Goal: Task Accomplishment & Management: Use online tool/utility

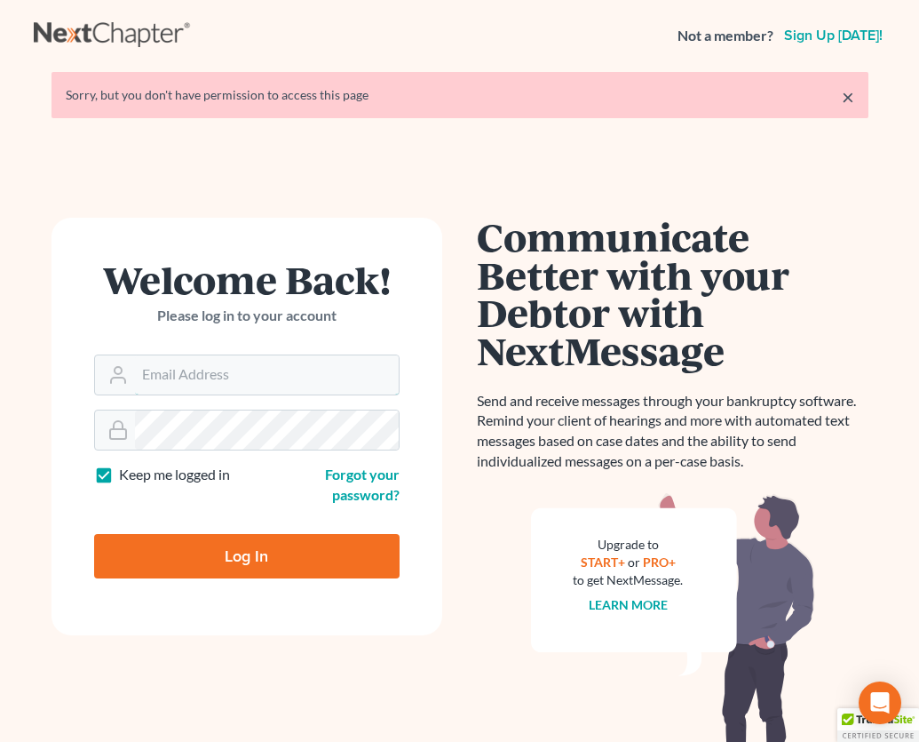
type input "[EMAIL_ADDRESS][DOMAIN_NAME]"
click at [263, 569] on input "Log In" at bounding box center [247, 556] width 306 height 44
type input "Thinking..."
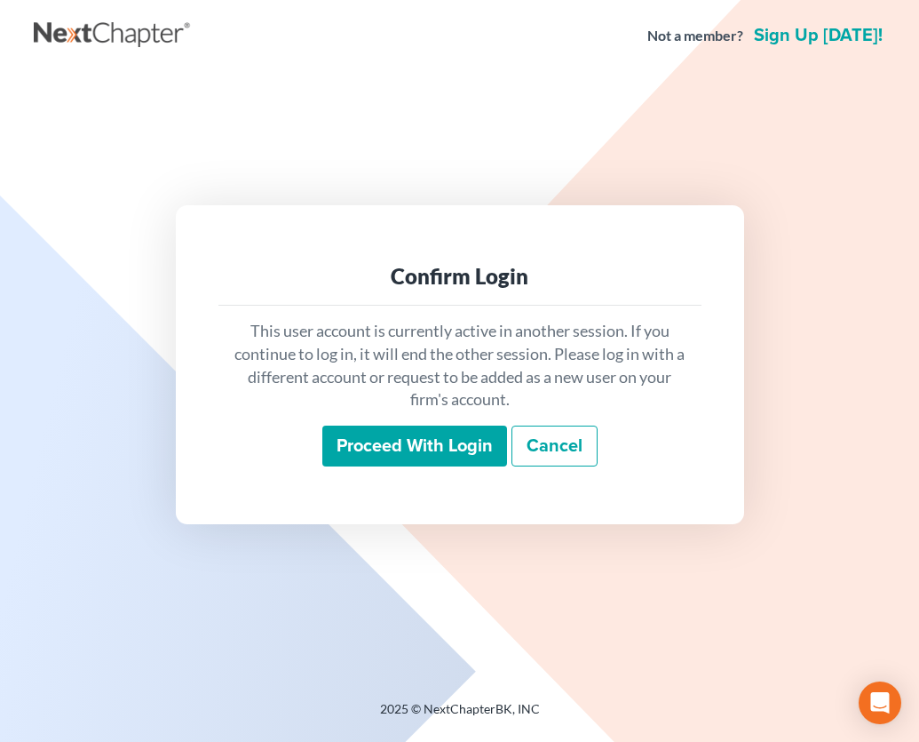
click at [406, 434] on input "Proceed with login" at bounding box center [414, 446] width 185 height 41
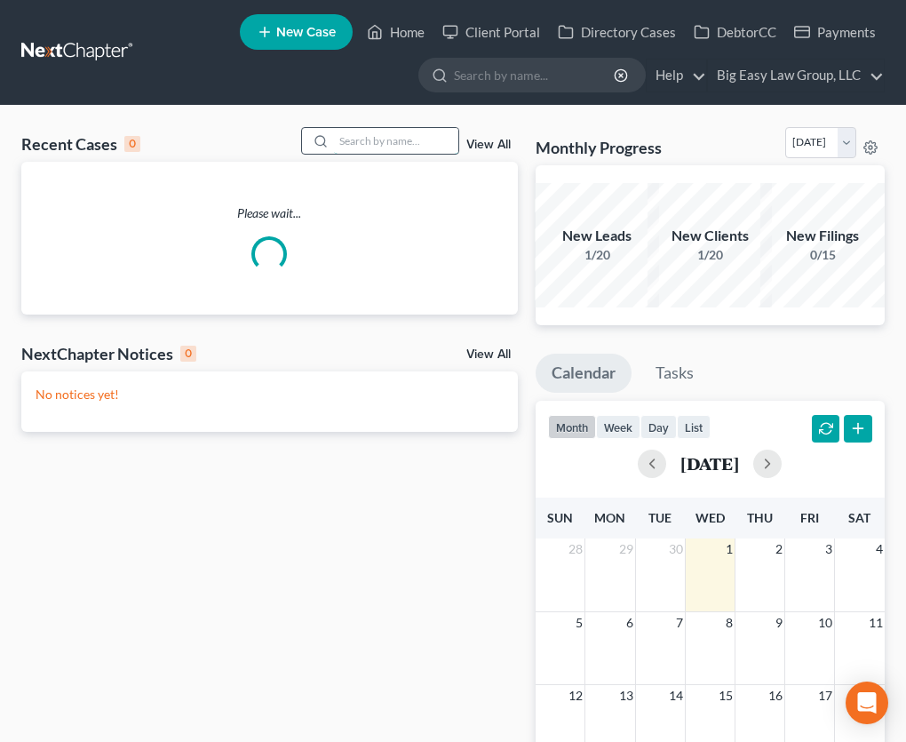
click at [371, 140] on input "search" at bounding box center [396, 141] width 124 height 26
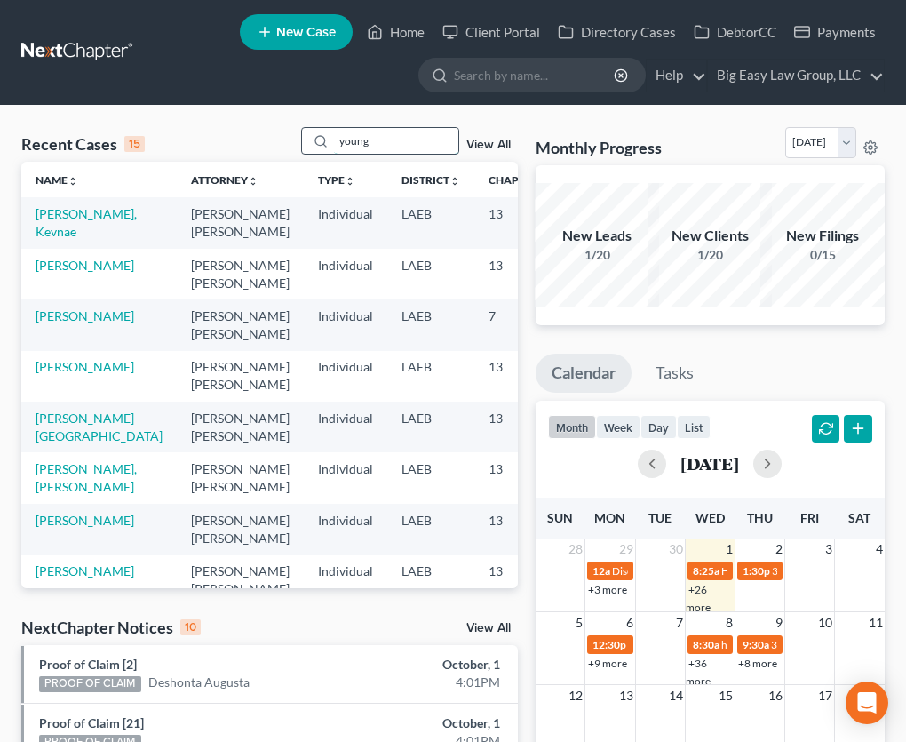
type input "young"
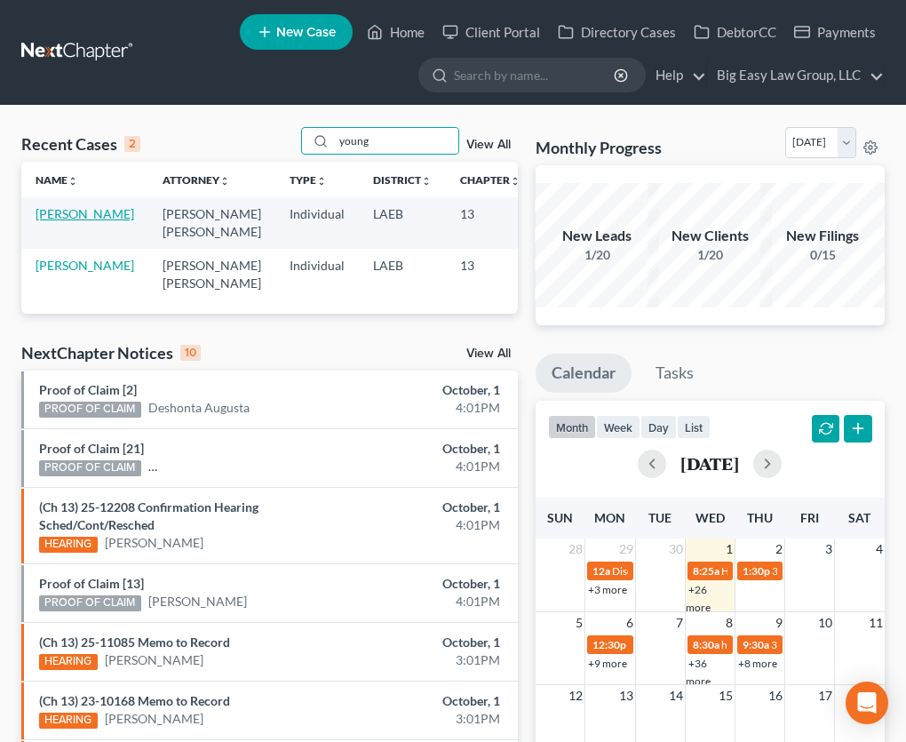
click at [52, 221] on link "Young, Fay" at bounding box center [85, 213] width 99 height 15
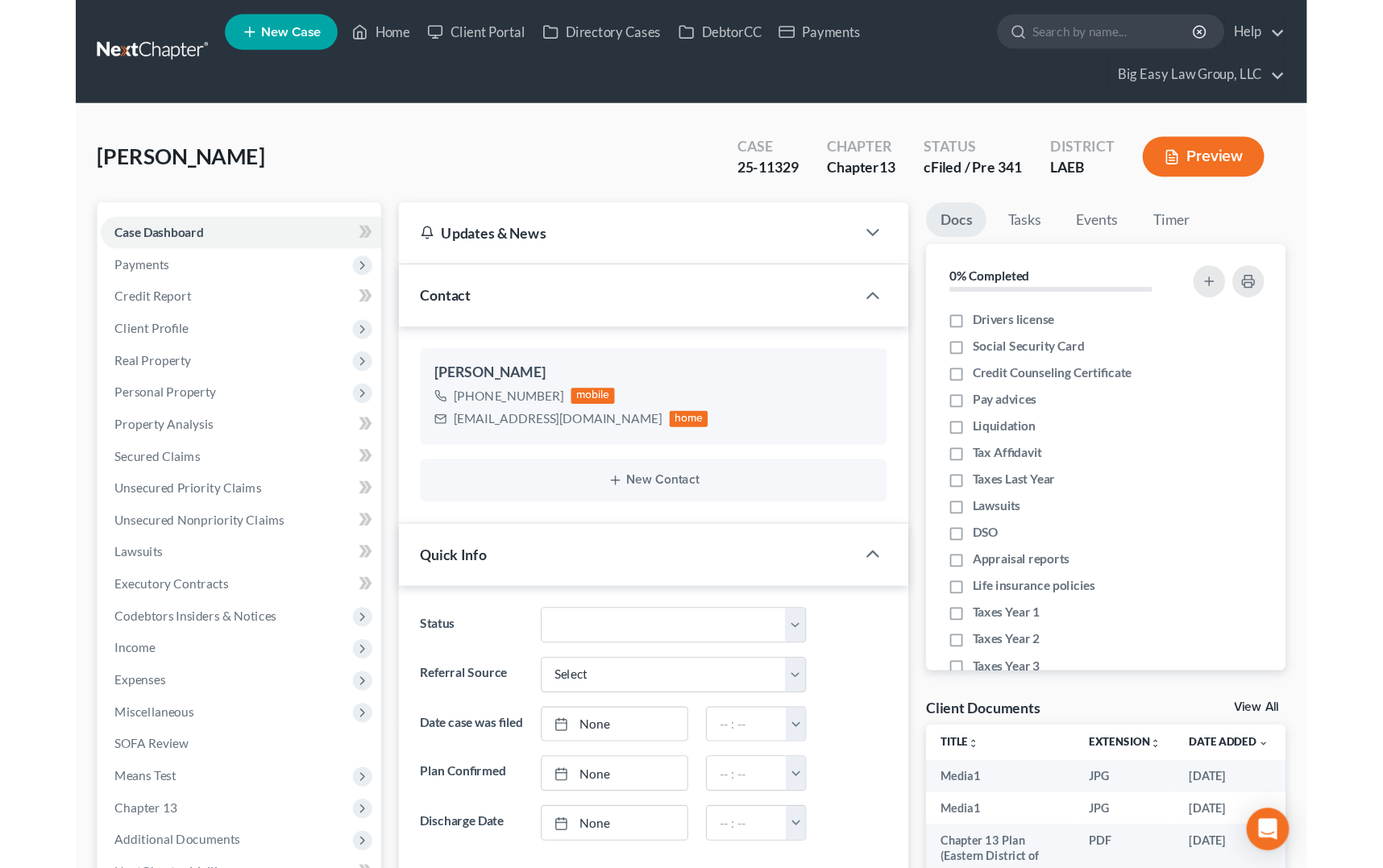
scroll to position [3871, 0]
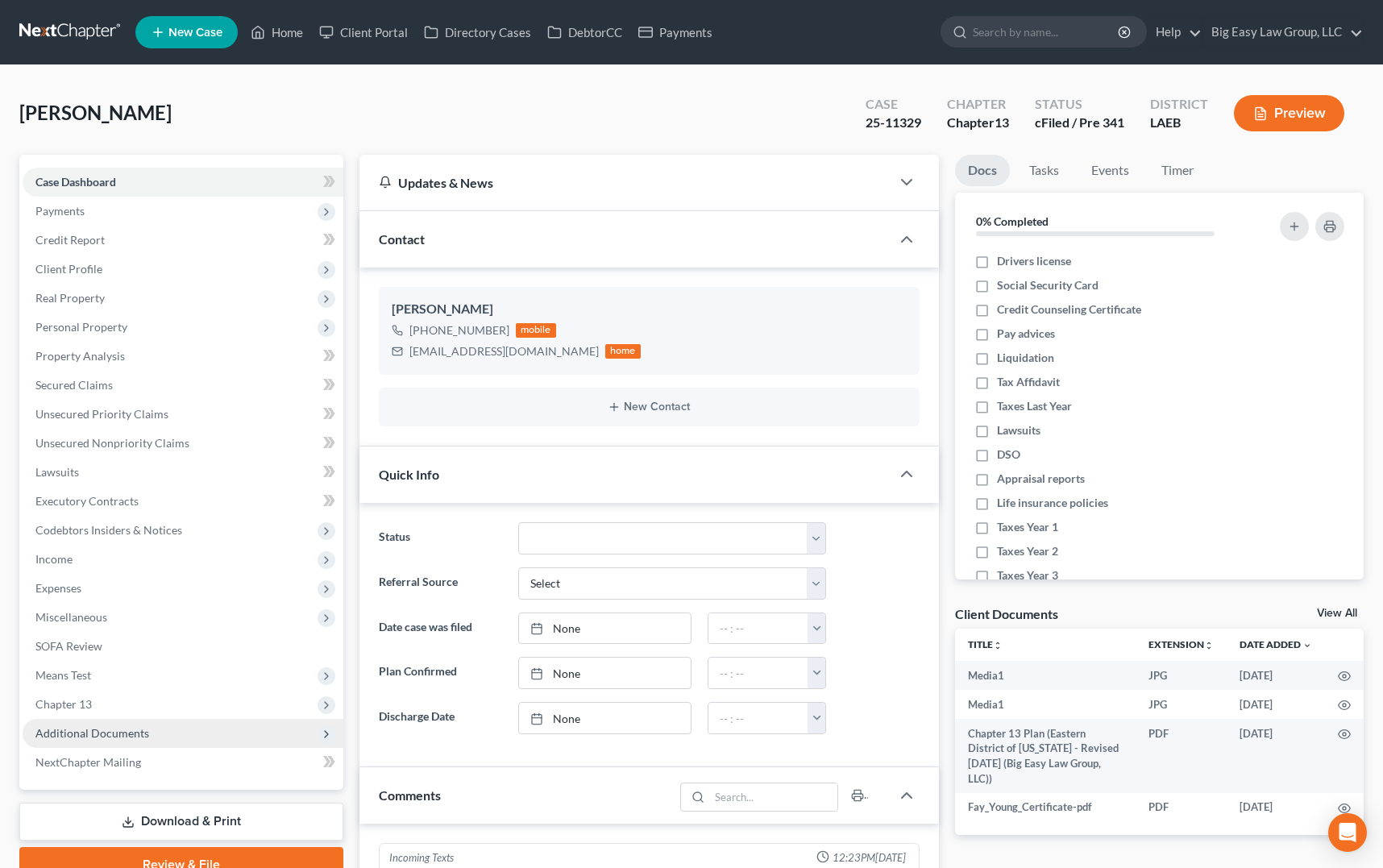
click at [229, 736] on span "Additional Documents" at bounding box center [183, 733] width 321 height 29
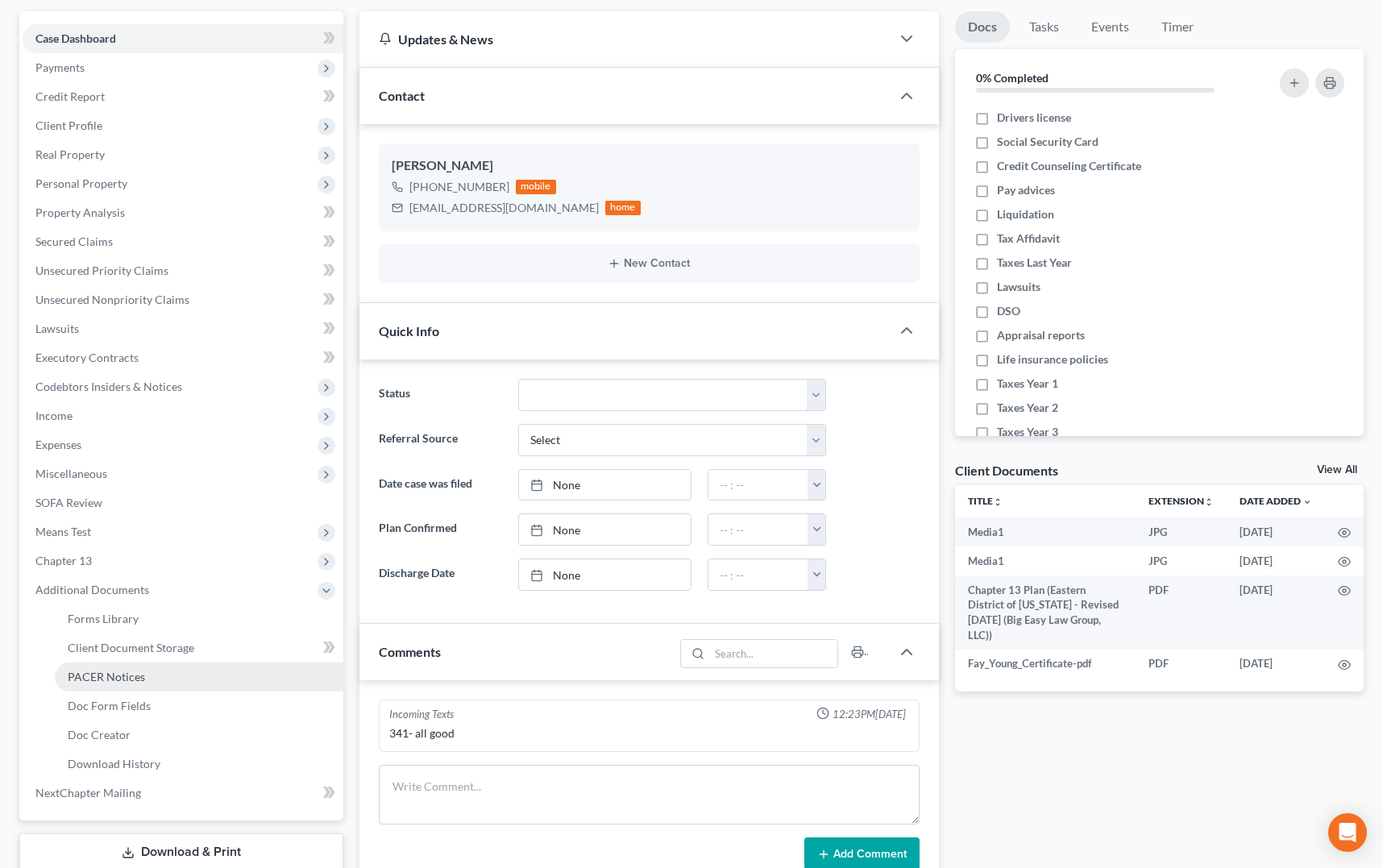
click at [169, 682] on link "PACER Notices" at bounding box center [199, 677] width 289 height 29
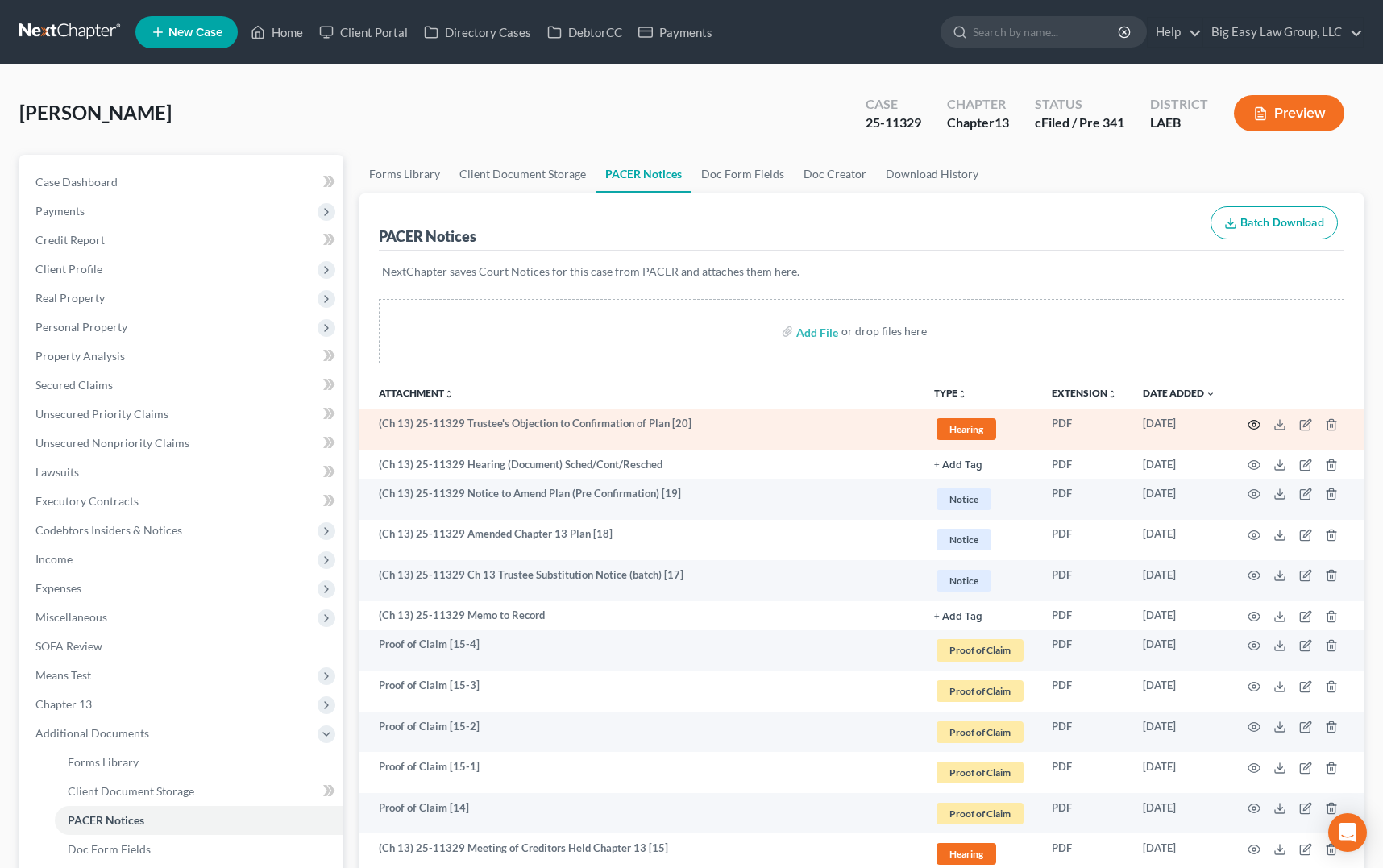
click at [1248, 424] on td at bounding box center [1296, 428] width 135 height 41
click at [1250, 423] on icon "button" at bounding box center [1254, 424] width 13 height 13
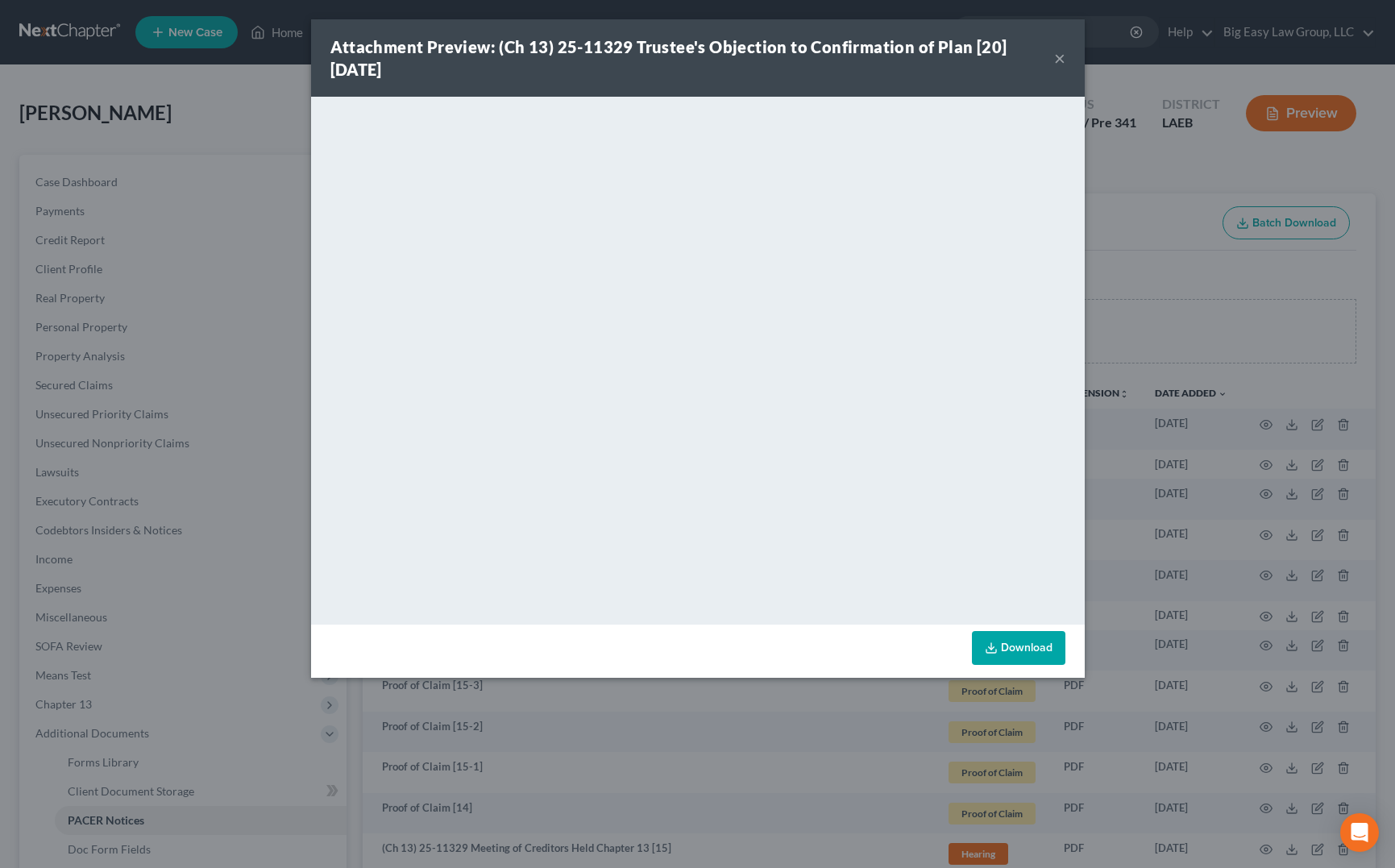
click at [1061, 59] on button "×" at bounding box center [1059, 57] width 11 height 19
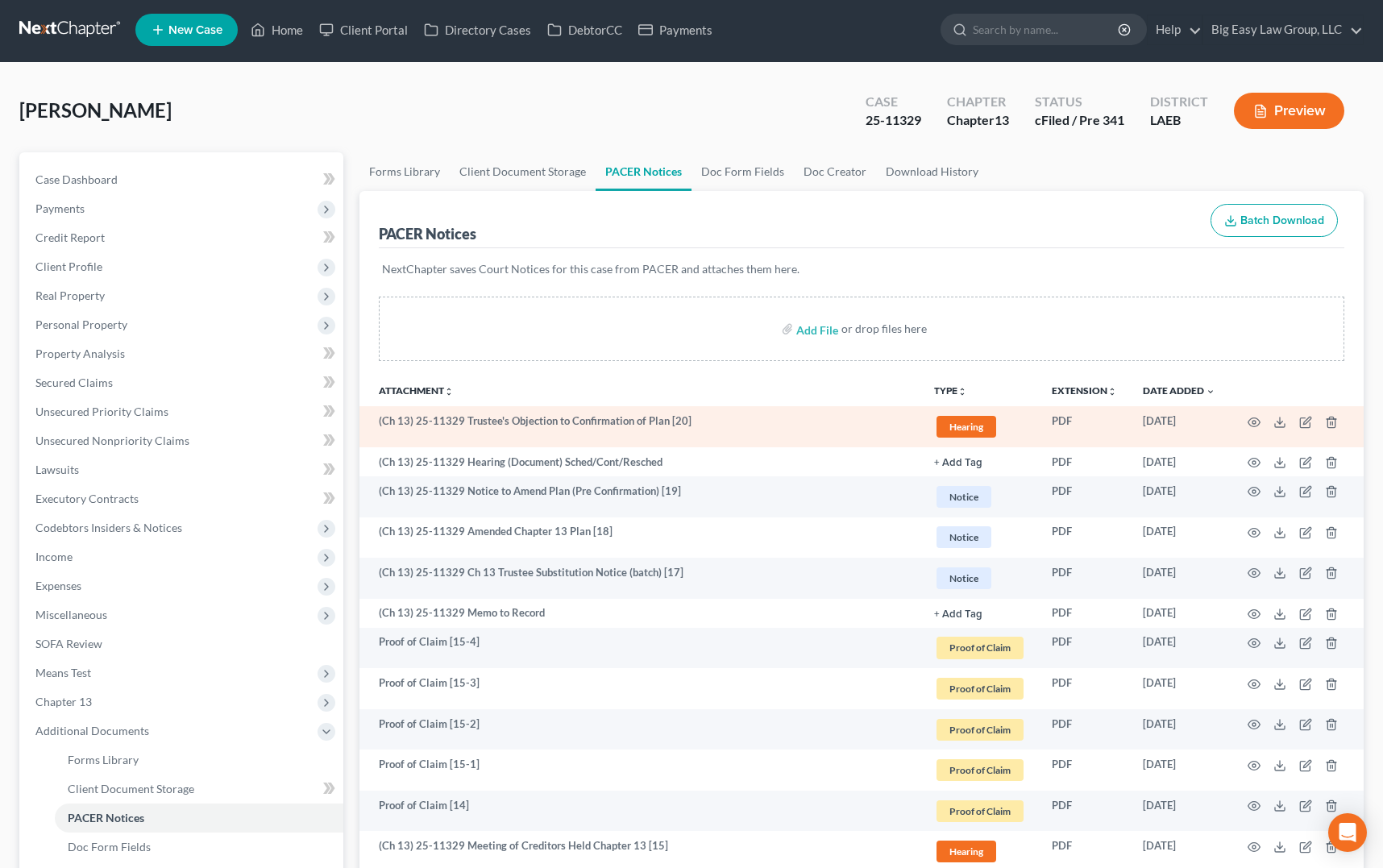
scroll to position [4, 0]
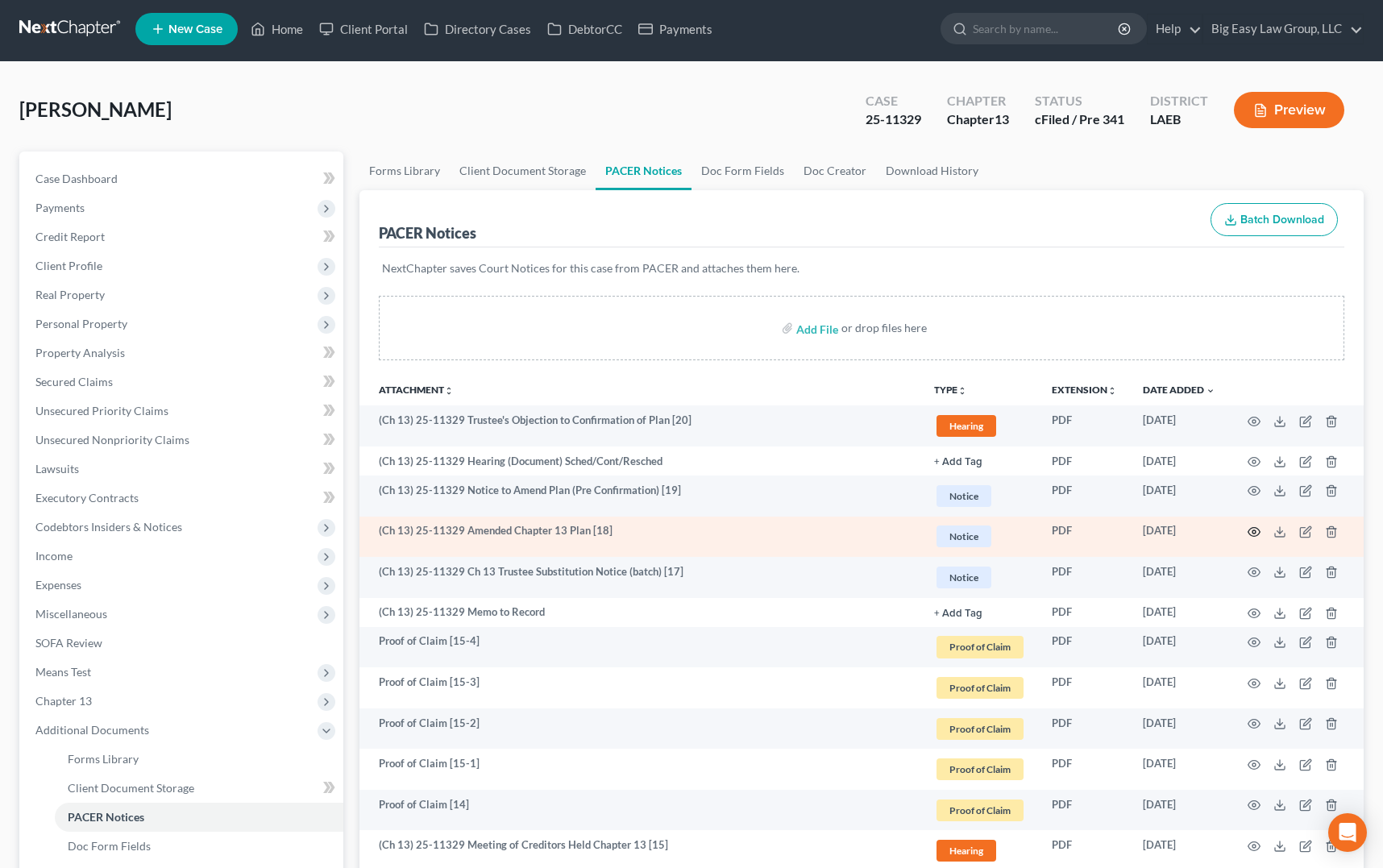
click at [1251, 533] on icon "button" at bounding box center [1254, 532] width 13 height 13
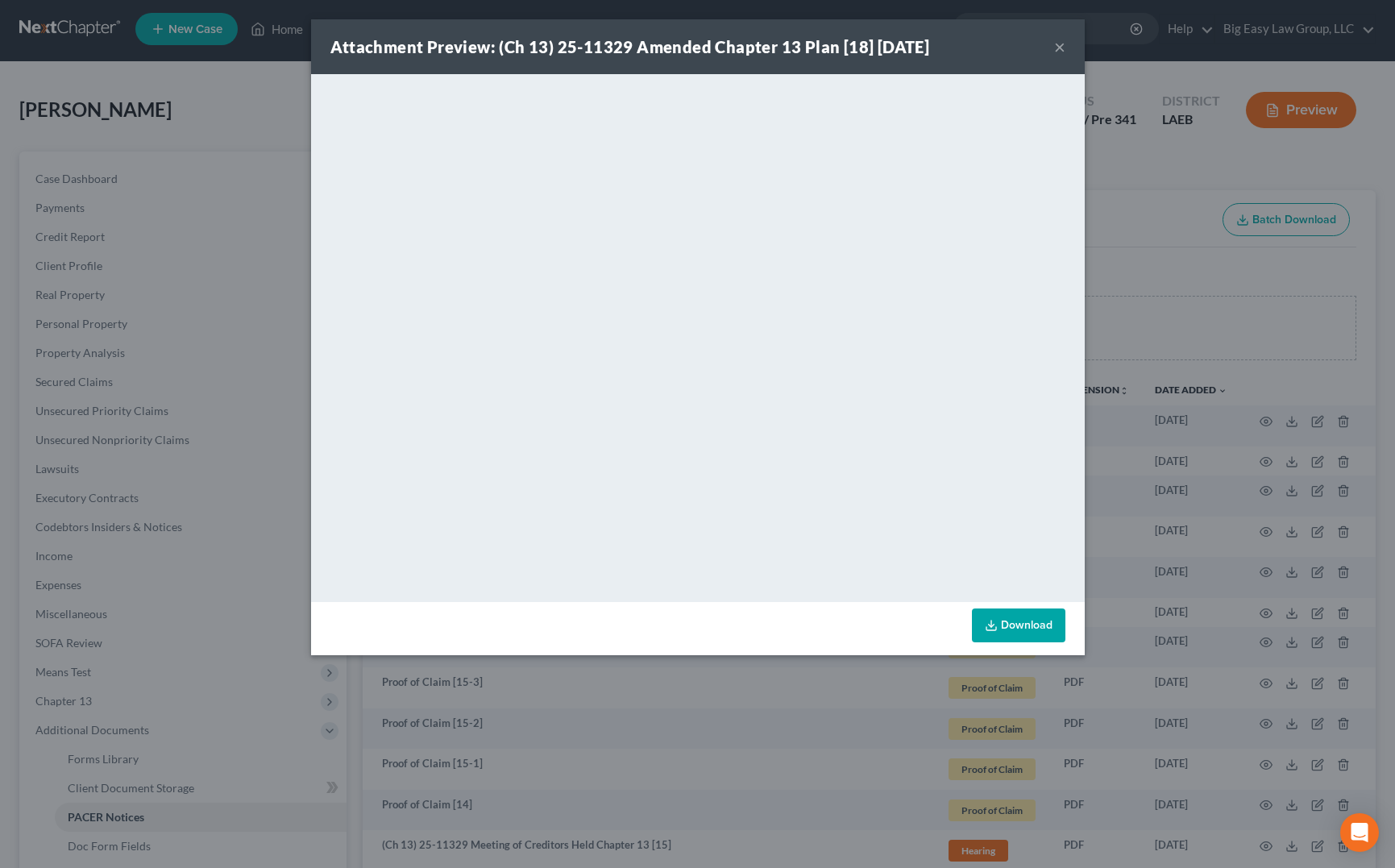
click at [1059, 44] on button "×" at bounding box center [1059, 46] width 11 height 19
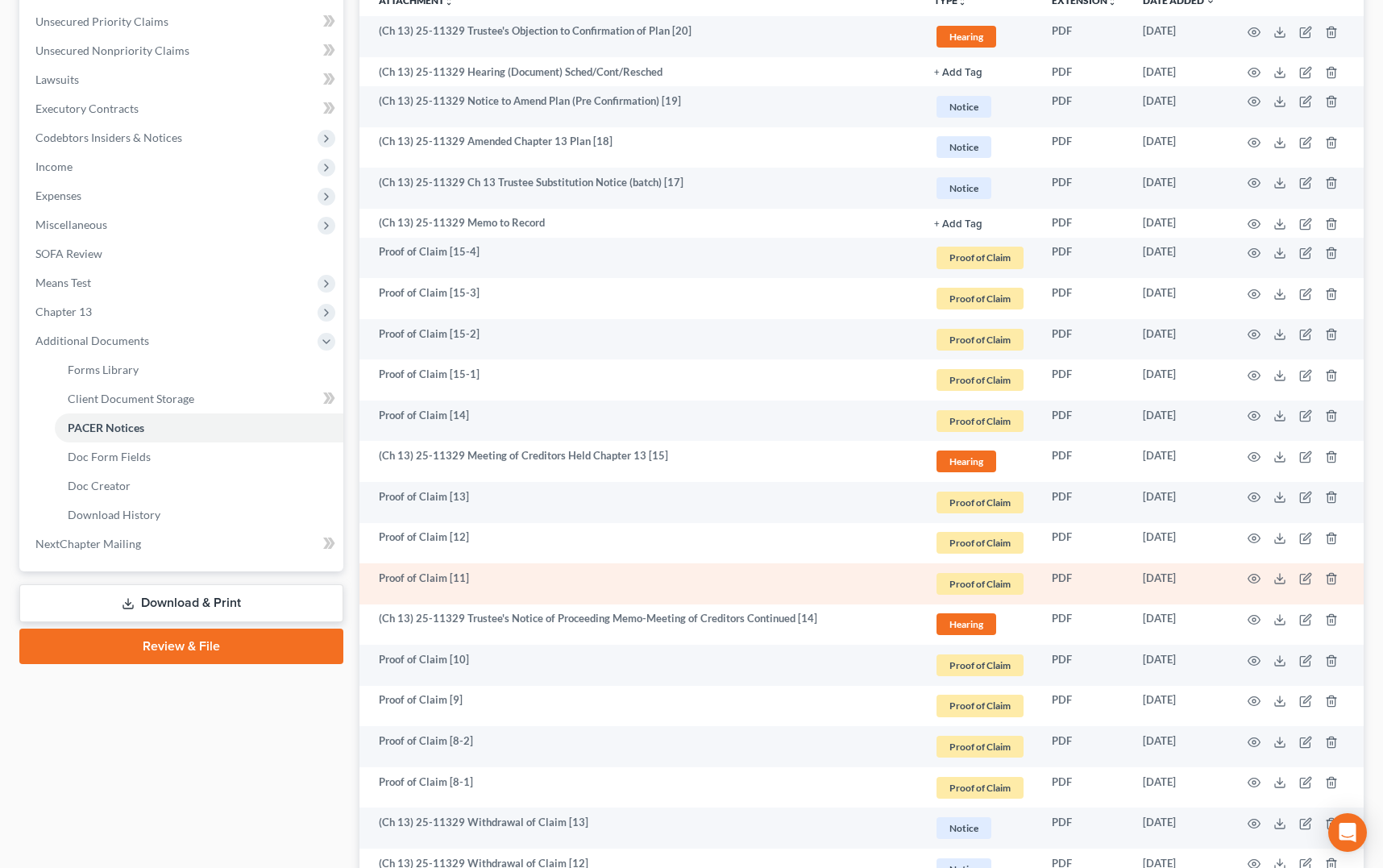
scroll to position [446, 0]
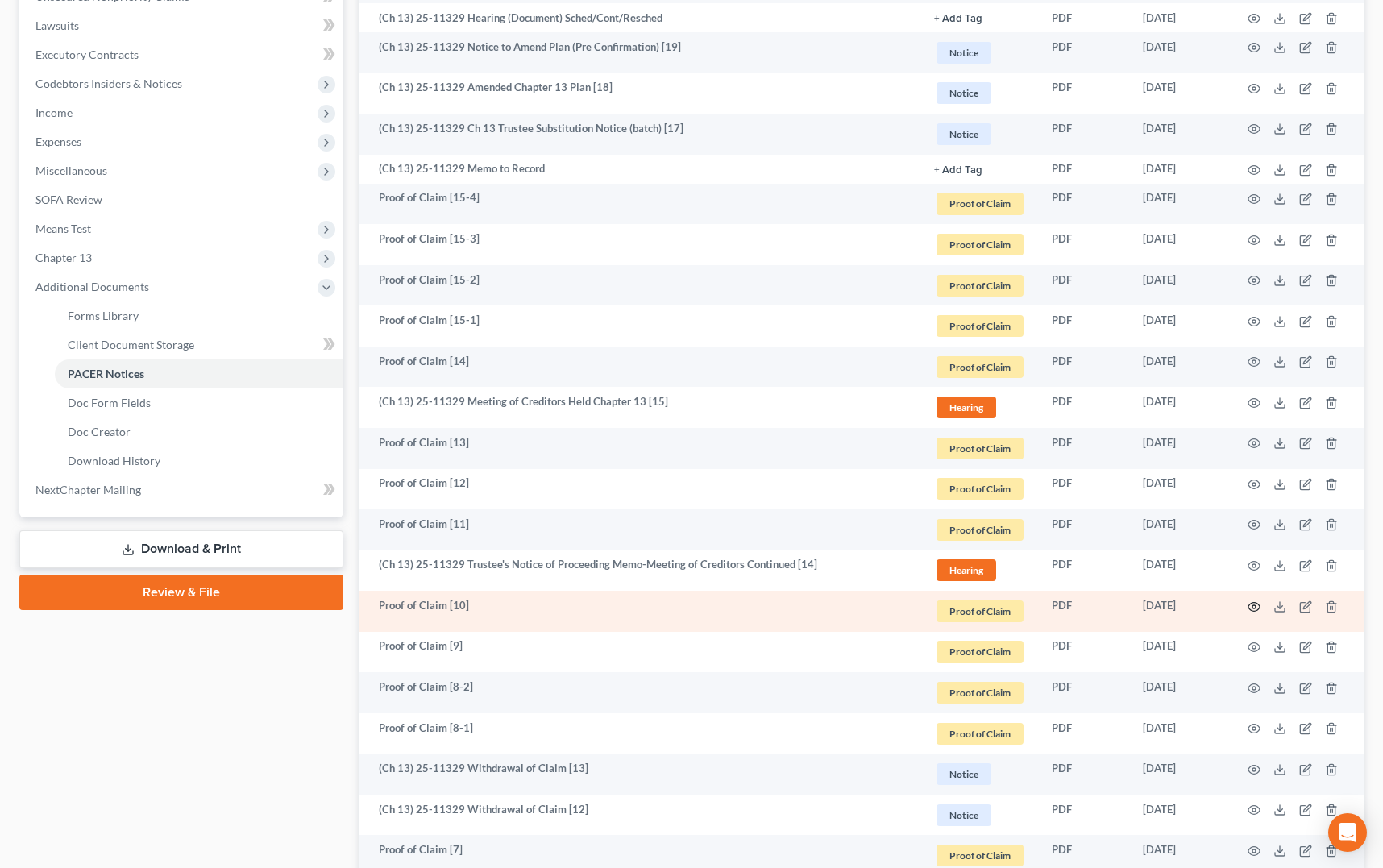
click at [1251, 603] on icon "button" at bounding box center [1254, 607] width 12 height 9
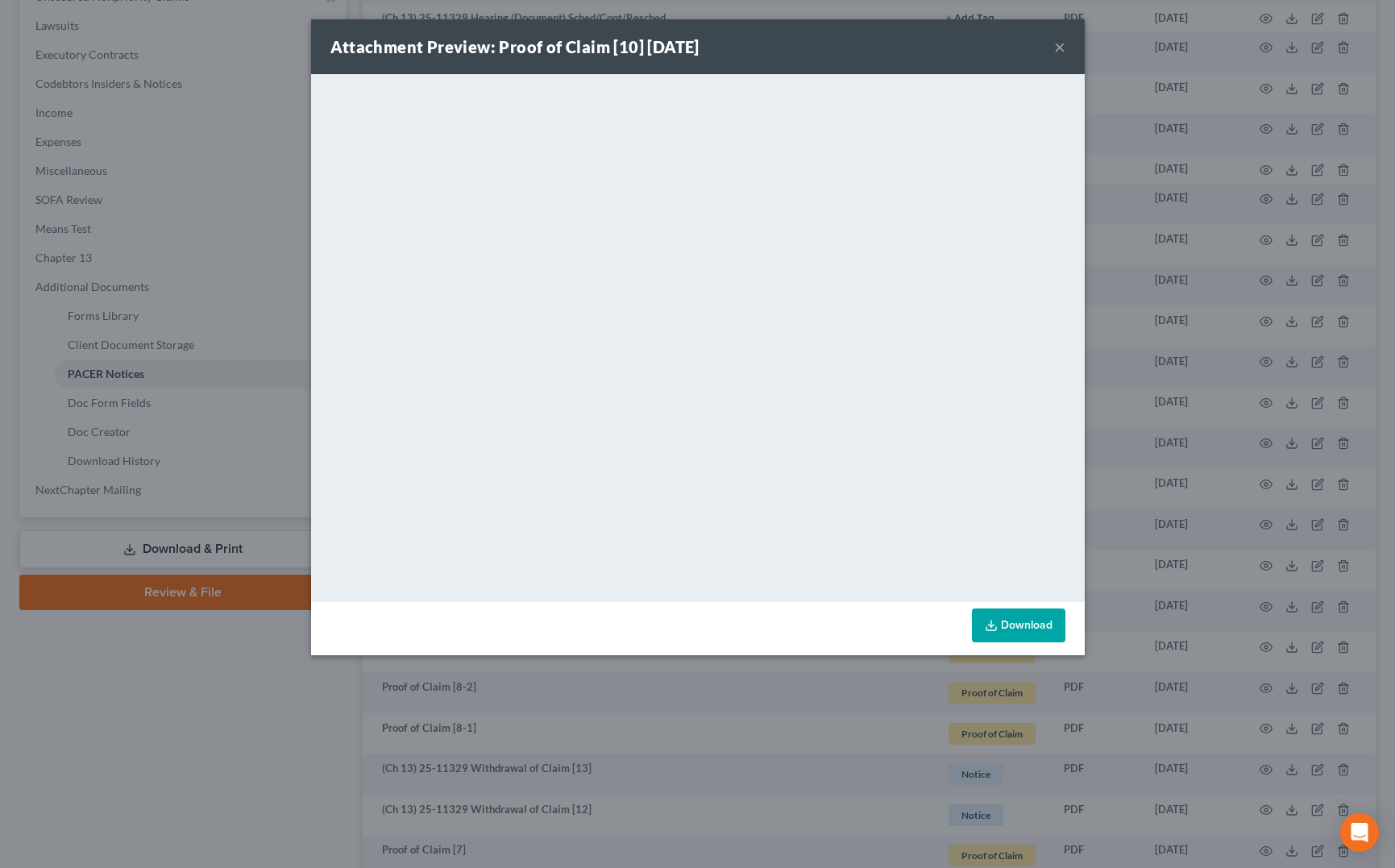
click at [1059, 45] on button "×" at bounding box center [1059, 46] width 11 height 19
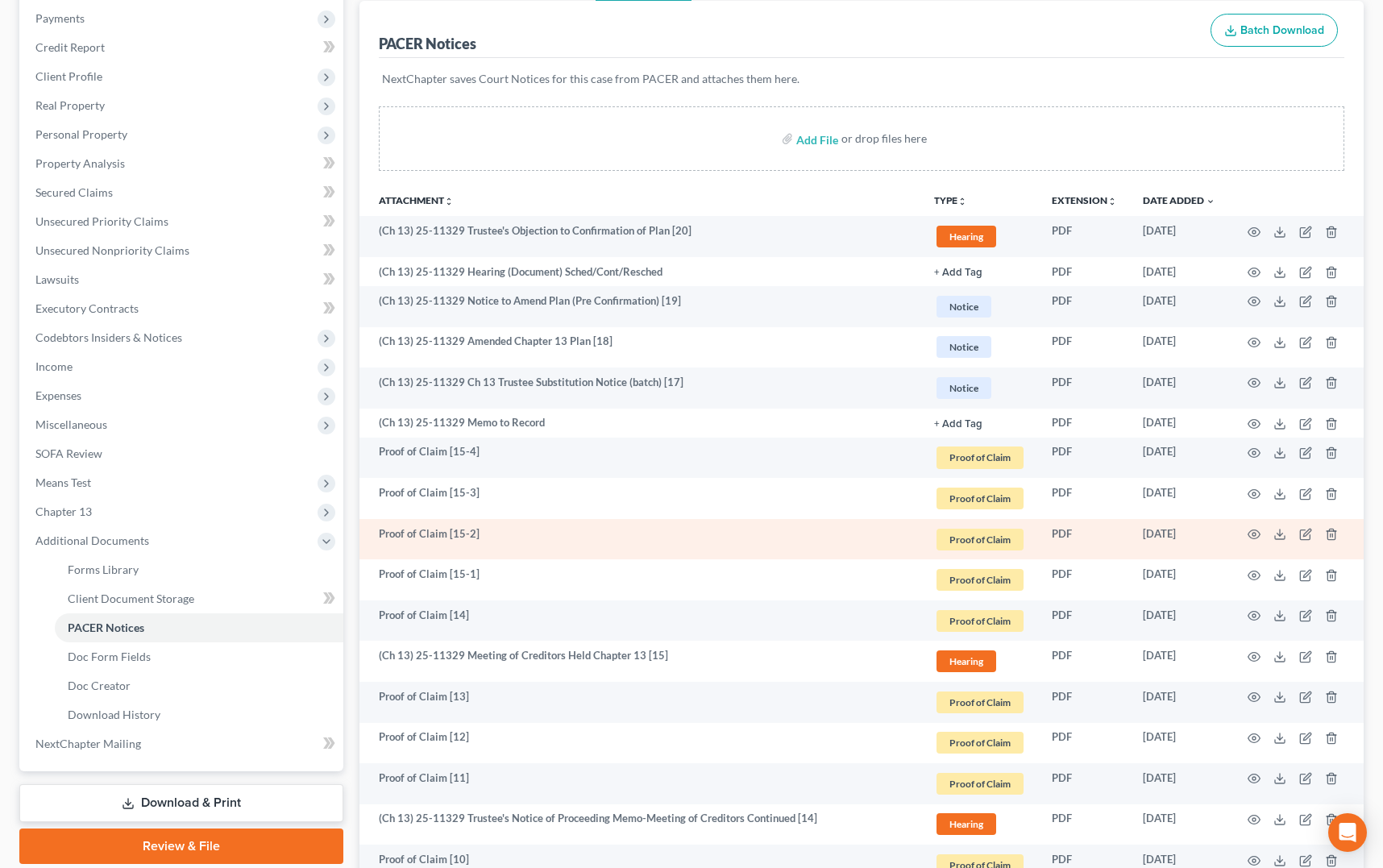
scroll to position [0, 0]
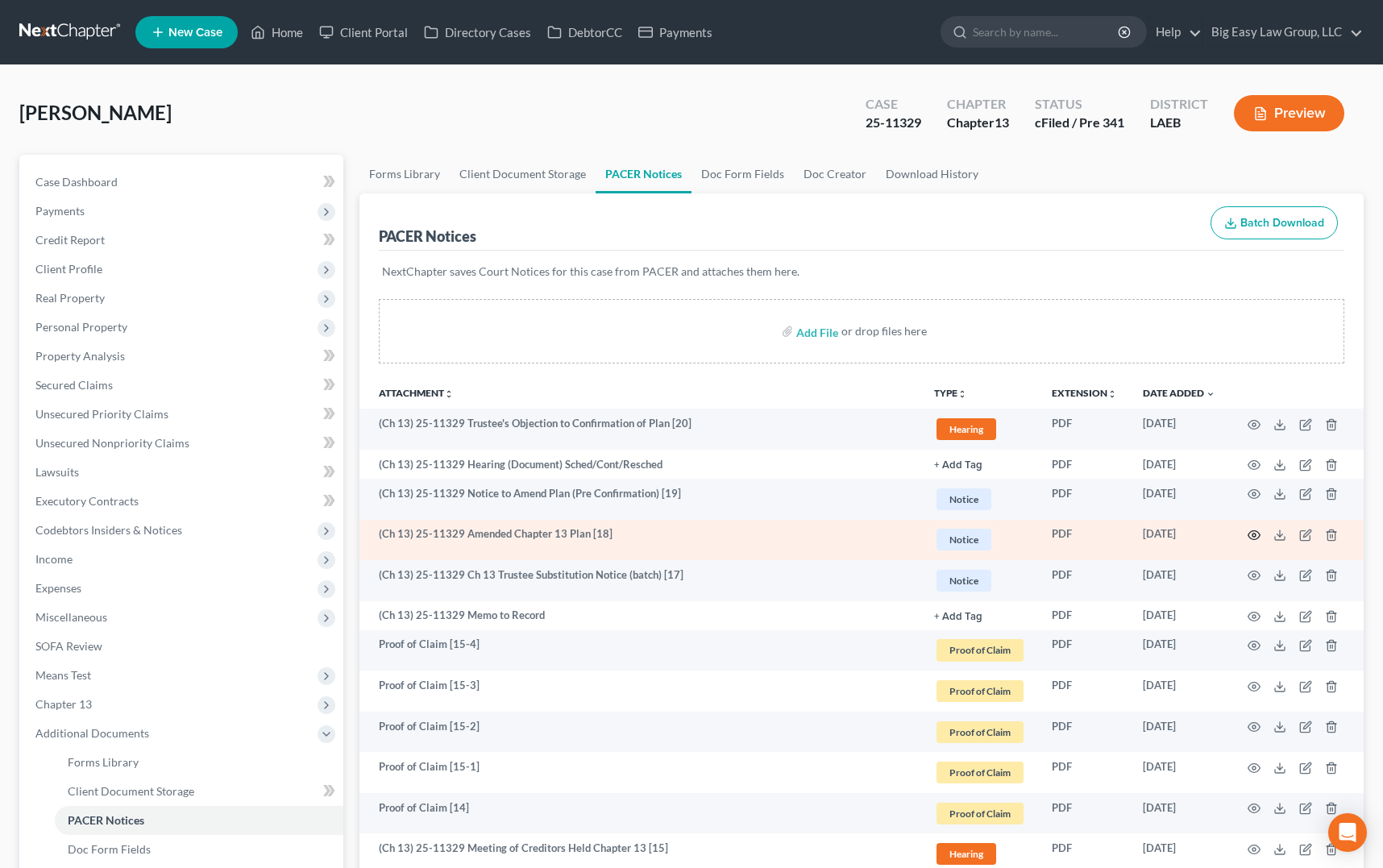
click at [1258, 535] on icon "button" at bounding box center [1254, 535] width 13 height 13
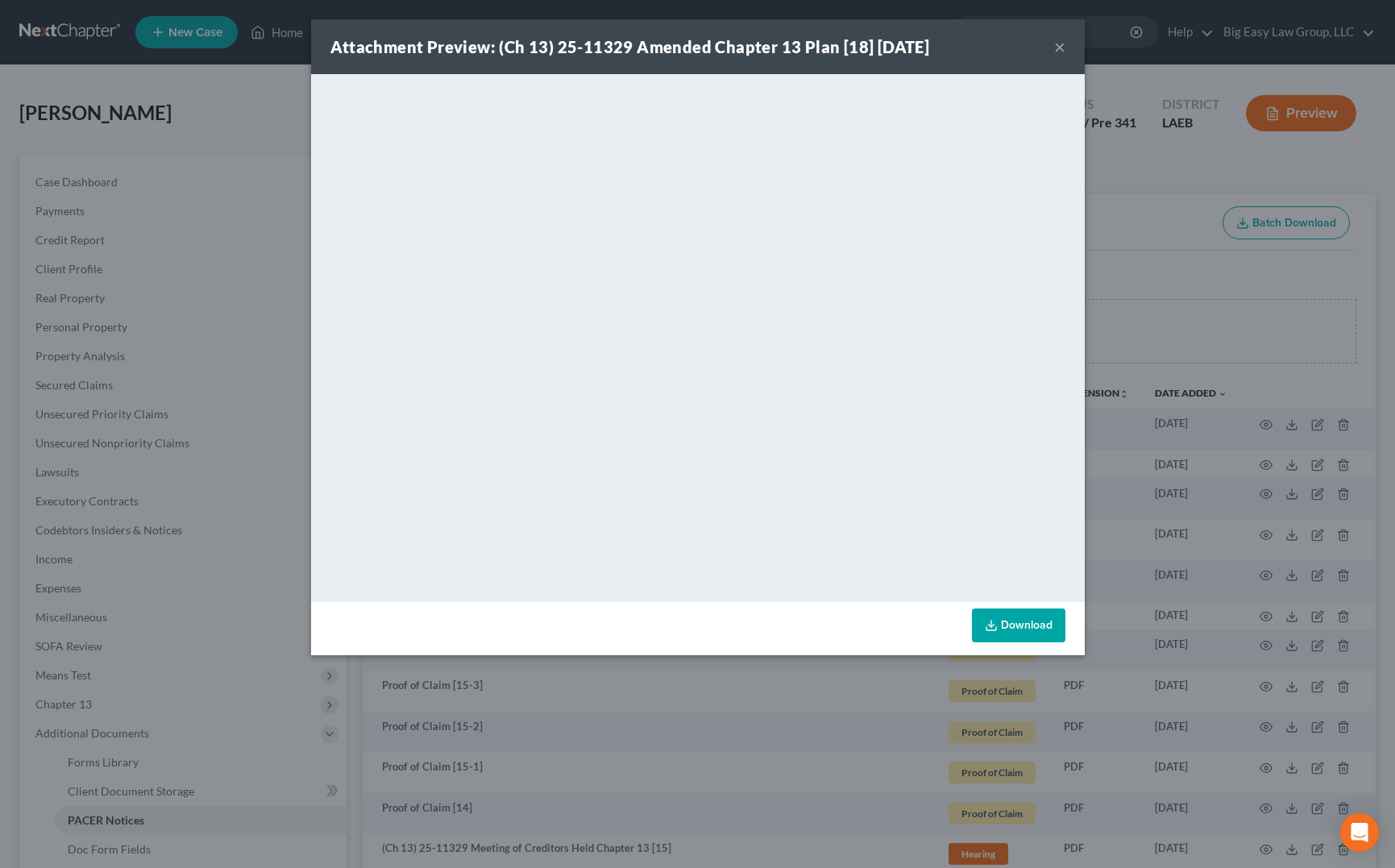
click at [1058, 45] on button "×" at bounding box center [1059, 46] width 11 height 19
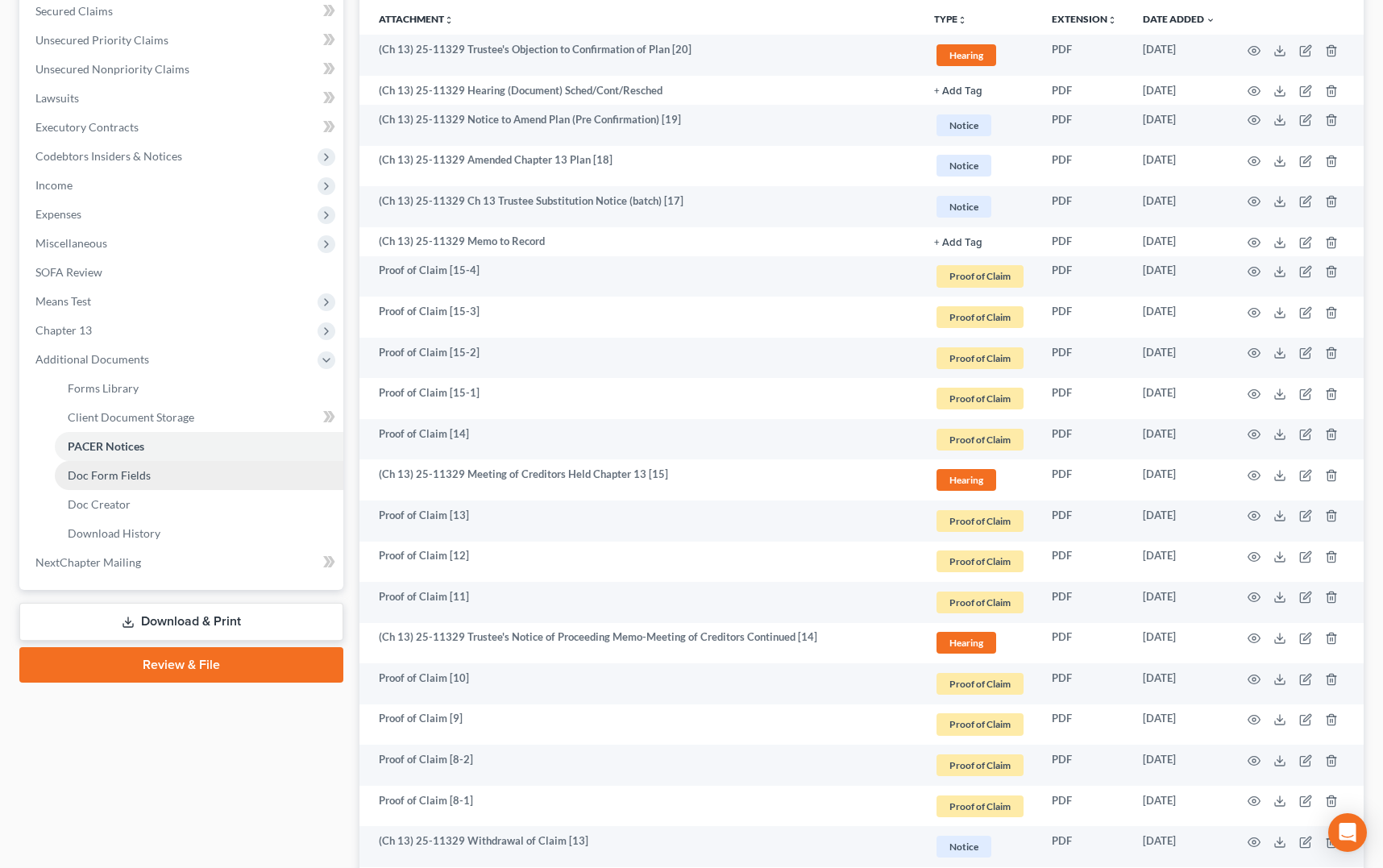
scroll to position [352, 0]
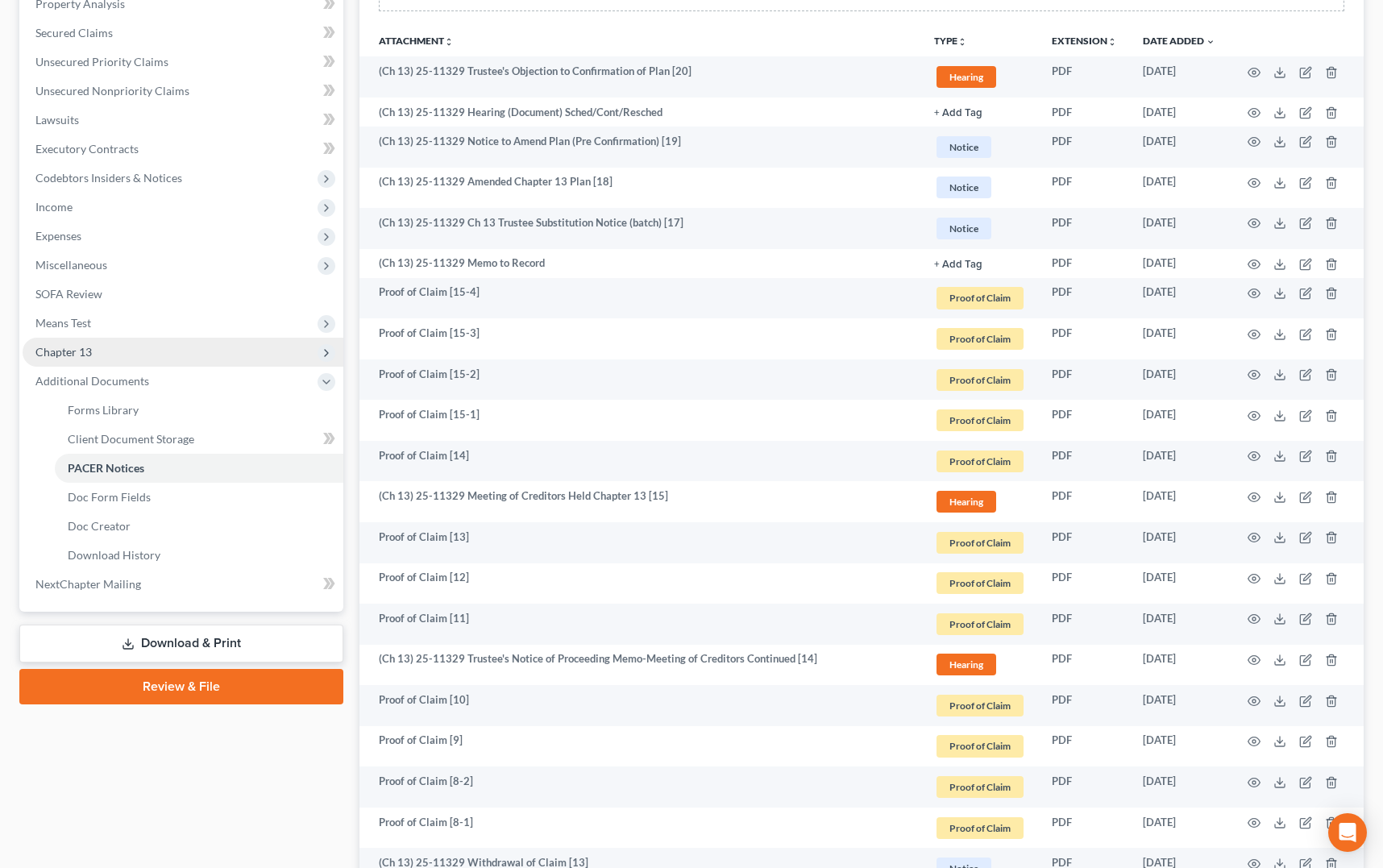
click at [202, 358] on span "Chapter 13" at bounding box center [183, 352] width 321 height 29
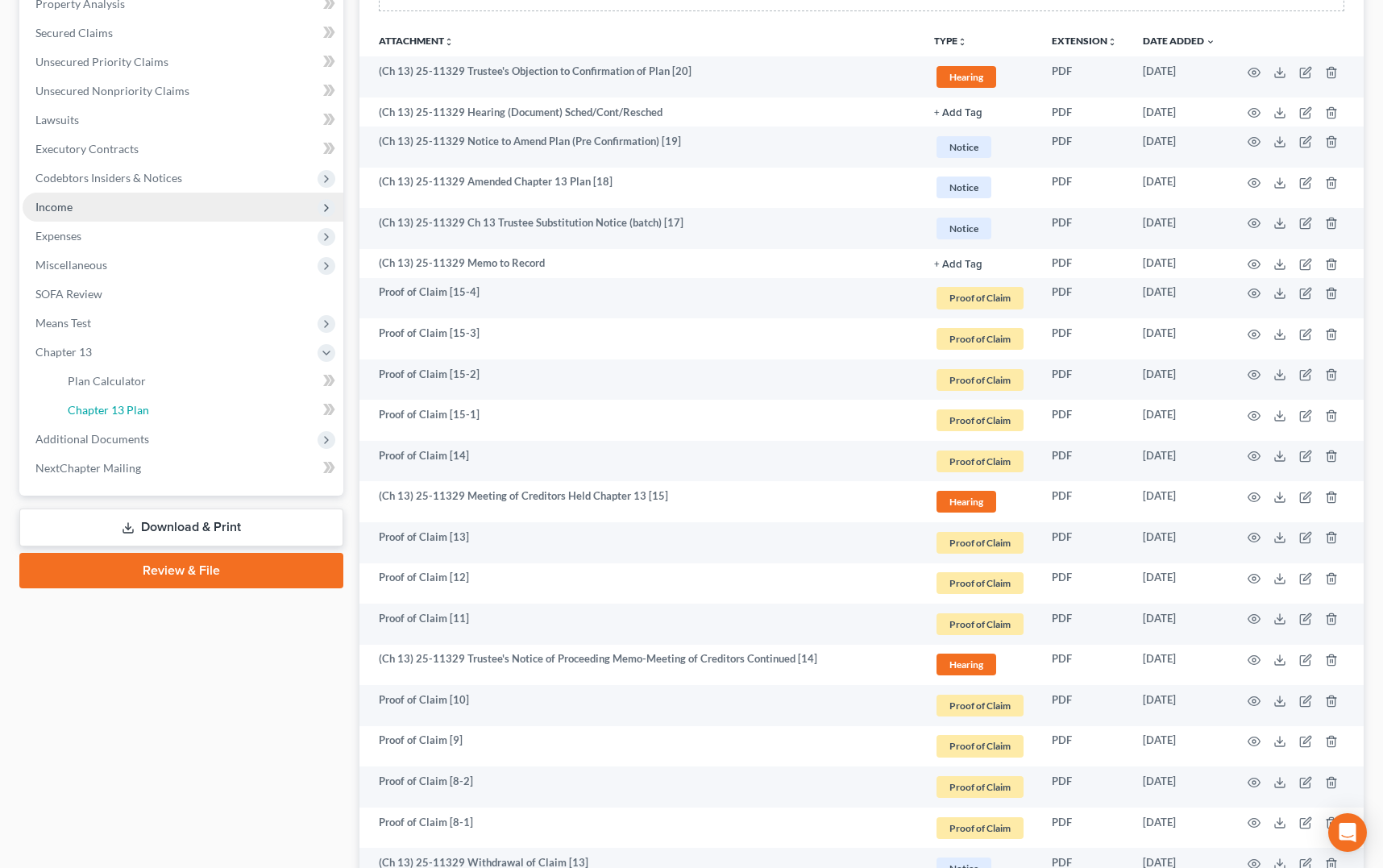
click at [236, 414] on link "Chapter 13 Plan" at bounding box center [199, 410] width 289 height 29
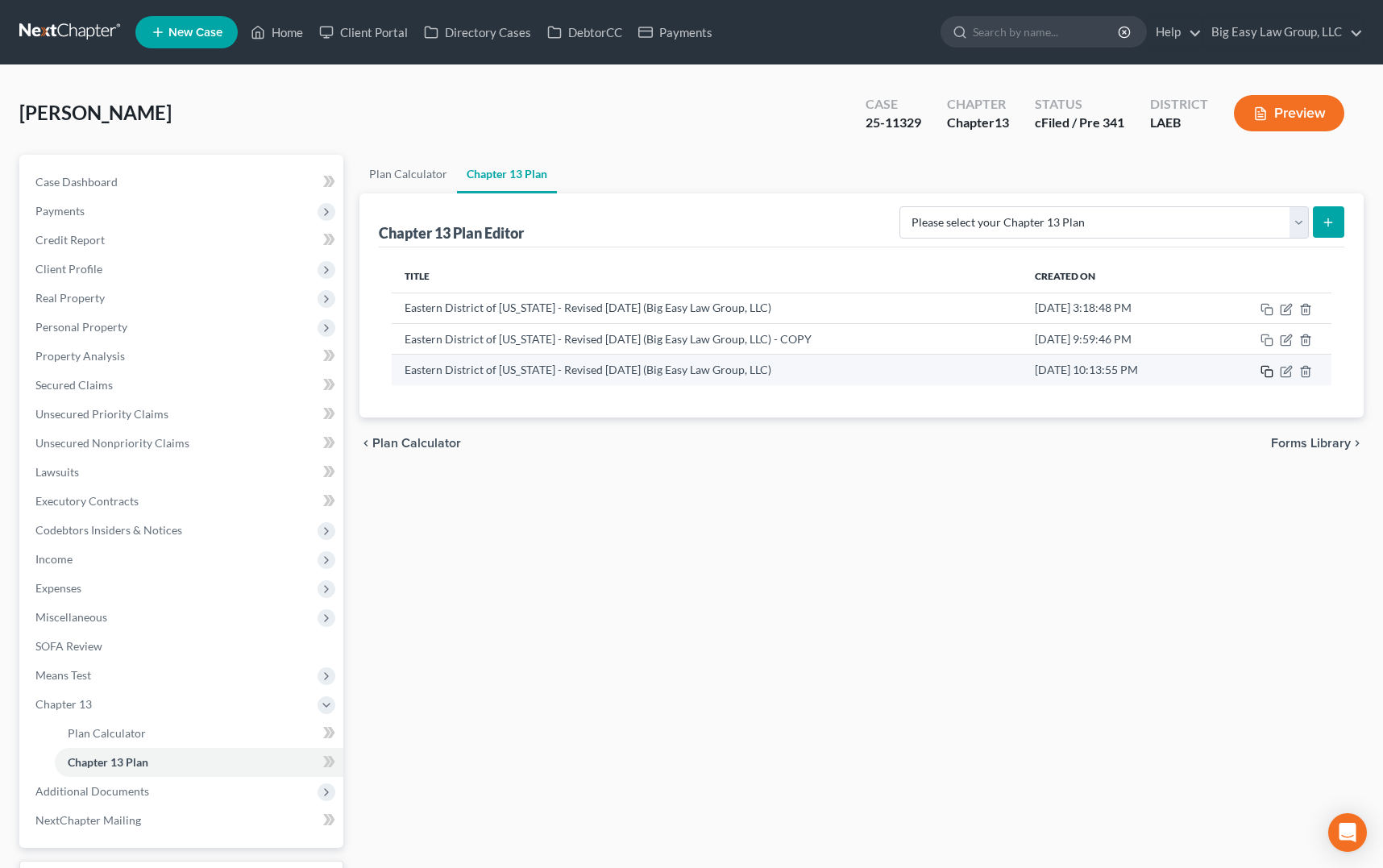
click at [1269, 372] on icon "button" at bounding box center [1267, 371] width 13 height 13
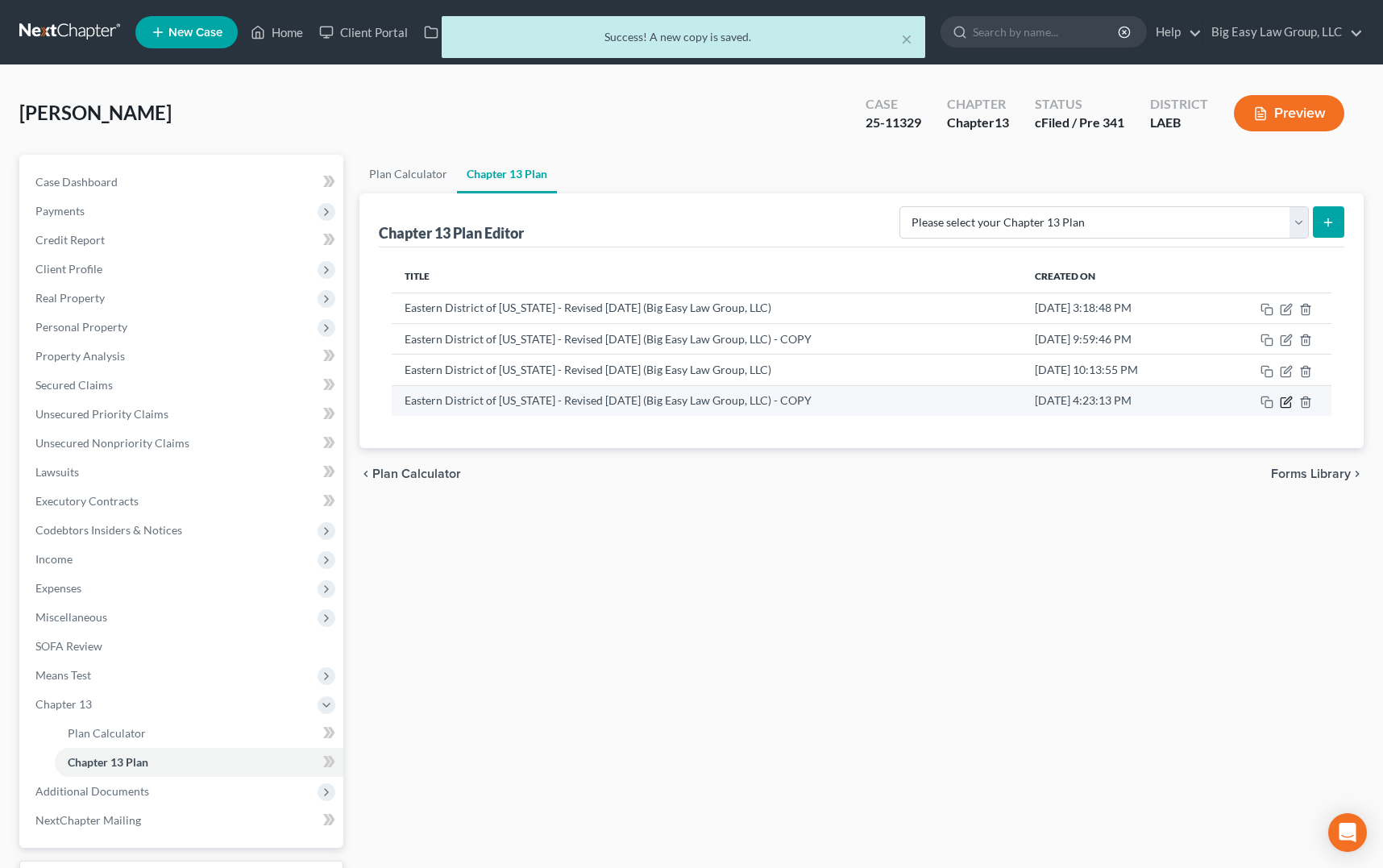
click at [1288, 401] on icon "button" at bounding box center [1287, 402] width 13 height 13
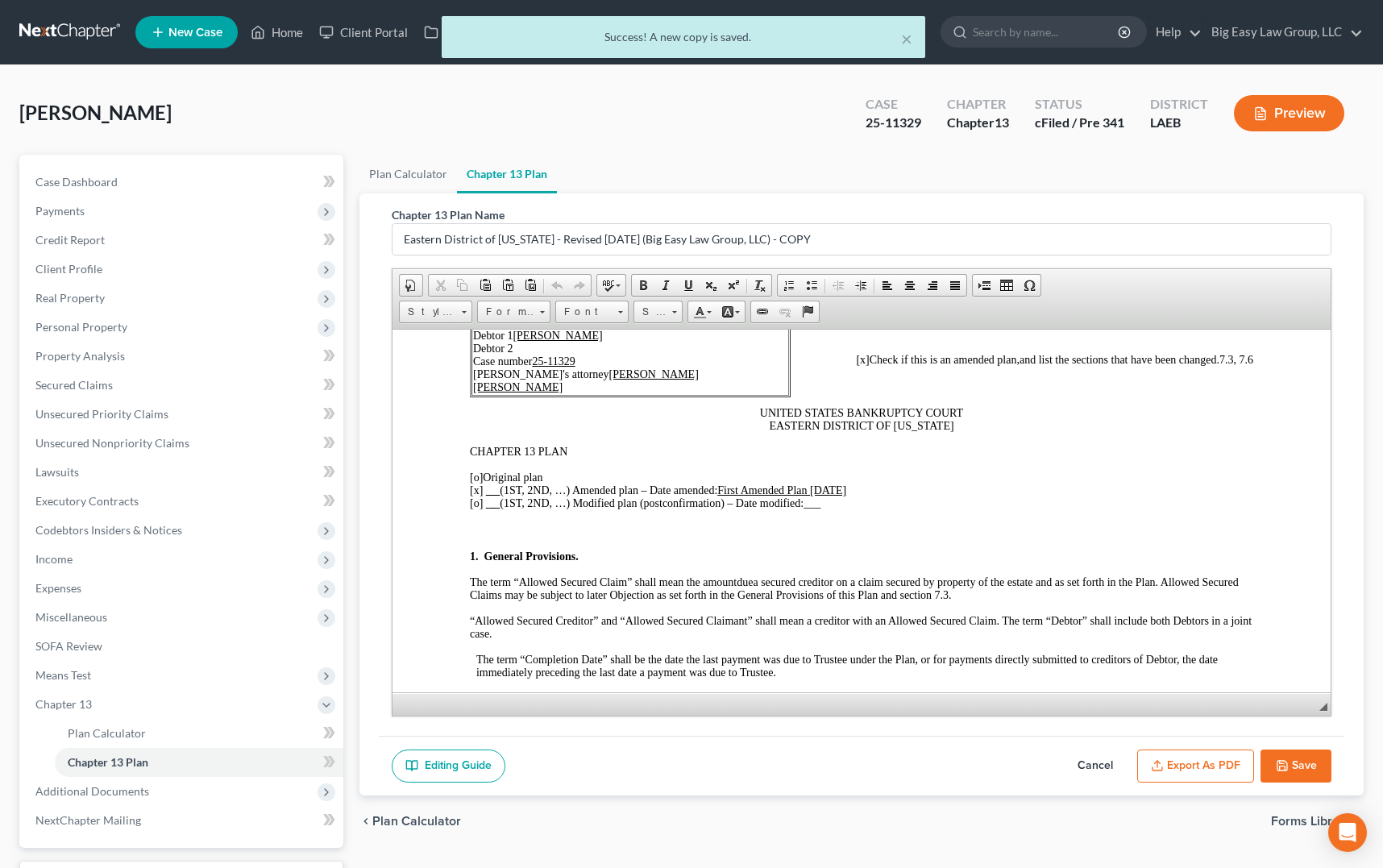
scroll to position [129, 0]
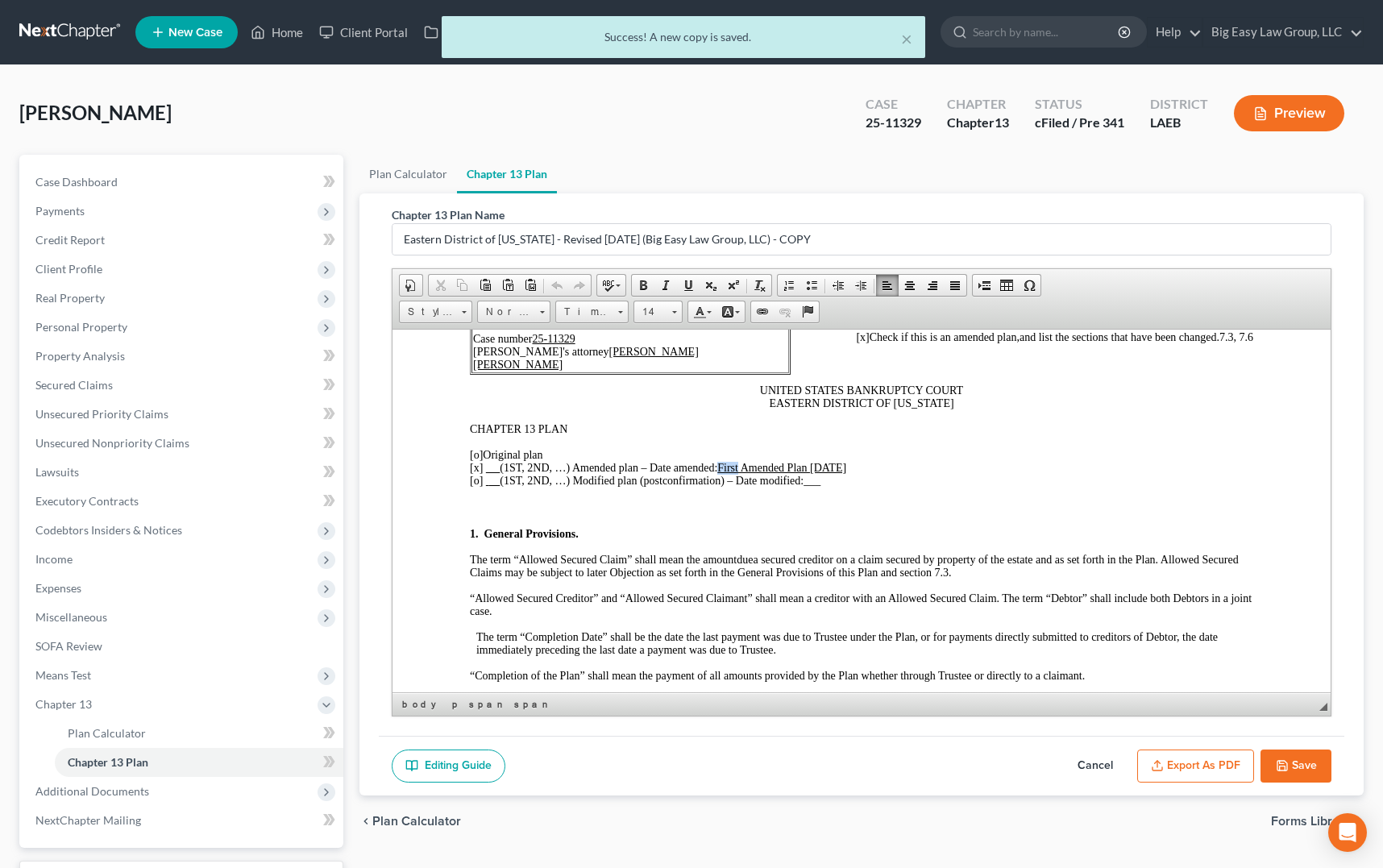
drag, startPoint x: 742, startPoint y: 470, endPoint x: 728, endPoint y: 473, distance: 14.3
click at [726, 473] on p "[o] Original plan [x] (1ST, 2ND, …) Amended plan – Date amended: First Amended …" at bounding box center [862, 467] width 784 height 39
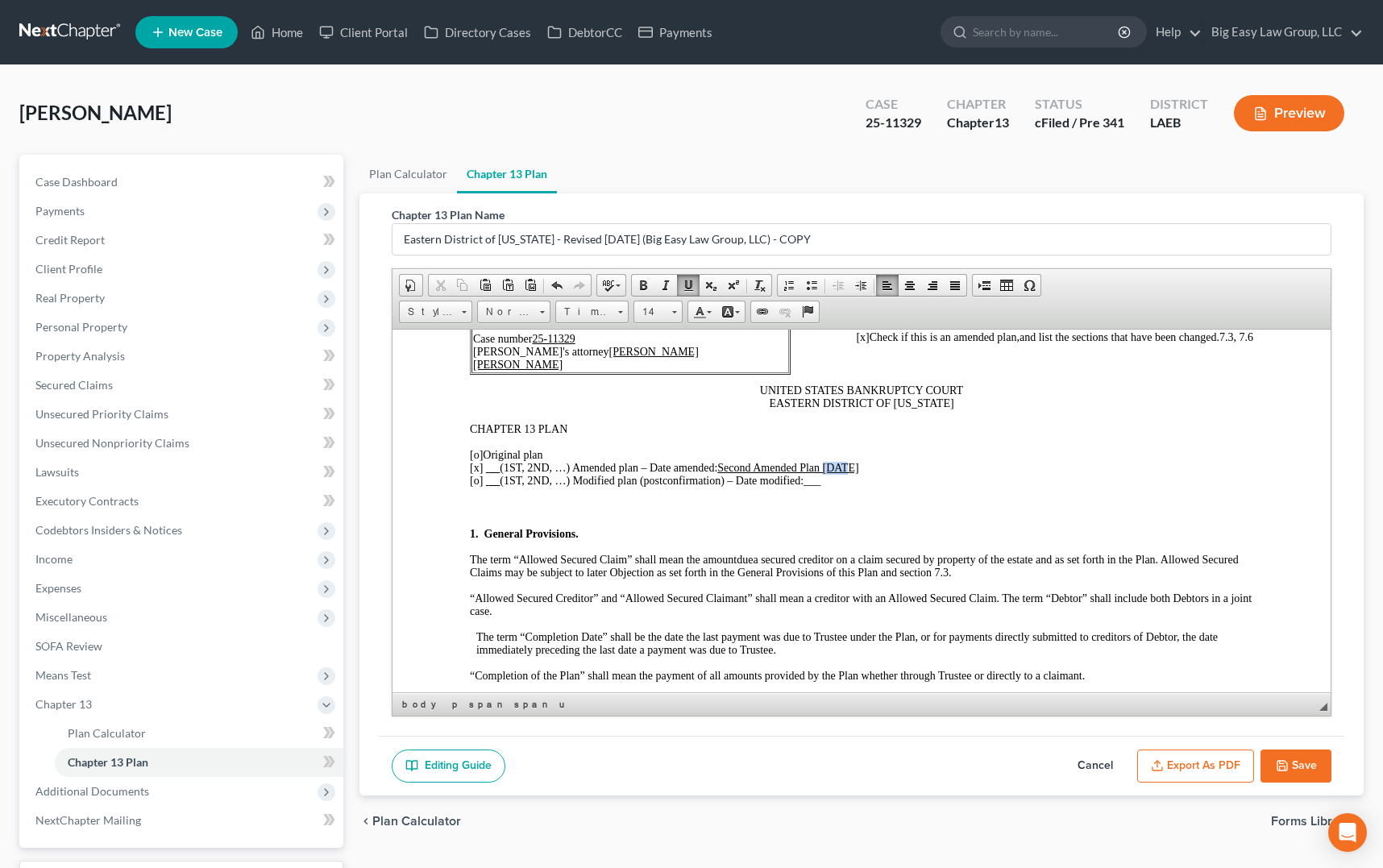
drag, startPoint x: 849, startPoint y: 462, endPoint x: 831, endPoint y: 463, distance: 18.0
click at [831, 463] on u "Second Amended Plan 9/30/2025" at bounding box center [788, 466] width 141 height 12
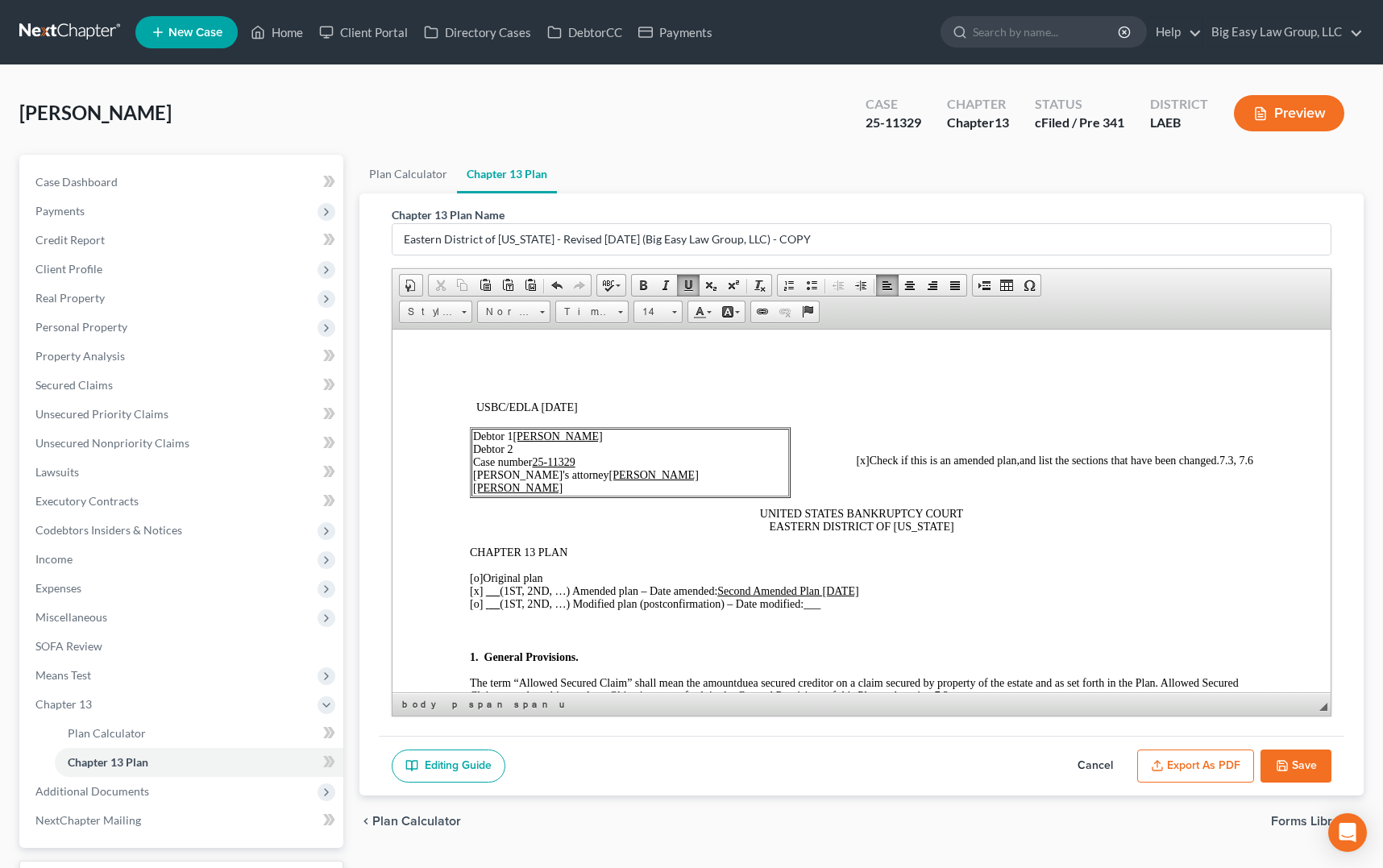
scroll to position [0, 0]
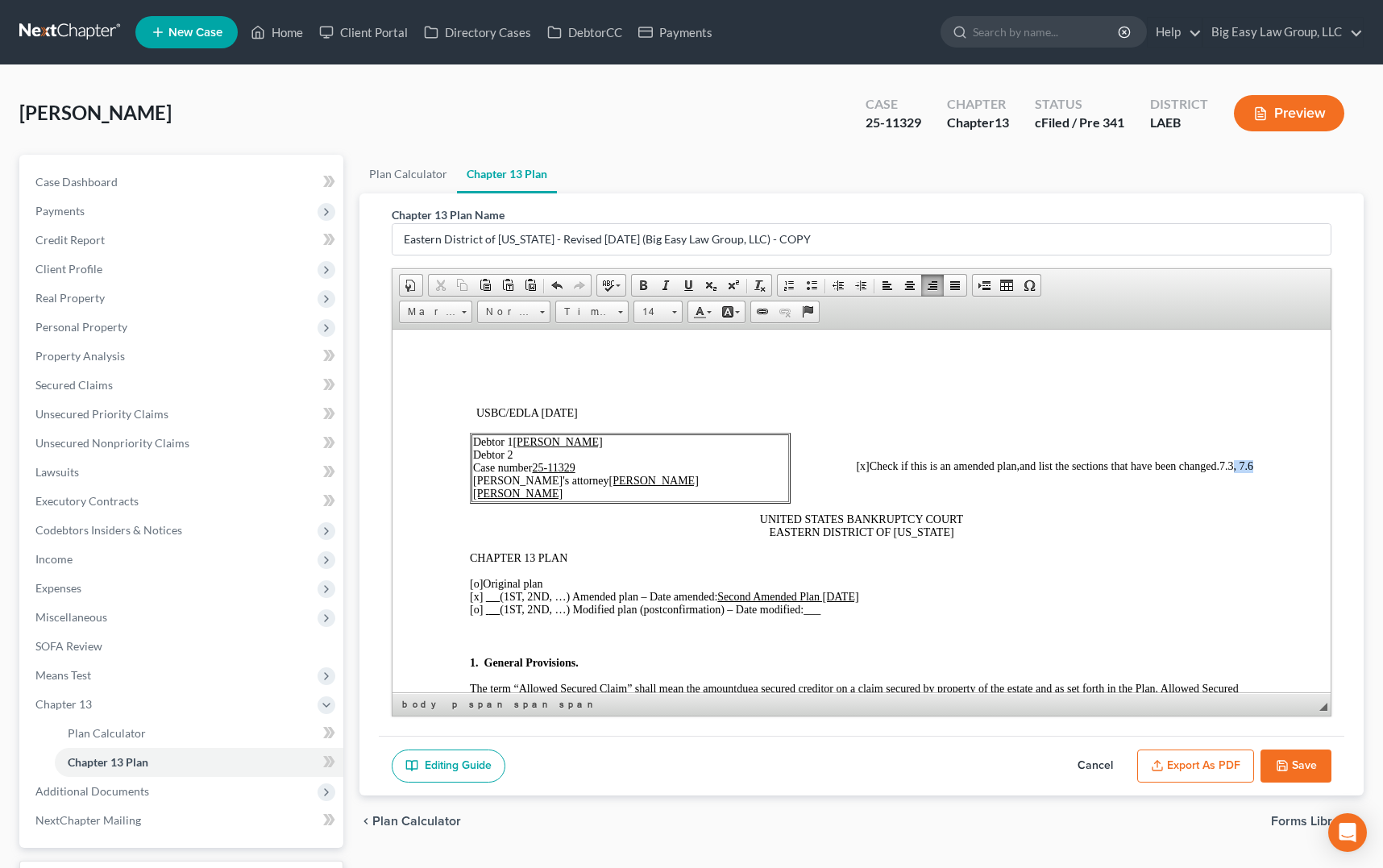
drag, startPoint x: 1245, startPoint y: 470, endPoint x: 1222, endPoint y: 470, distance: 23.0
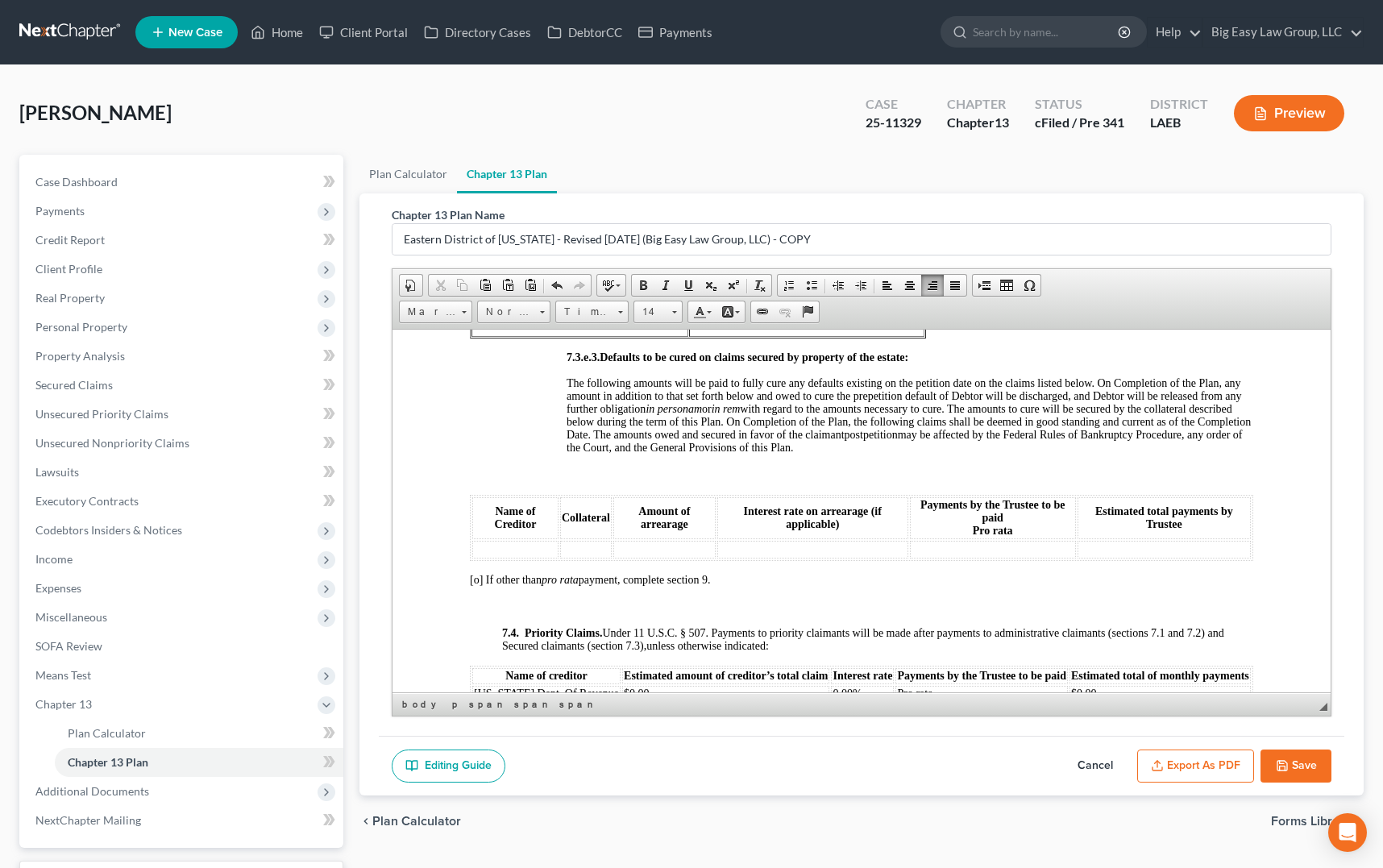
scroll to position [4451, 0]
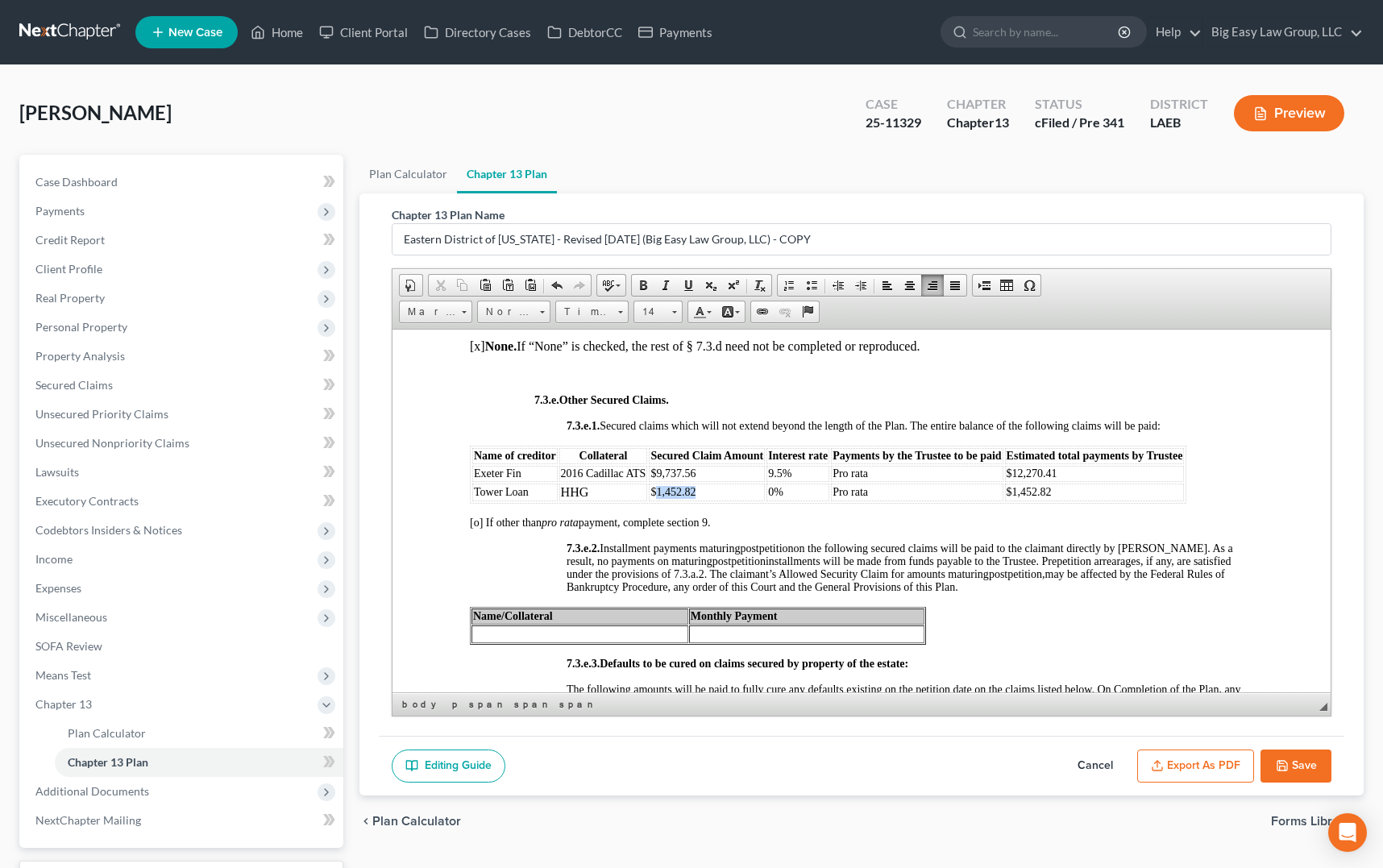
drag, startPoint x: 720, startPoint y: 541, endPoint x: 659, endPoint y: 538, distance: 61.1
click at [659, 501] on td "$1,452.82" at bounding box center [707, 492] width 116 height 18
drag, startPoint x: 701, startPoint y: 545, endPoint x: 649, endPoint y: 542, distance: 52.1
click at [649, 501] on td "$2,582.26" at bounding box center [707, 492] width 116 height 18
copy span "$2,582.26"
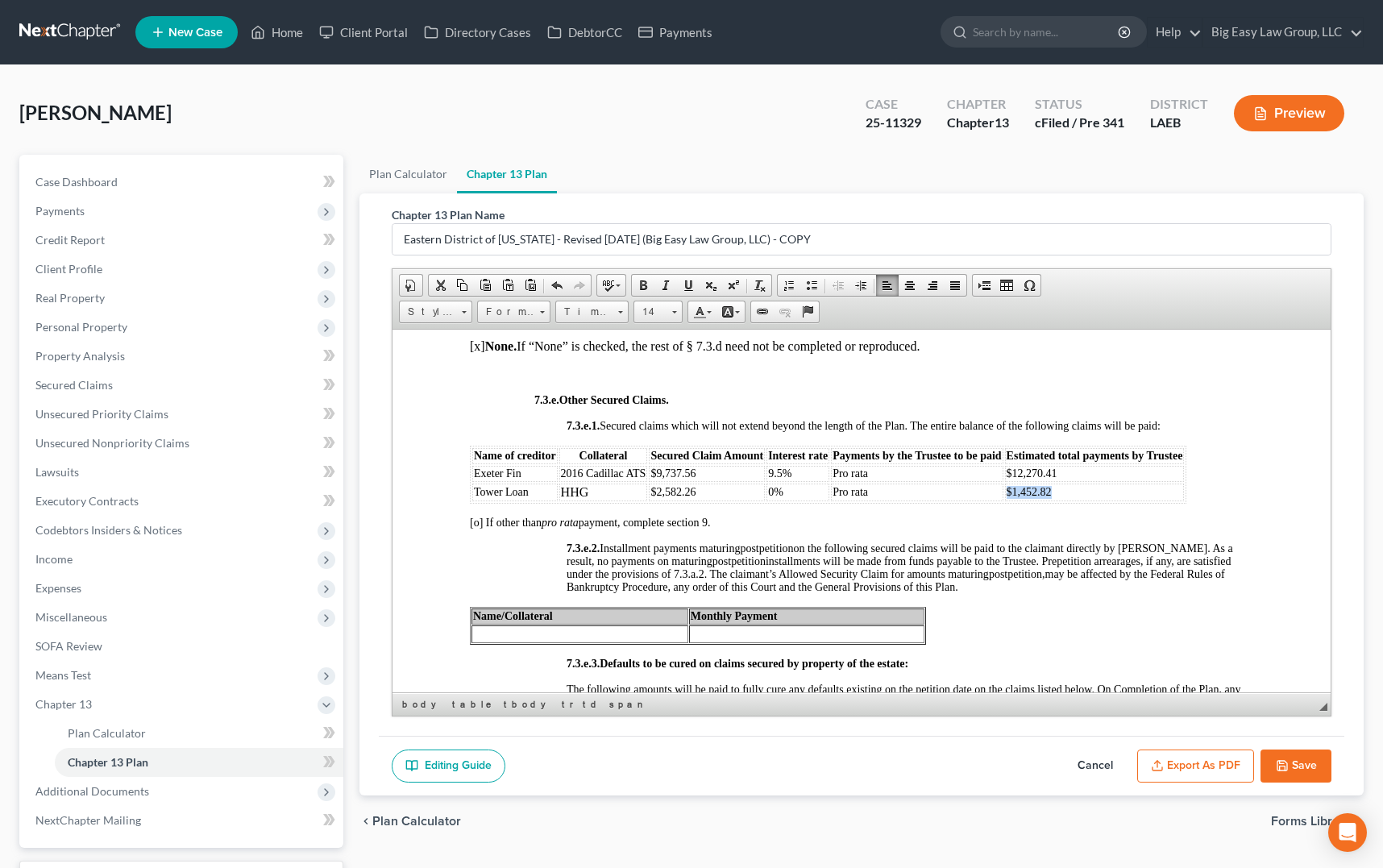
drag, startPoint x: 1052, startPoint y: 544, endPoint x: 1008, endPoint y: 541, distance: 44.1
click at [1008, 501] on td "$1,452.82" at bounding box center [1095, 492] width 180 height 18
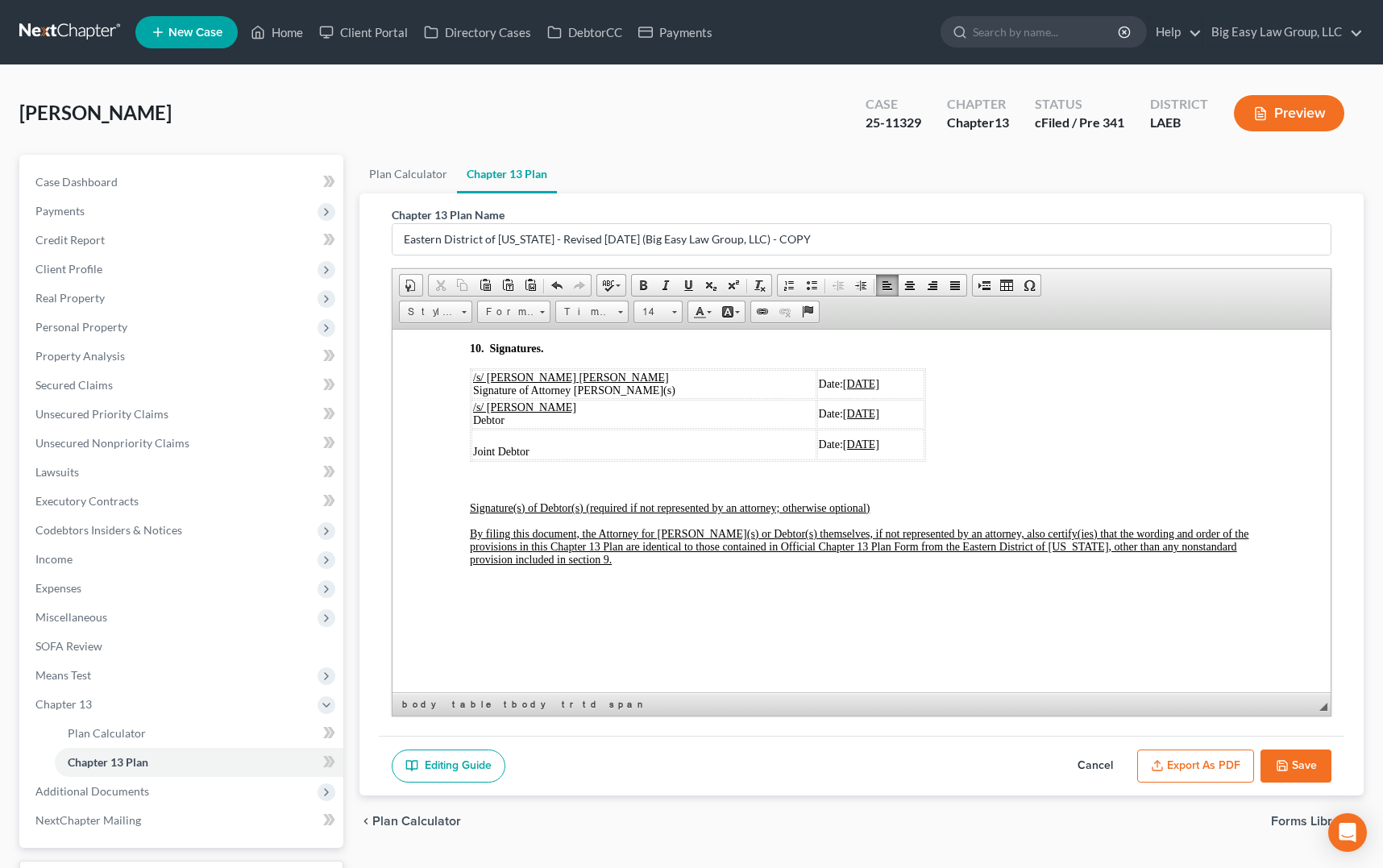
scroll to position [5838, 0]
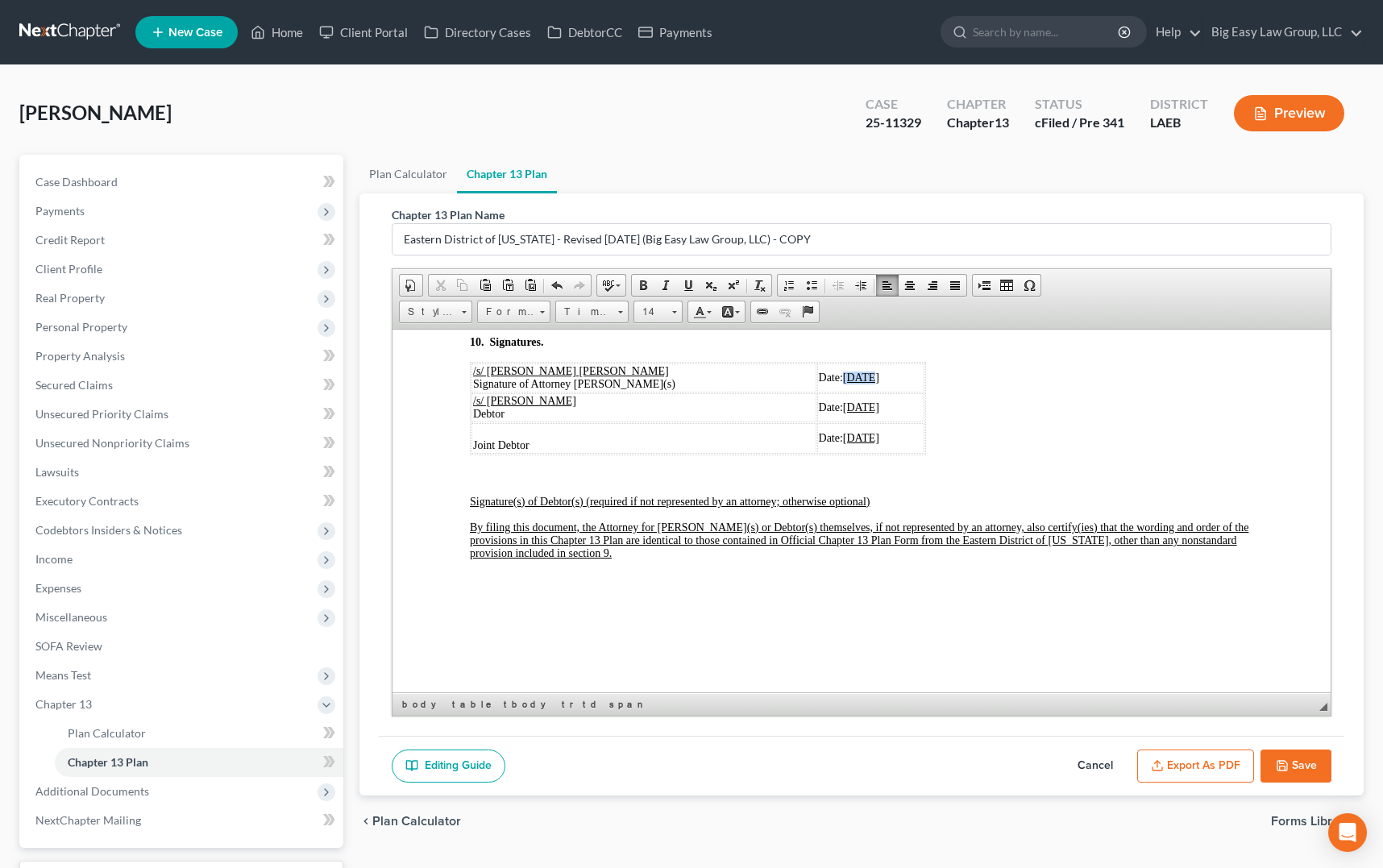
drag, startPoint x: 817, startPoint y: 411, endPoint x: 790, endPoint y: 412, distance: 27.0
click at [819, 383] on span "Date: 09/30/2025" at bounding box center [849, 376] width 61 height 12
click at [807, 383] on span "Date:10/1 /2025" at bounding box center [841, 376] width 70 height 12
drag, startPoint x: 815, startPoint y: 410, endPoint x: 794, endPoint y: 411, distance: 21.0
click at [804, 383] on span "Date: 10/1 /2025" at bounding box center [840, 376] width 74 height 12
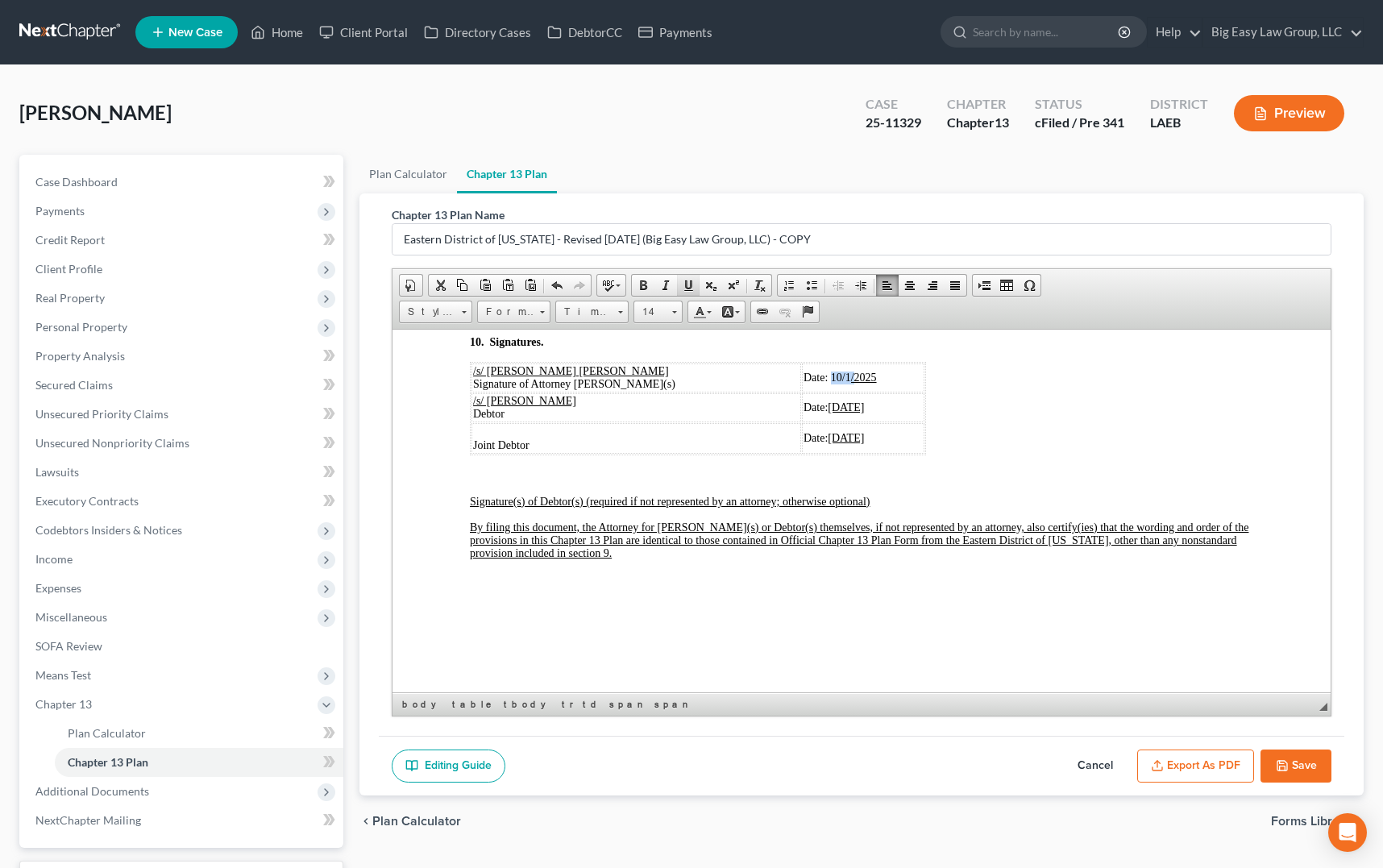
click at [691, 278] on link "Underline" at bounding box center [688, 285] width 23 height 21
drag, startPoint x: 830, startPoint y: 410, endPoint x: 793, endPoint y: 408, distance: 37.1
click at [805, 392] on td "Date: 10/1/ 2025" at bounding box center [864, 377] width 119 height 29
copy u "10/1/ 2025"
drag, startPoint x: 809, startPoint y: 442, endPoint x: 791, endPoint y: 442, distance: 18.0
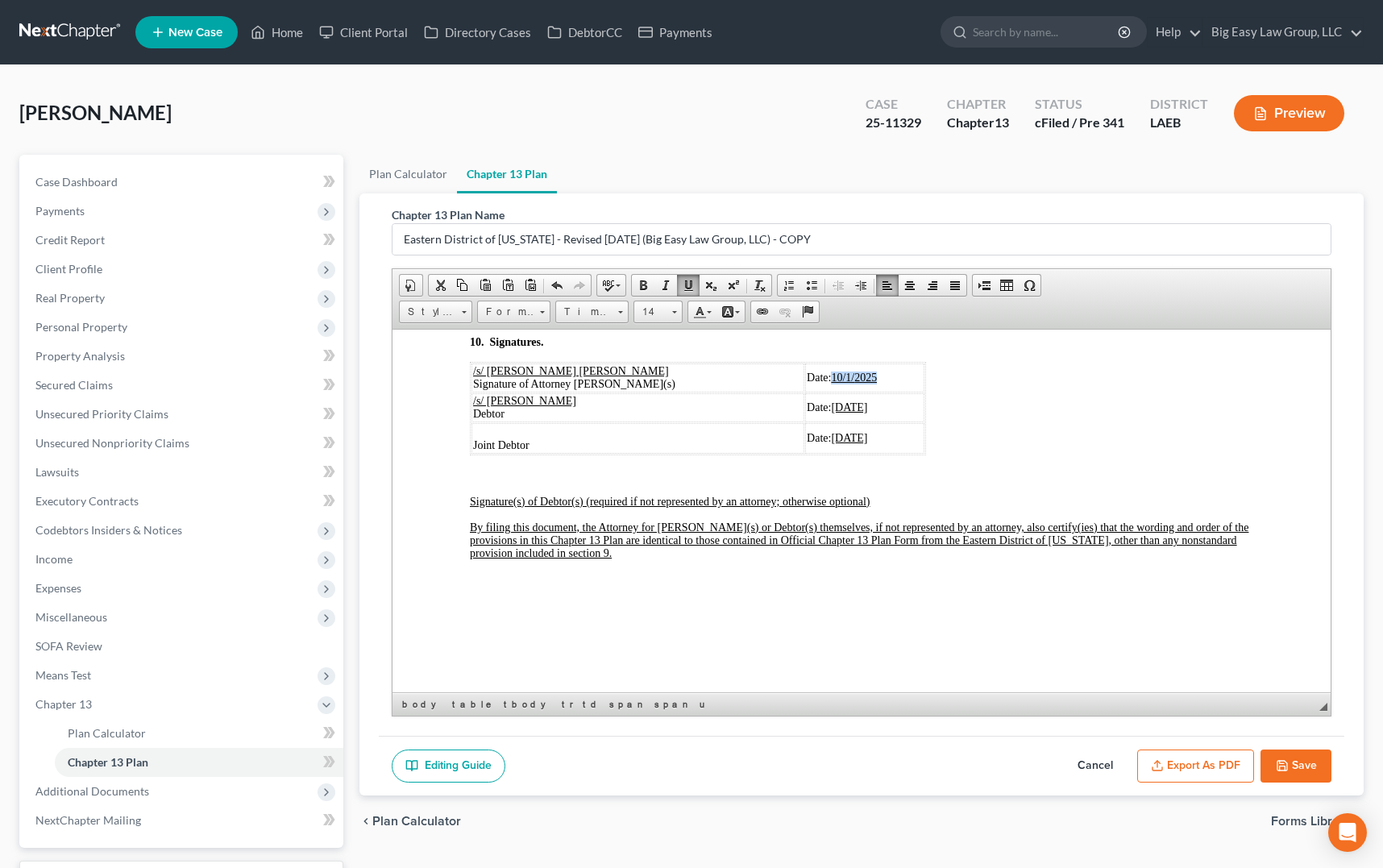
click at [831, 413] on u "09/30/2025" at bounding box center [849, 406] width 36 height 12
drag, startPoint x: 842, startPoint y: 474, endPoint x: 793, endPoint y: 473, distance: 49.0
click at [831, 444] on u "09/30/2025" at bounding box center [849, 436] width 36 height 12
click at [1202, 768] on button "Export as PDF" at bounding box center [1196, 766] width 117 height 34
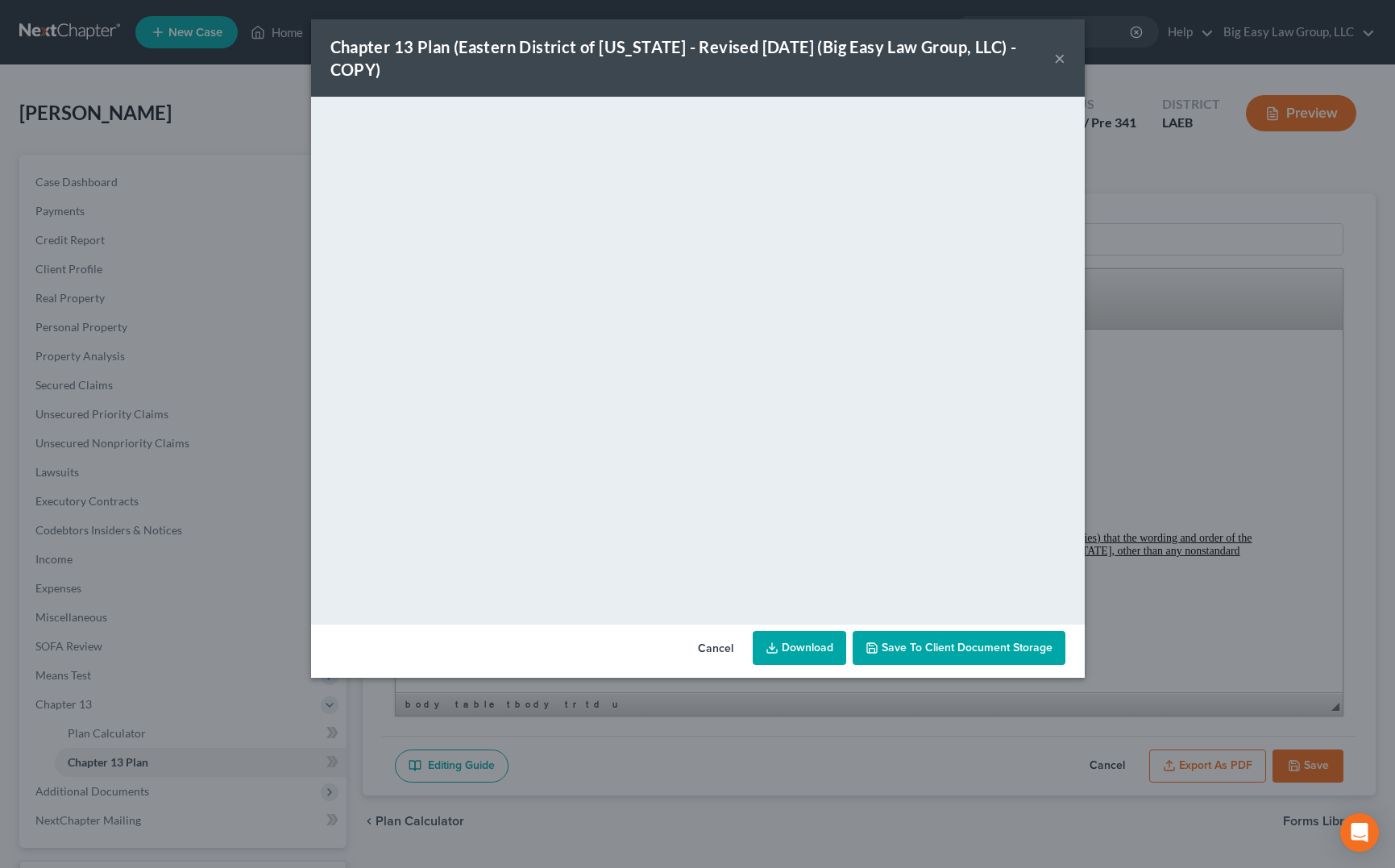
click at [819, 648] on link "Download" at bounding box center [799, 648] width 93 height 34
click at [1058, 58] on button "×" at bounding box center [1059, 57] width 11 height 19
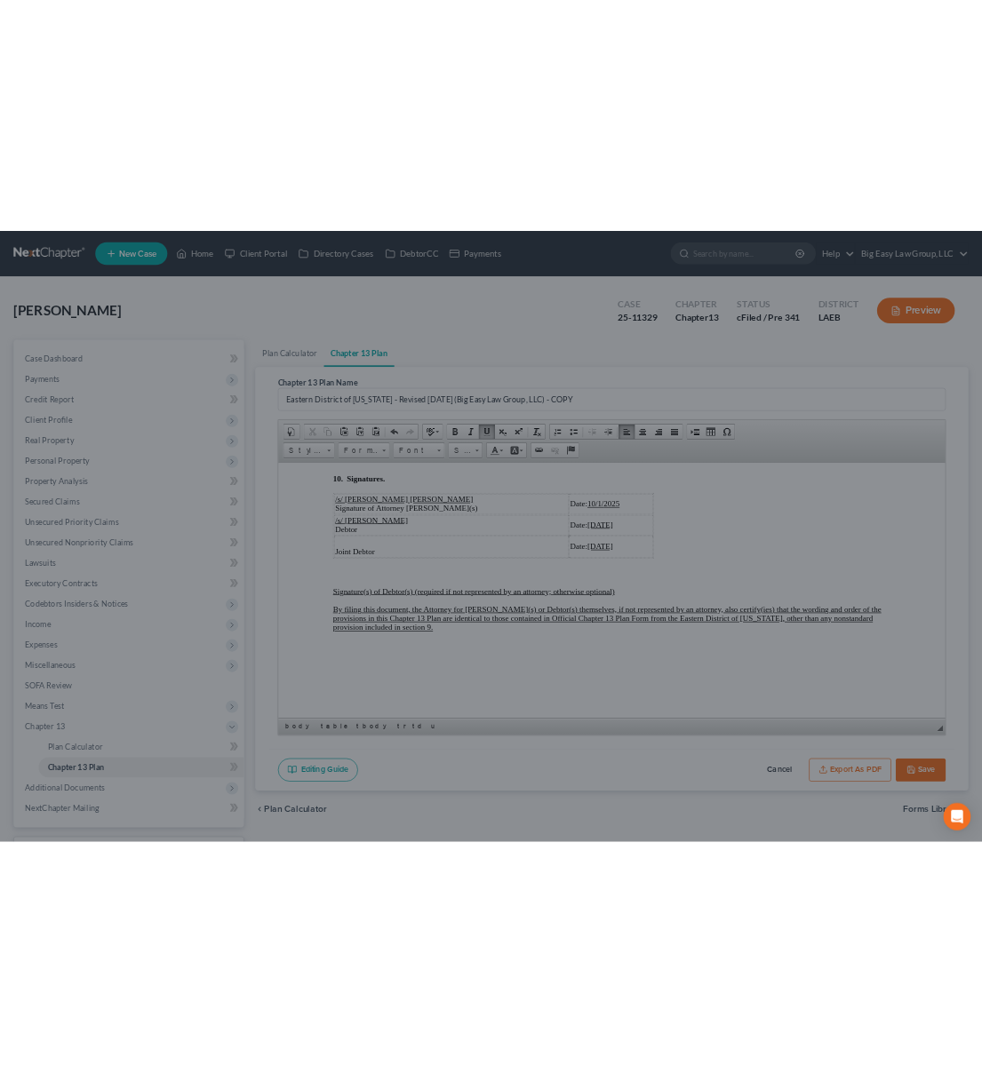
scroll to position [6437, 0]
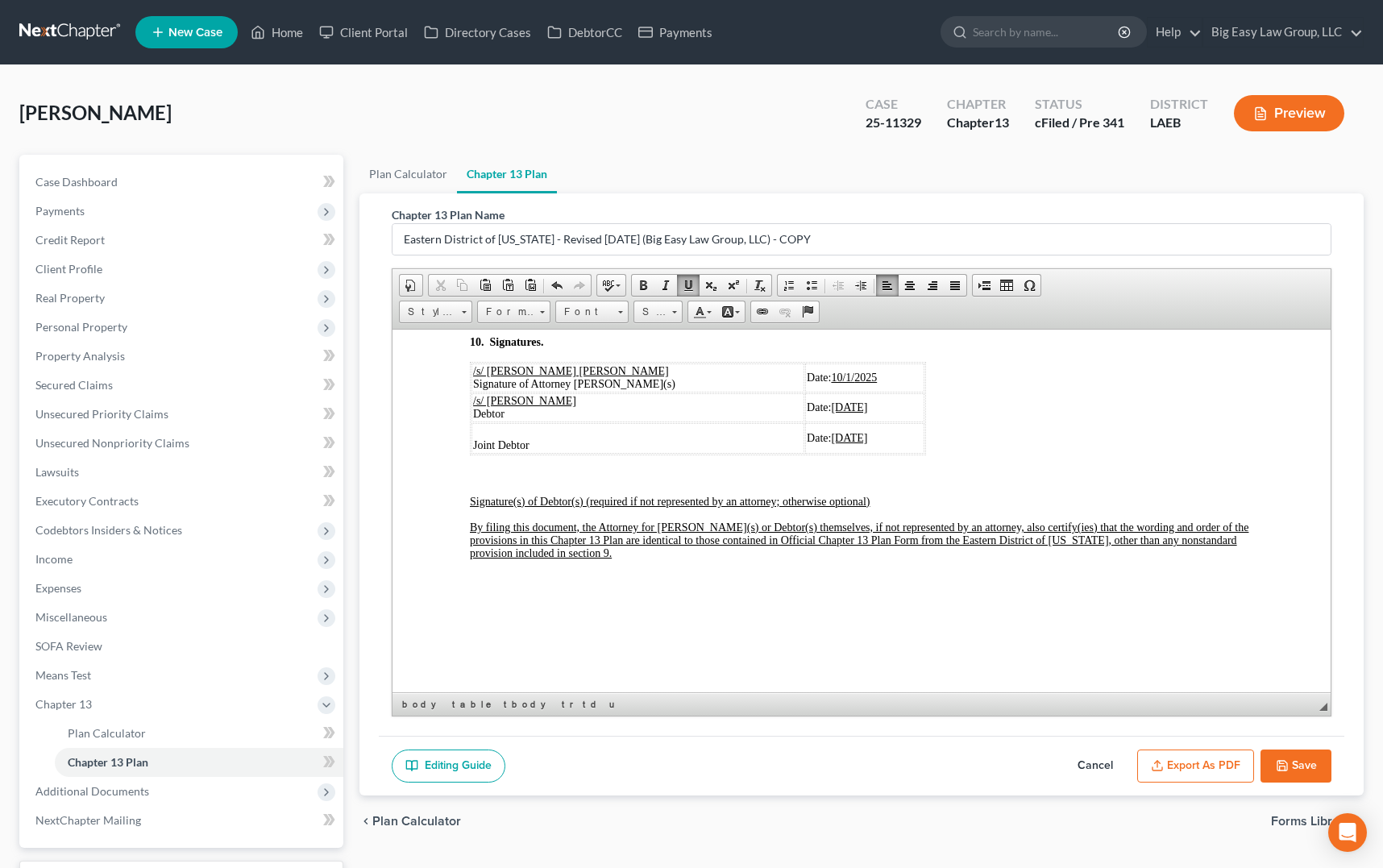
click at [1299, 766] on button "Save" at bounding box center [1296, 766] width 71 height 34
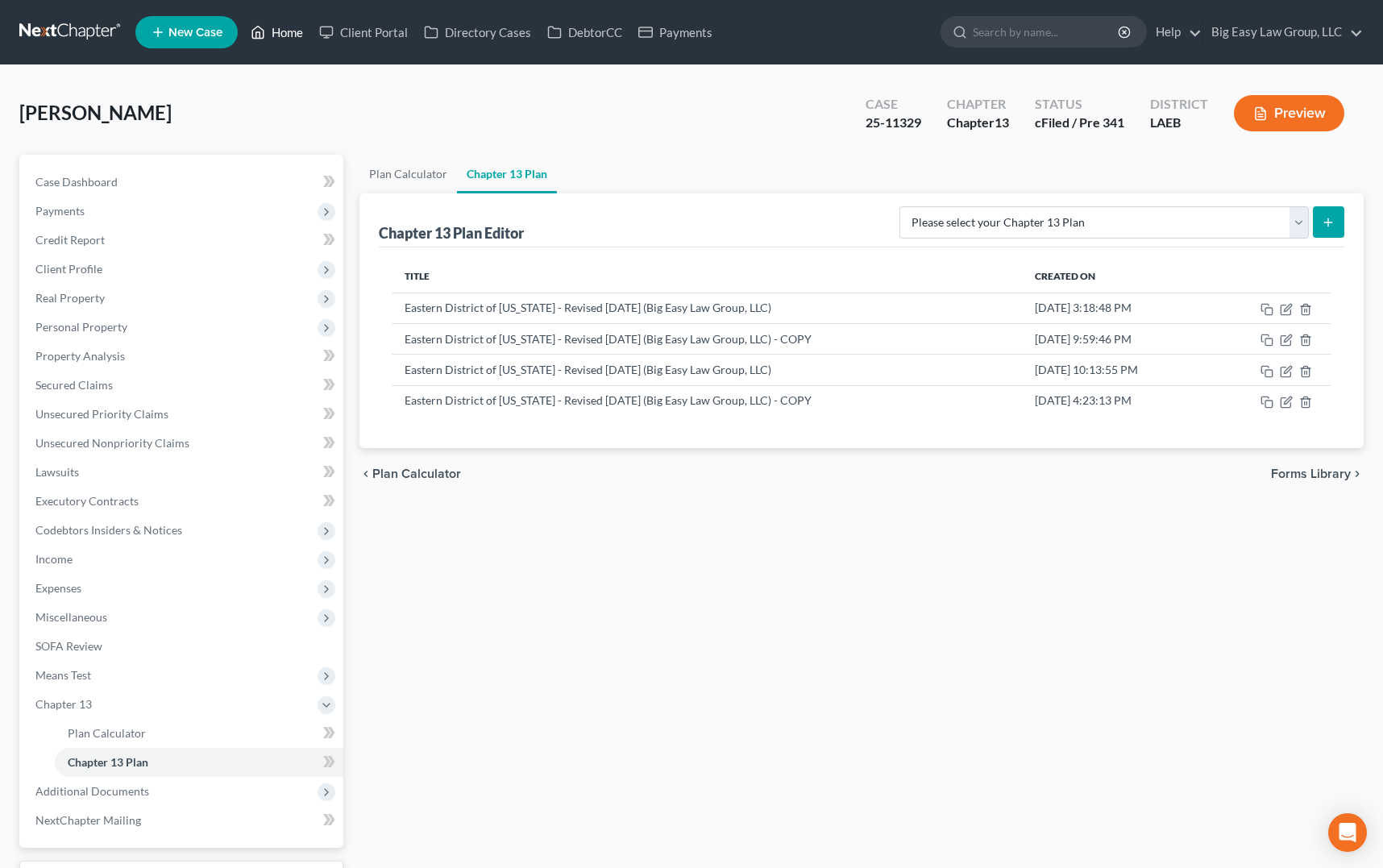
click at [284, 29] on link "Home" at bounding box center [277, 33] width 69 height 29
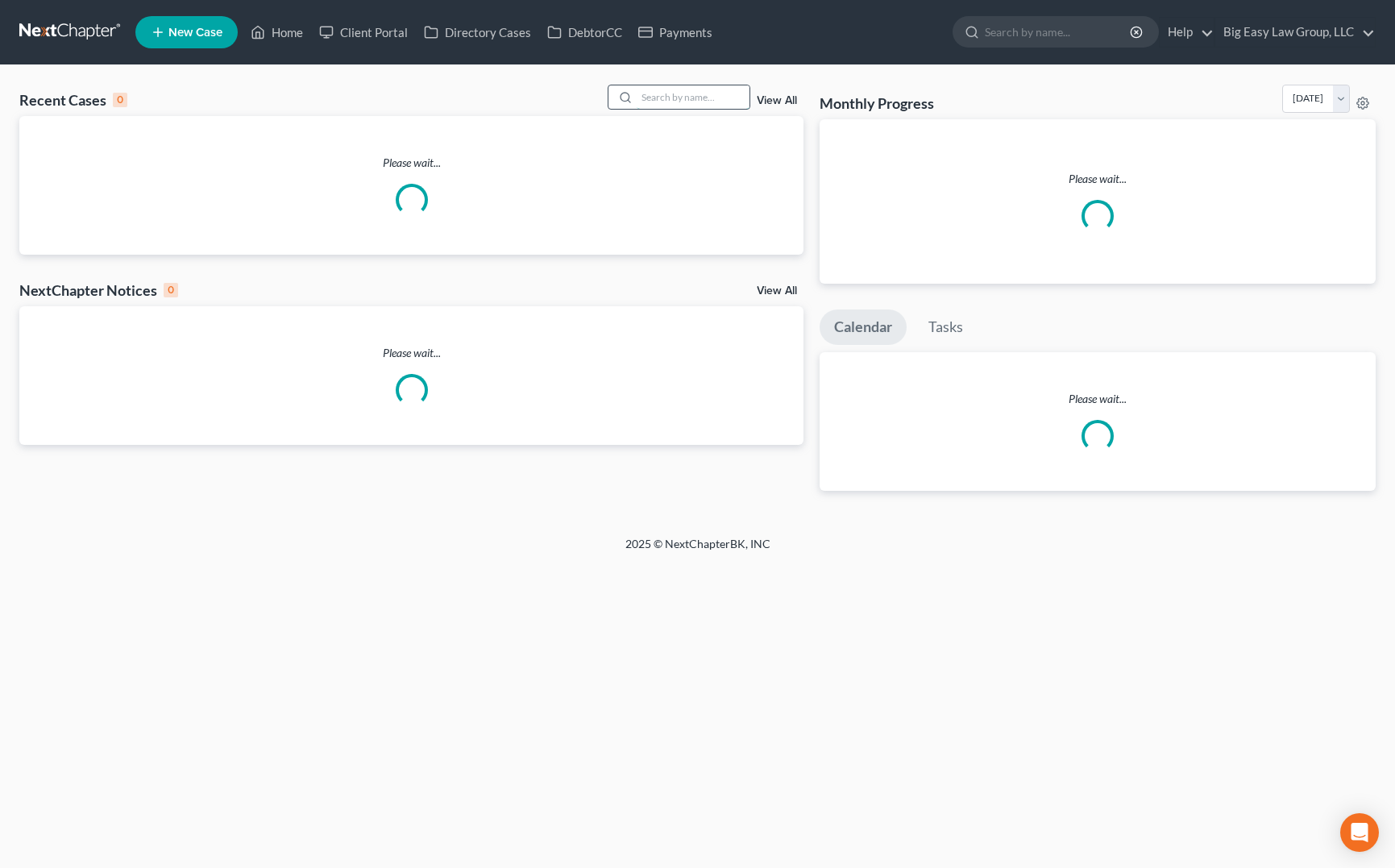
click at [660, 97] on input "search" at bounding box center [693, 97] width 112 height 24
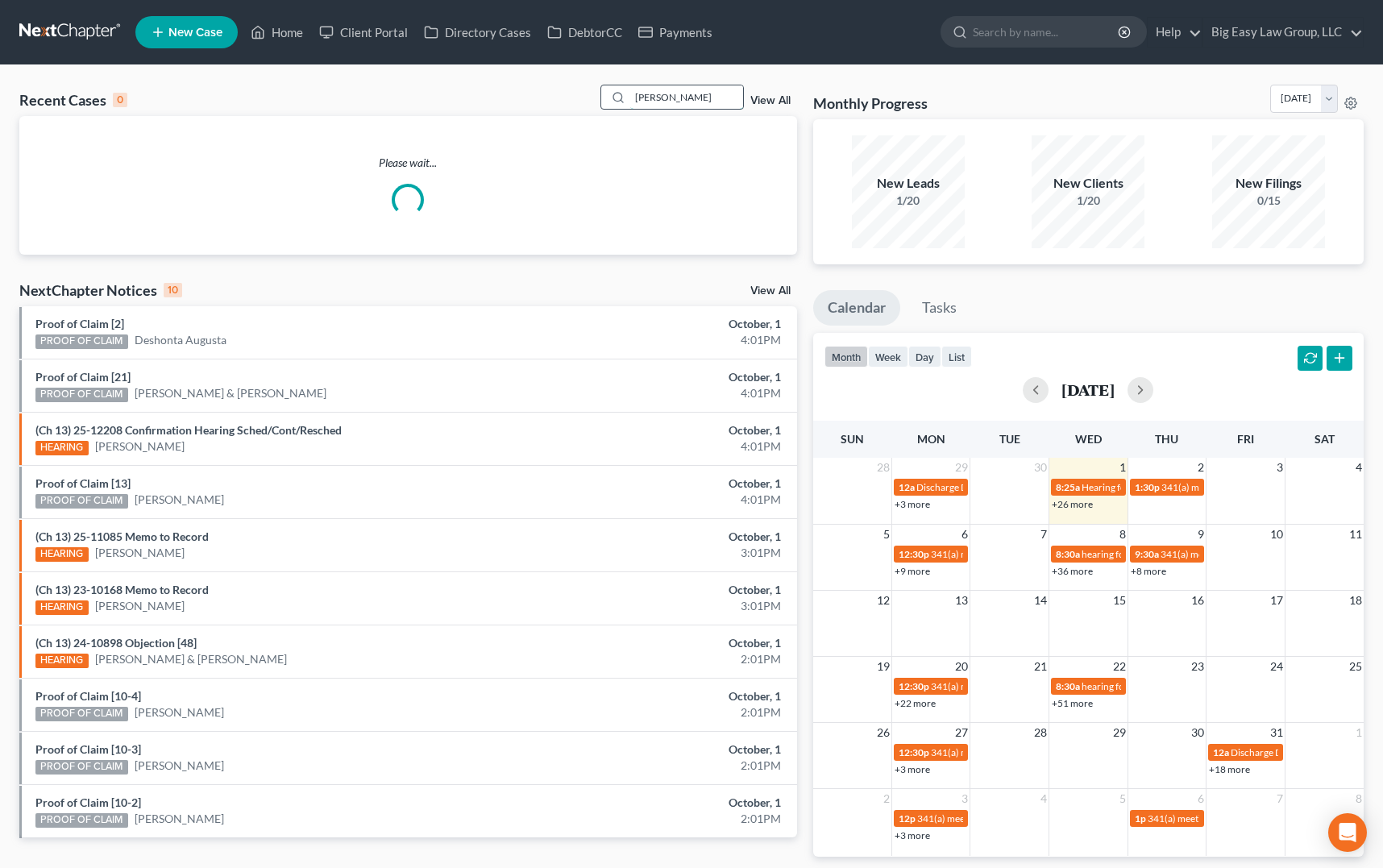
type input "hunt"
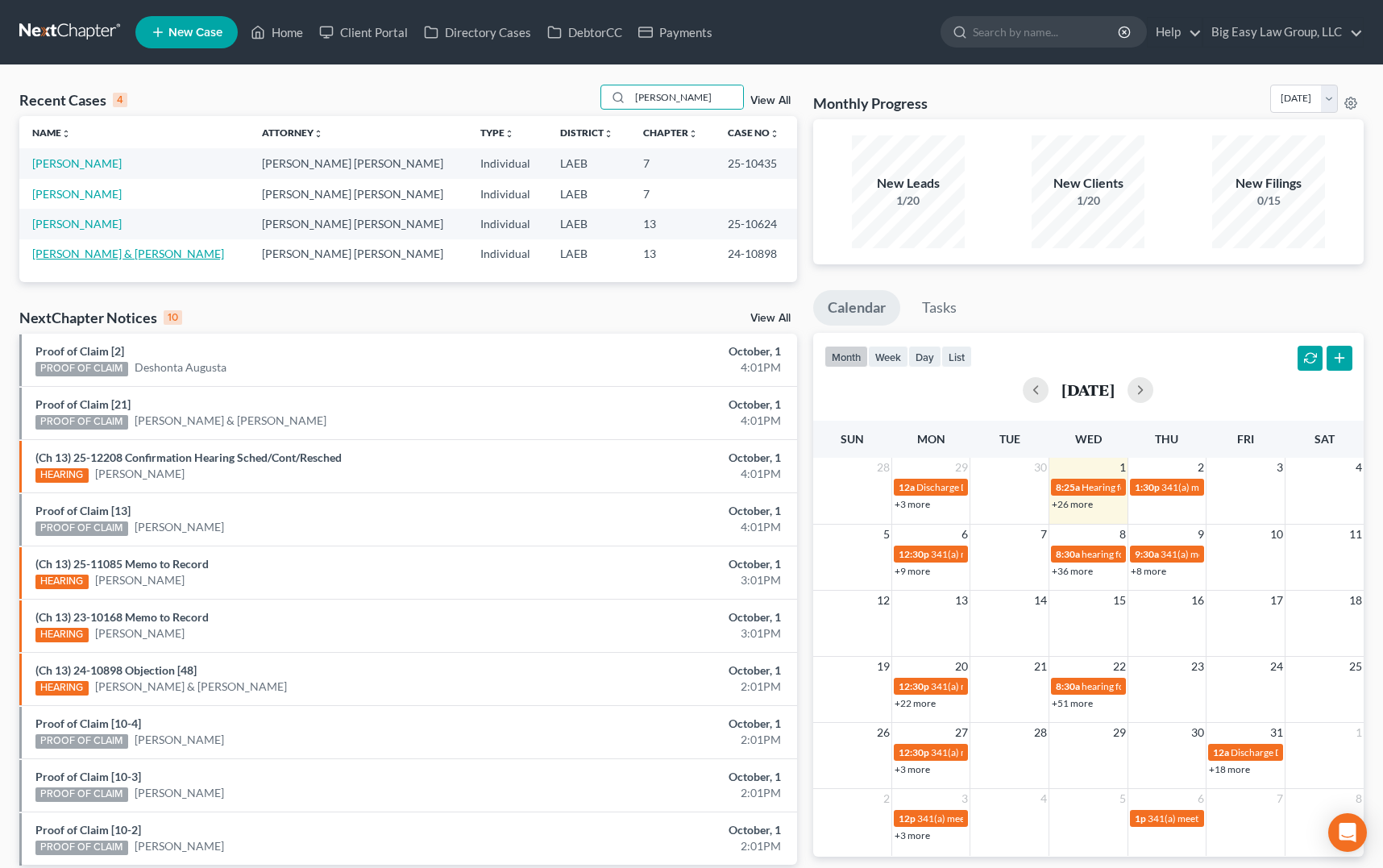
click at [83, 256] on link "Cunningham, Amier & Hunt, Jeseka" at bounding box center [128, 253] width 191 height 14
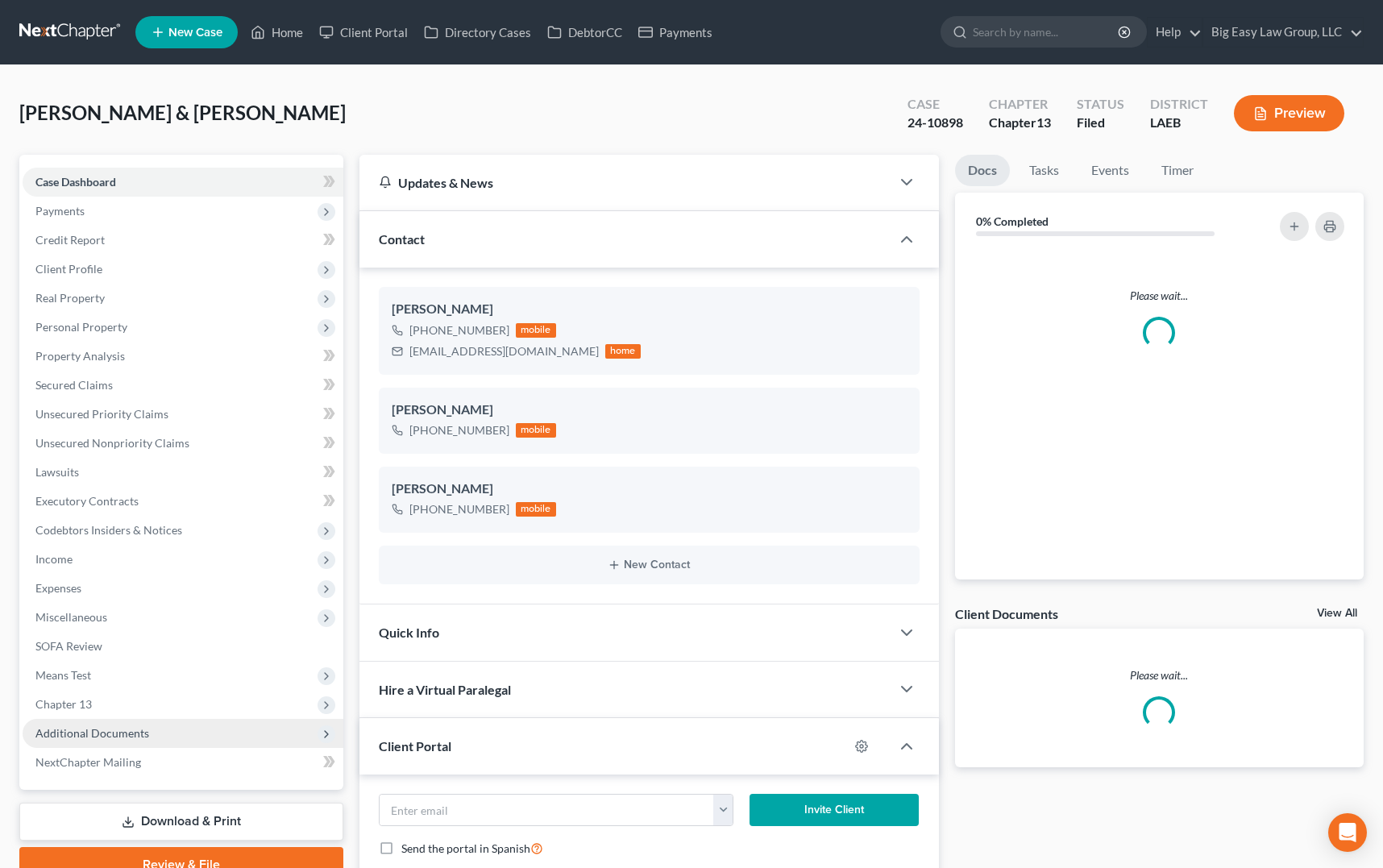
click at [192, 737] on span "Additional Documents" at bounding box center [183, 733] width 321 height 29
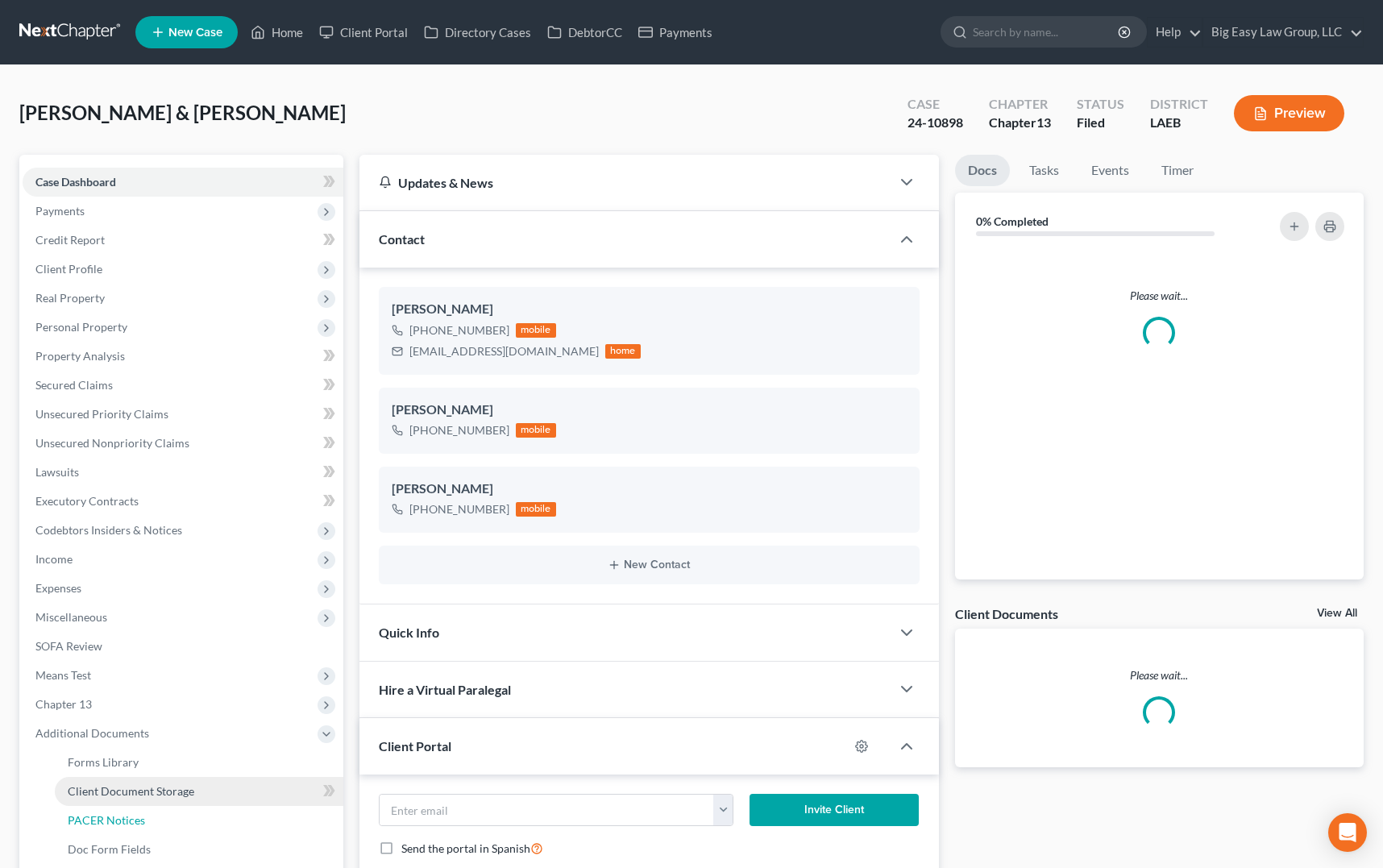
drag, startPoint x: 214, startPoint y: 814, endPoint x: 267, endPoint y: 784, distance: 60.9
click at [214, 813] on link "PACER Notices" at bounding box center [199, 820] width 289 height 29
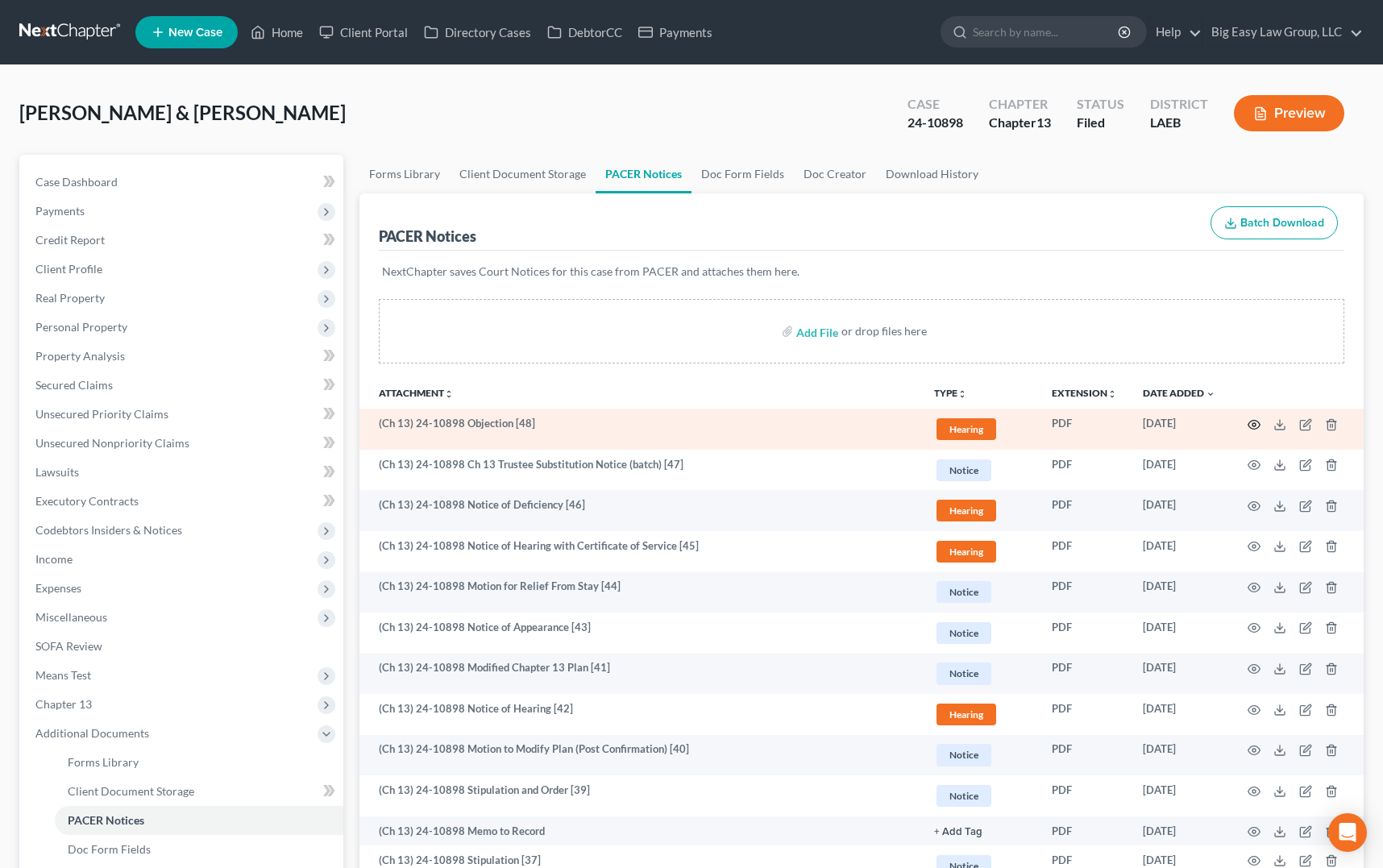
click at [1251, 424] on icon "button" at bounding box center [1254, 424] width 13 height 13
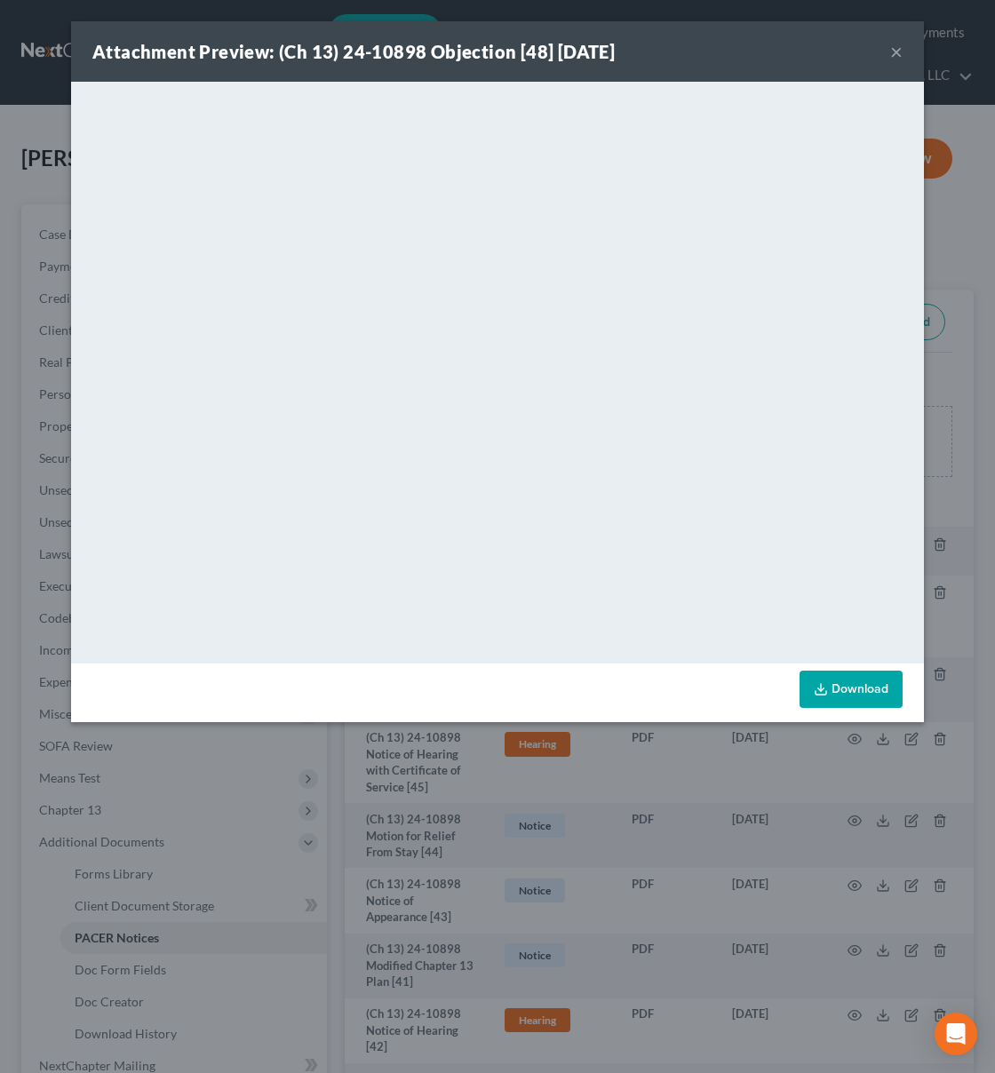
click at [893, 58] on button "×" at bounding box center [896, 51] width 12 height 21
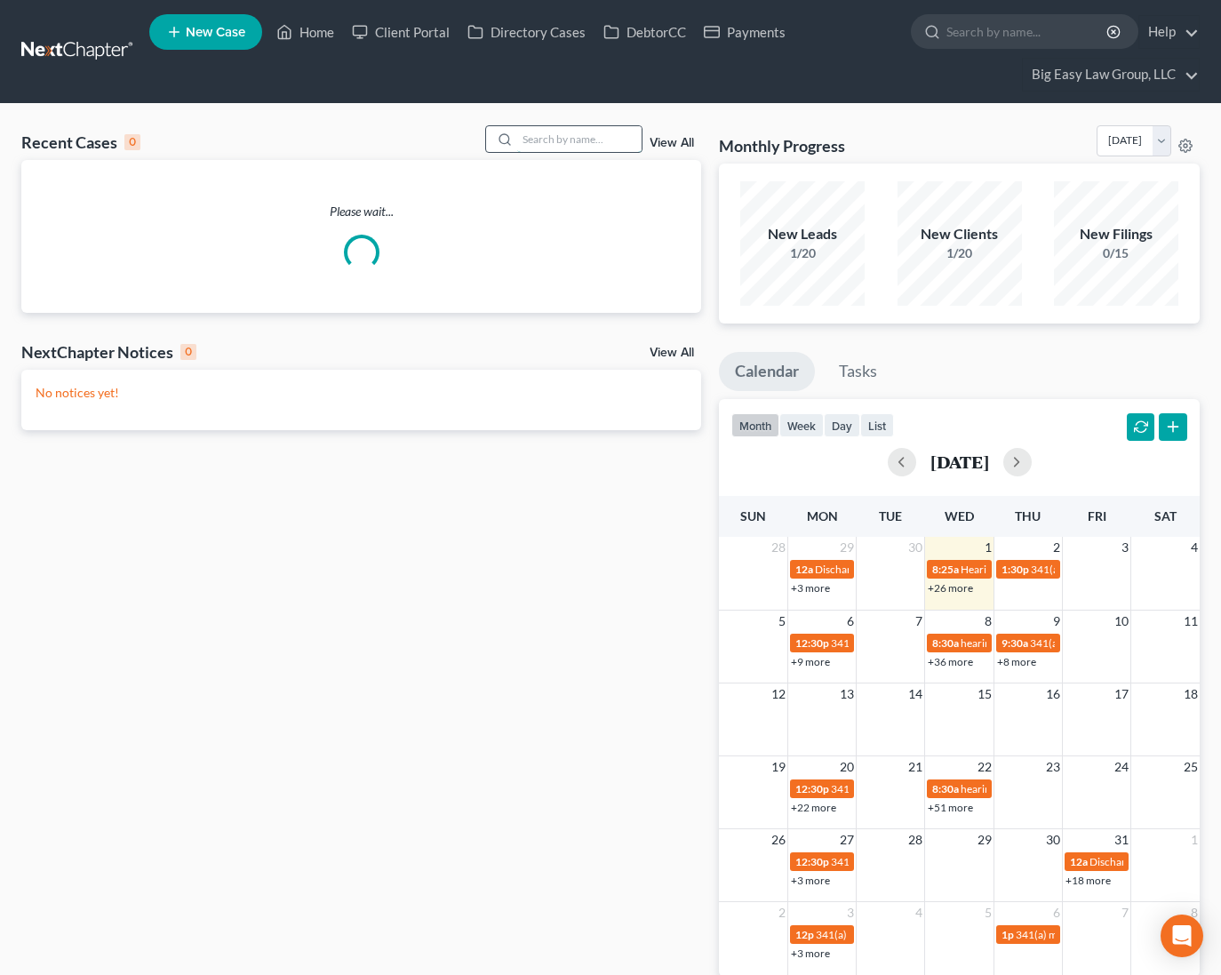
click at [596, 137] on input "search" at bounding box center [579, 139] width 124 height 26
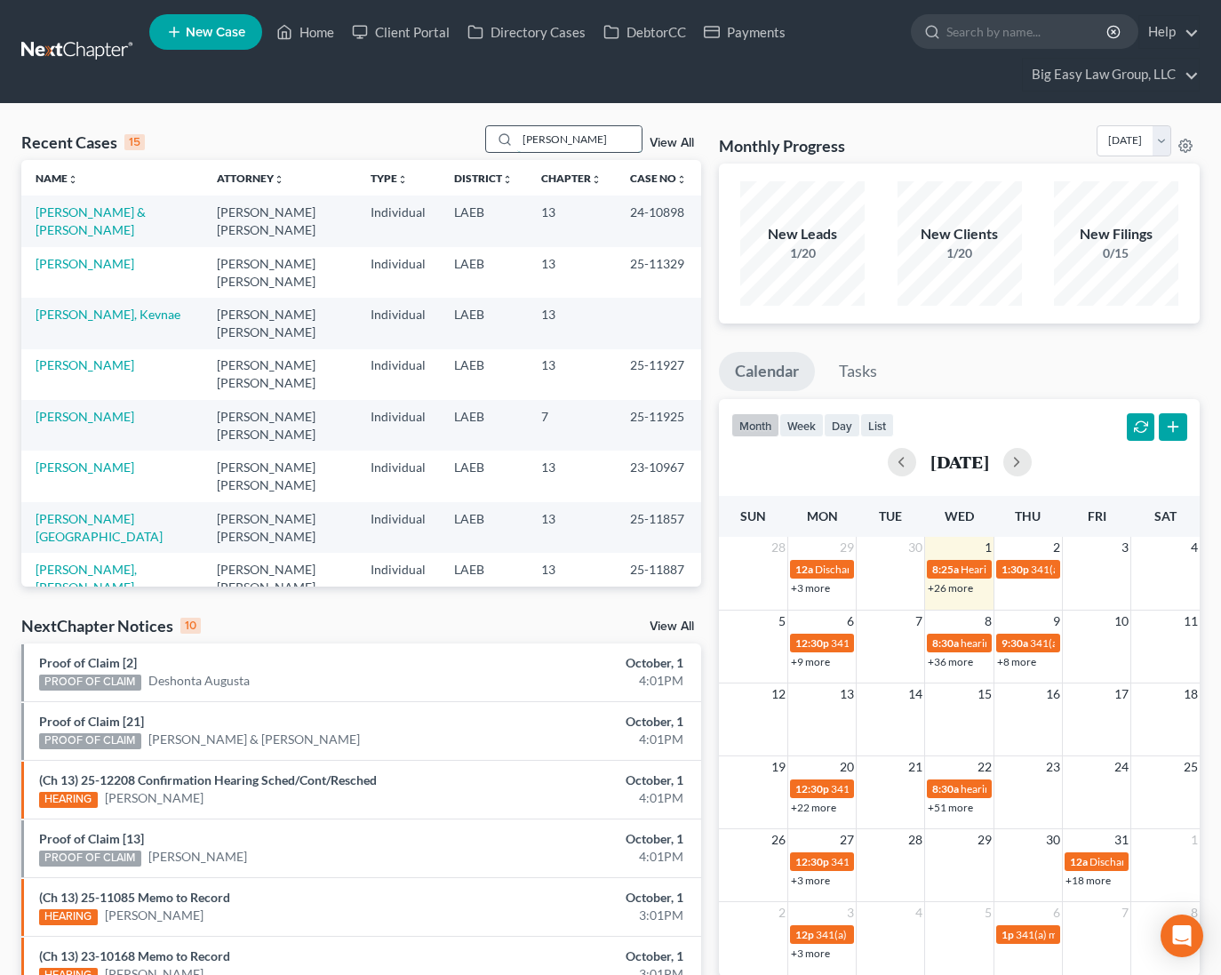
type input "griffin"
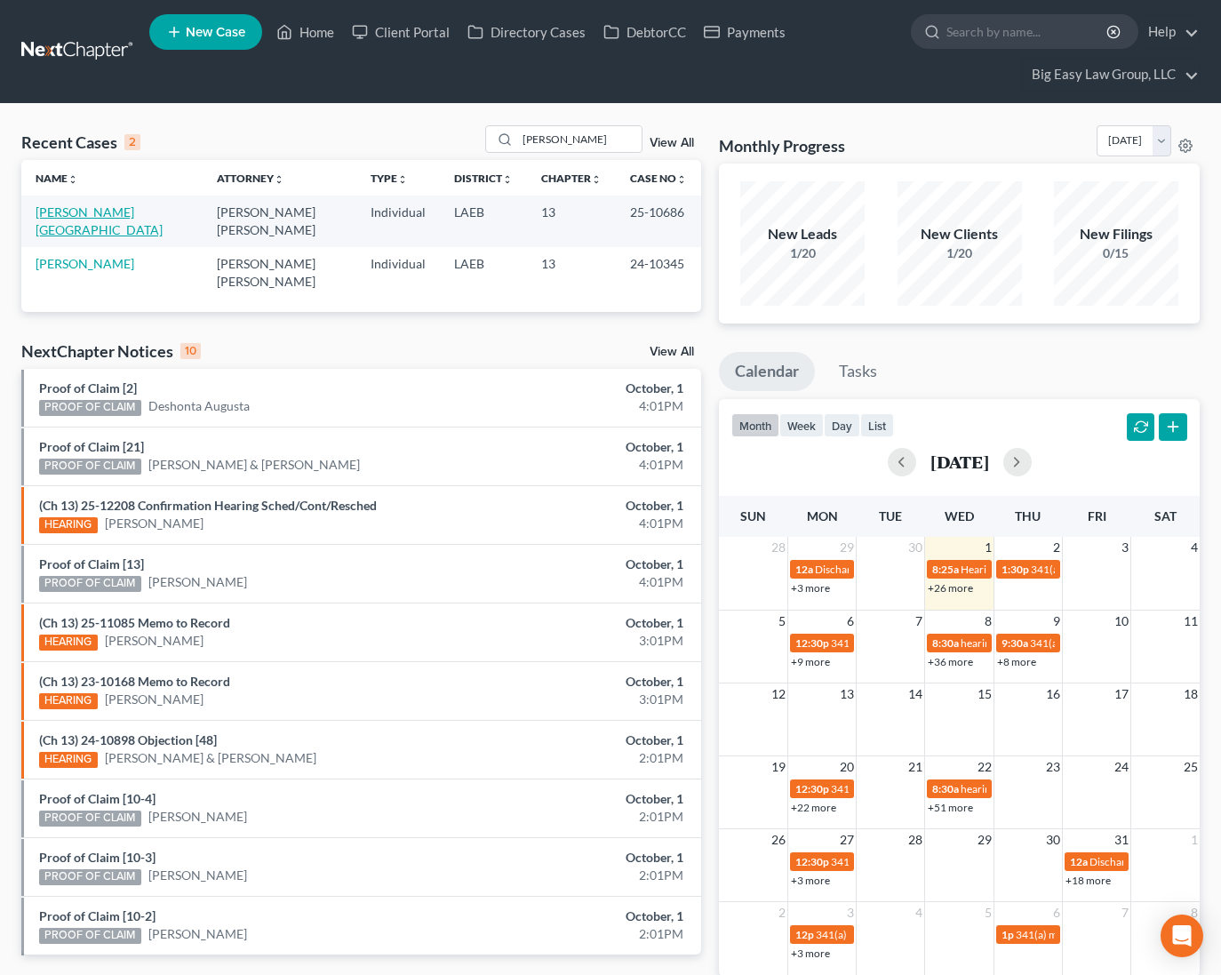
click at [64, 207] on link "Griffin, Cornell" at bounding box center [99, 220] width 127 height 33
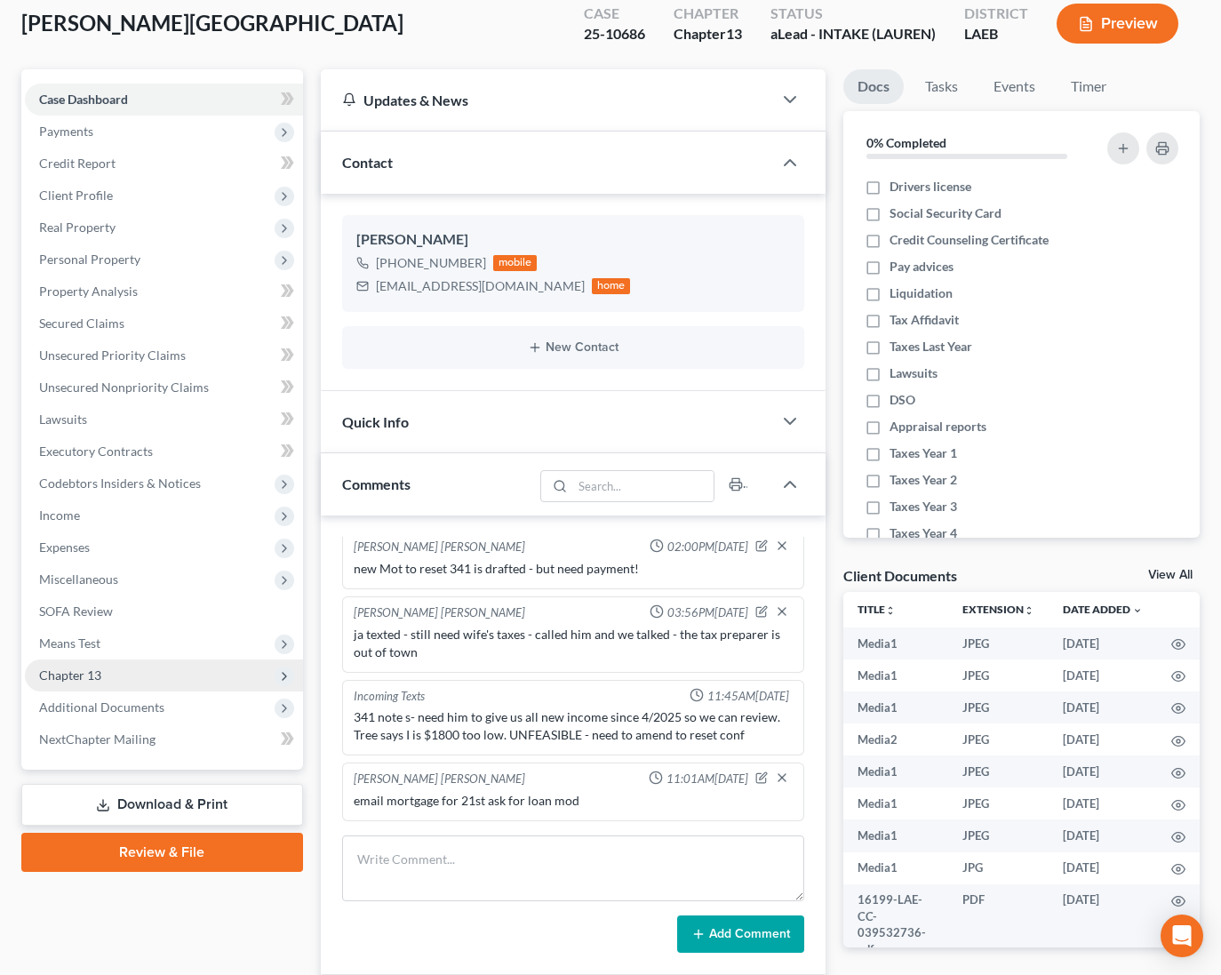
scroll to position [6341, 0]
click at [206, 698] on span "Additional Documents" at bounding box center [164, 707] width 278 height 32
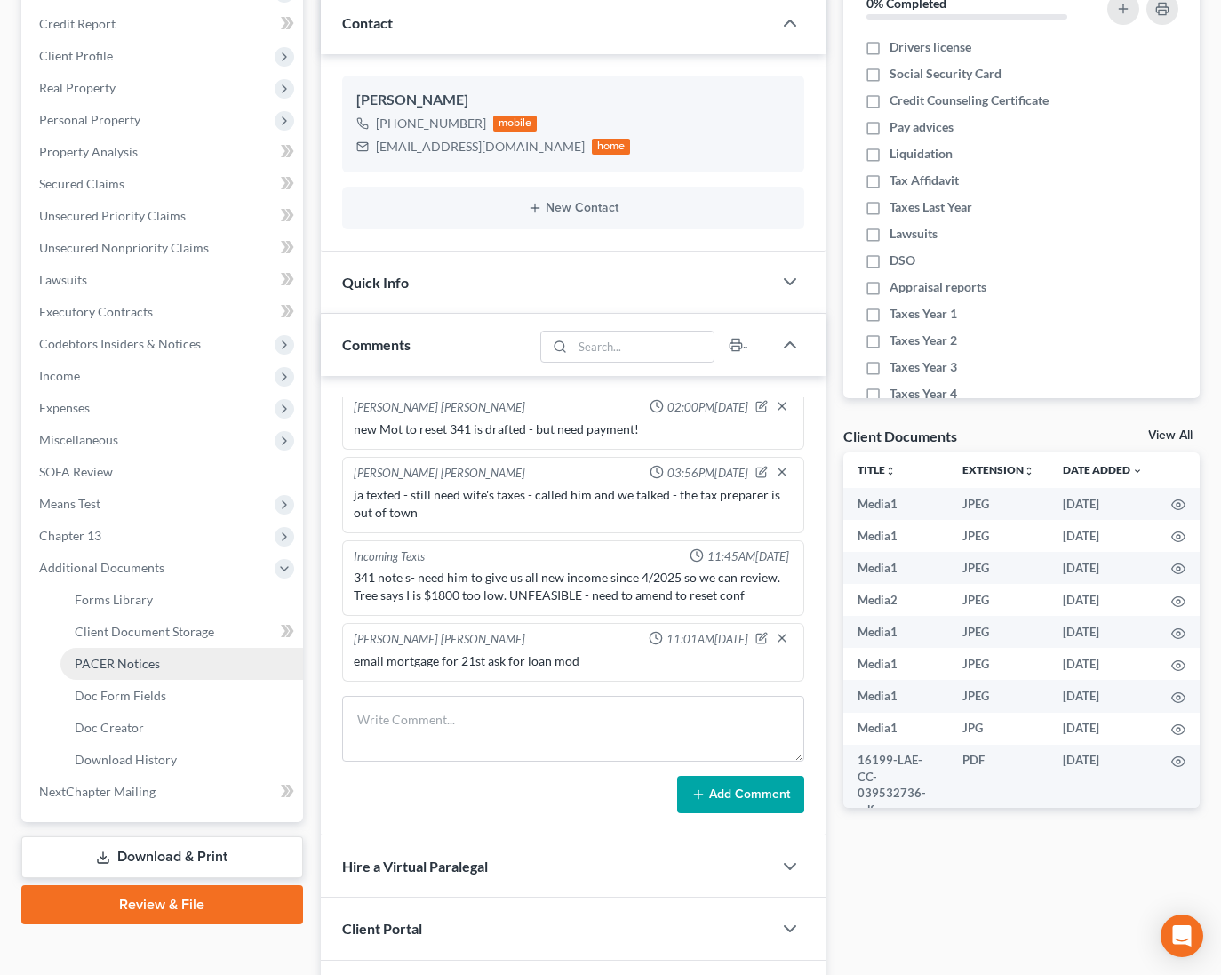
click at [220, 668] on link "PACER Notices" at bounding box center [181, 664] width 243 height 32
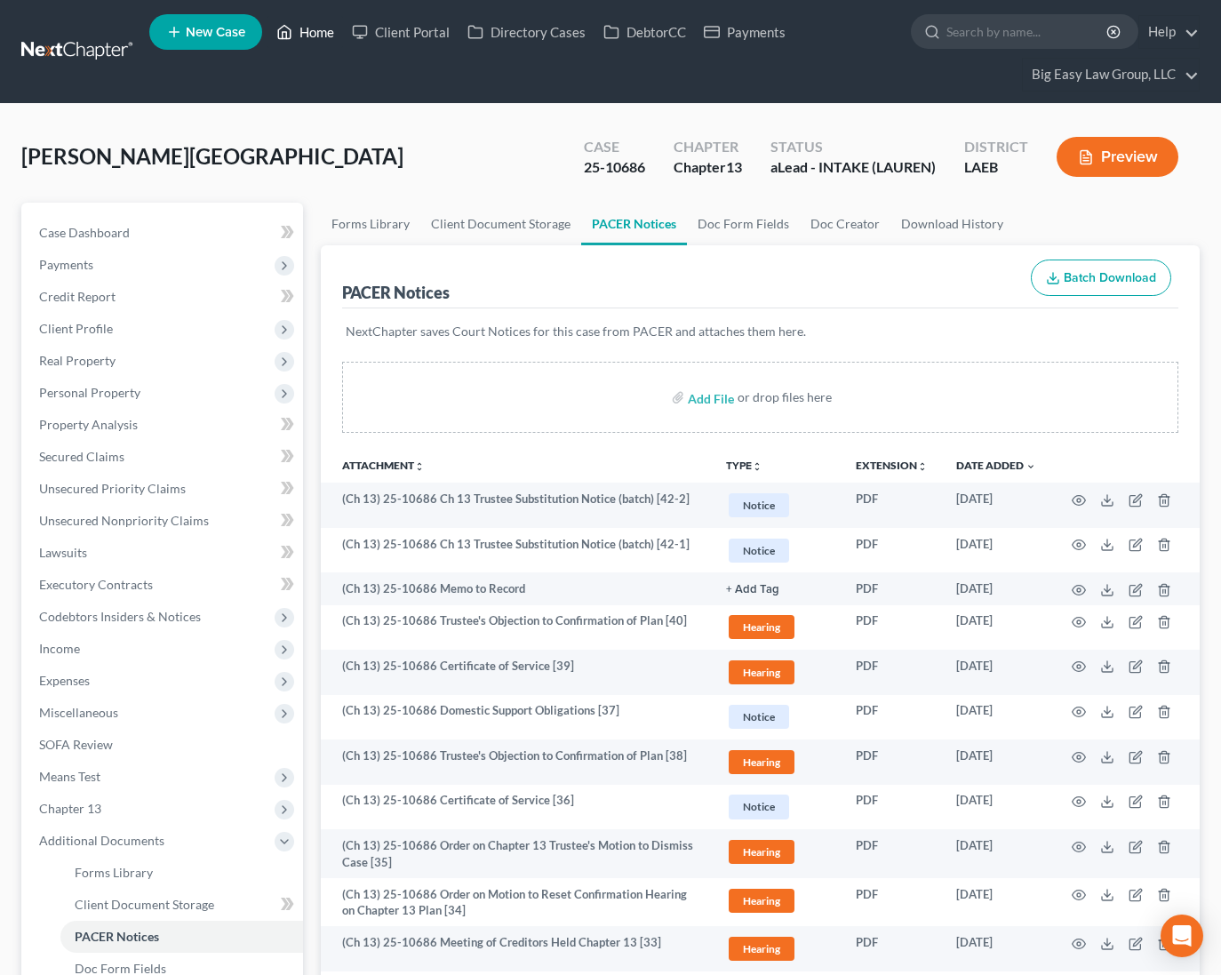
click at [301, 28] on link "Home" at bounding box center [305, 32] width 76 height 32
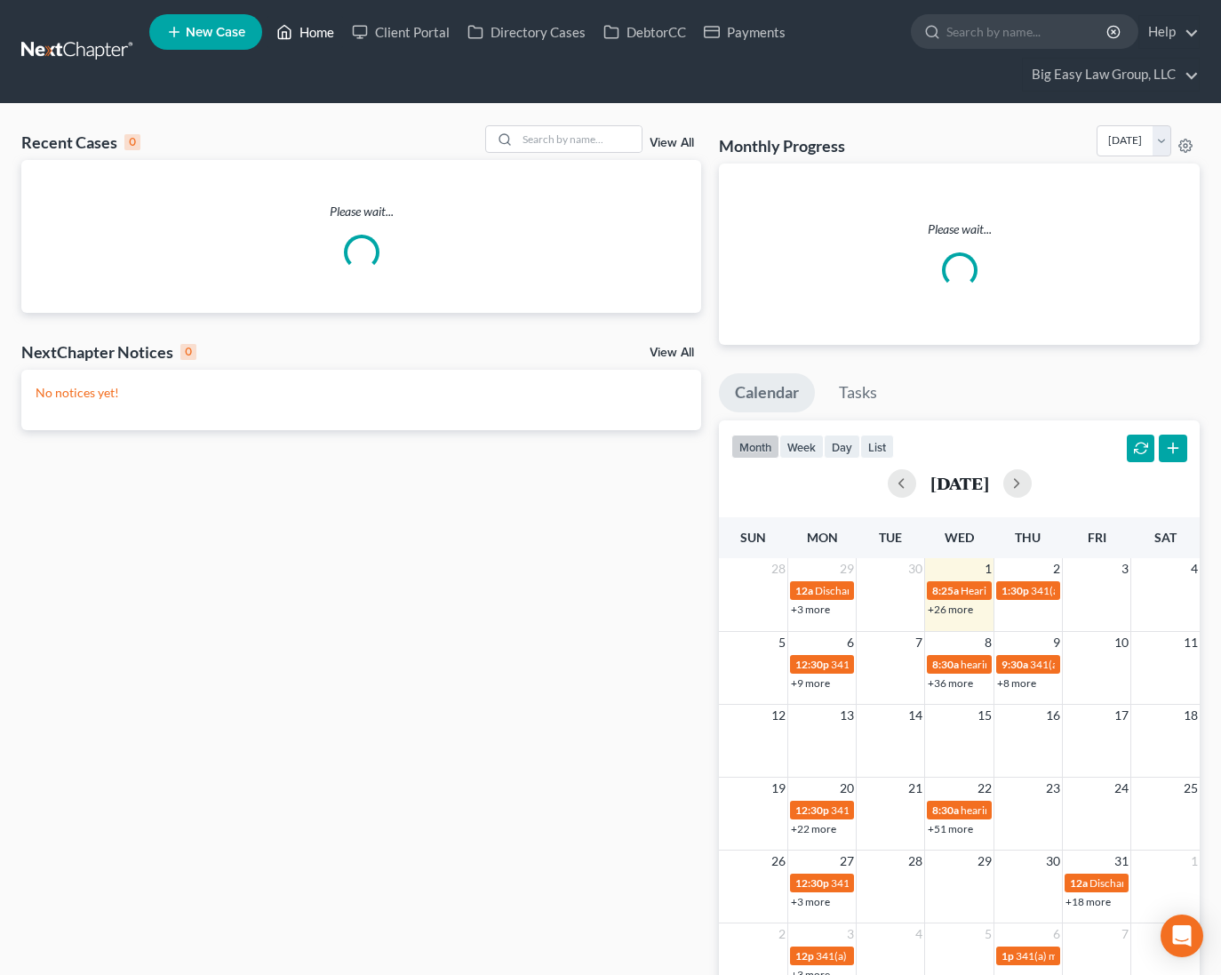
click at [321, 27] on link "Home" at bounding box center [305, 32] width 76 height 32
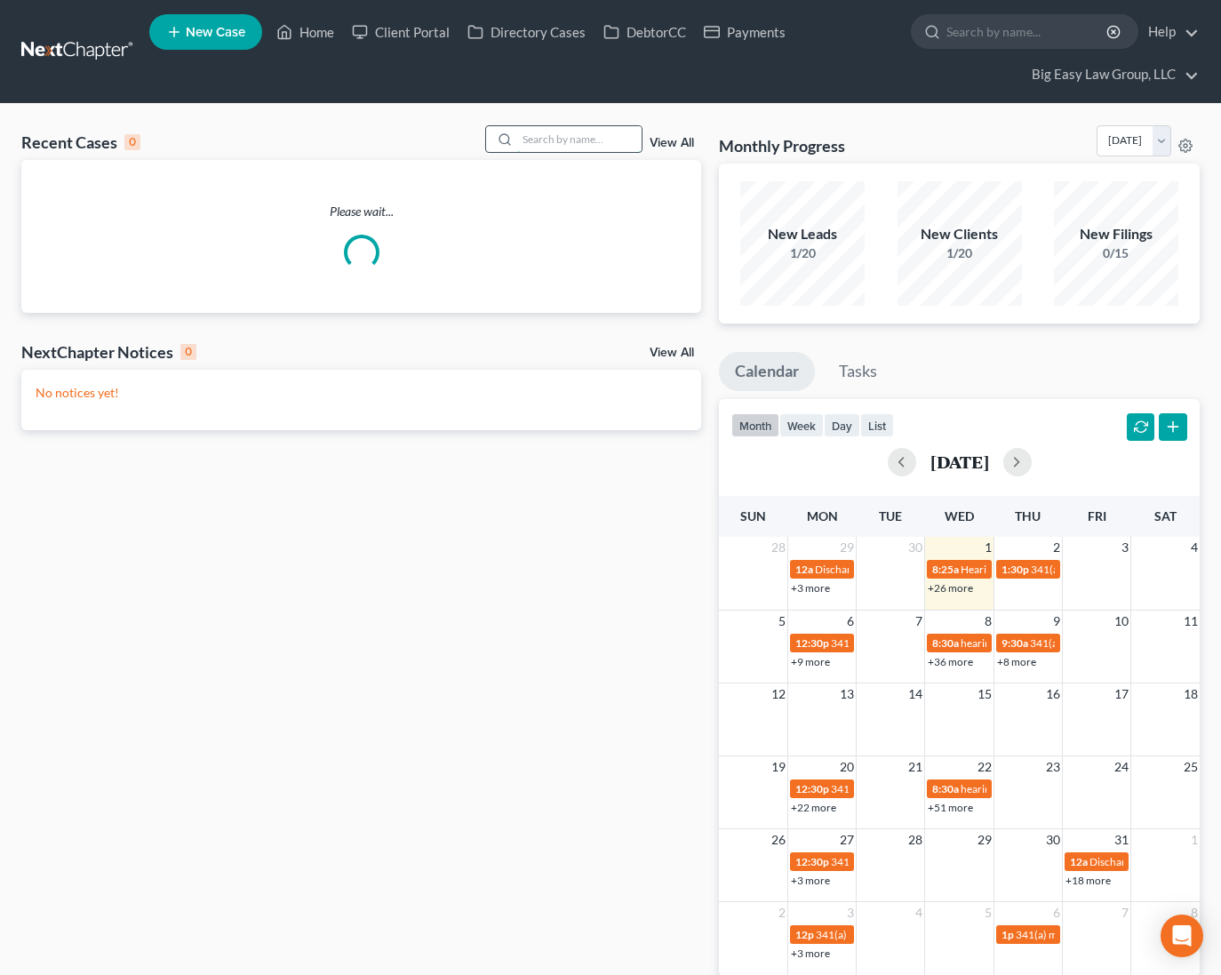
click at [550, 146] on input "search" at bounding box center [579, 139] width 124 height 26
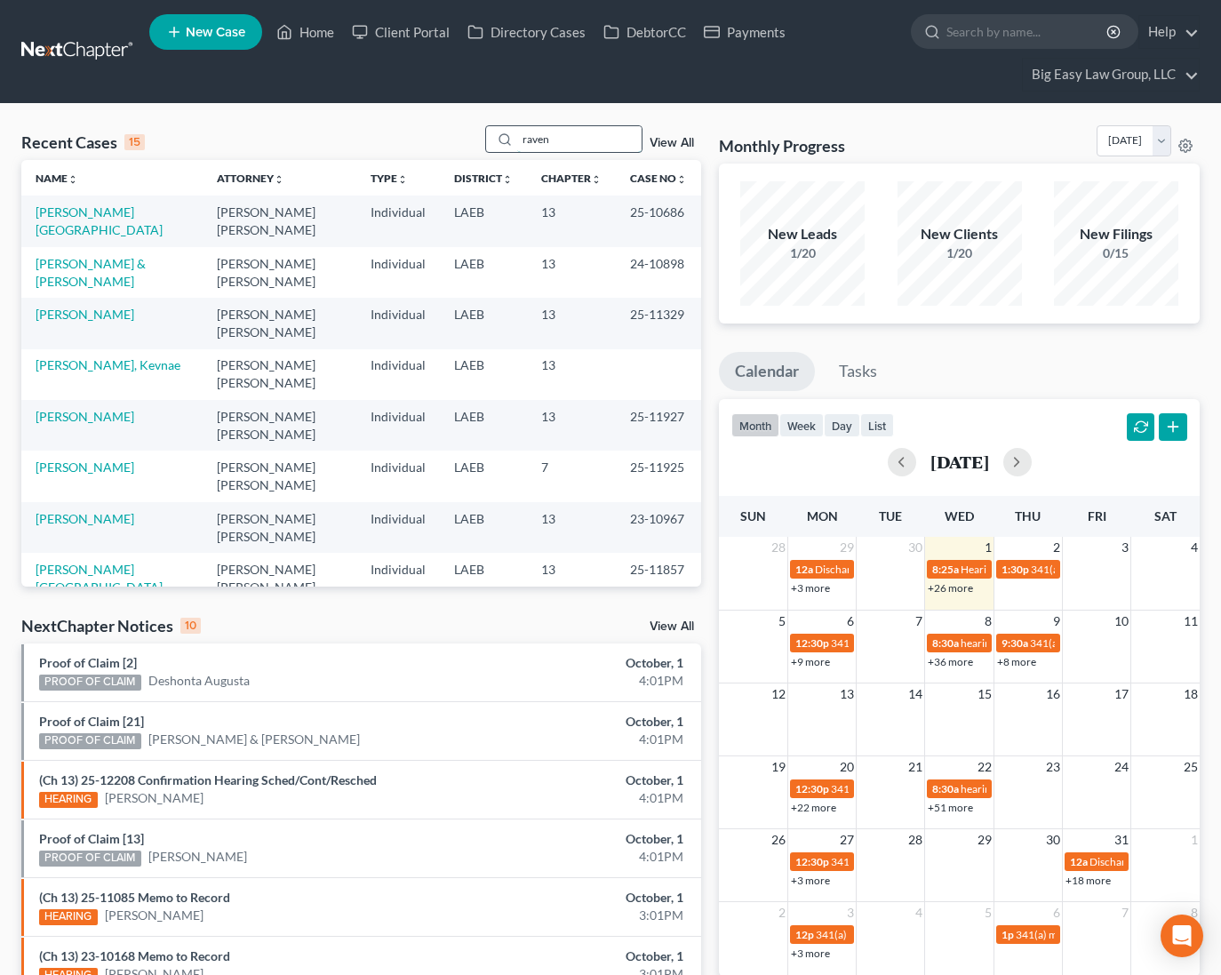
type input "raven"
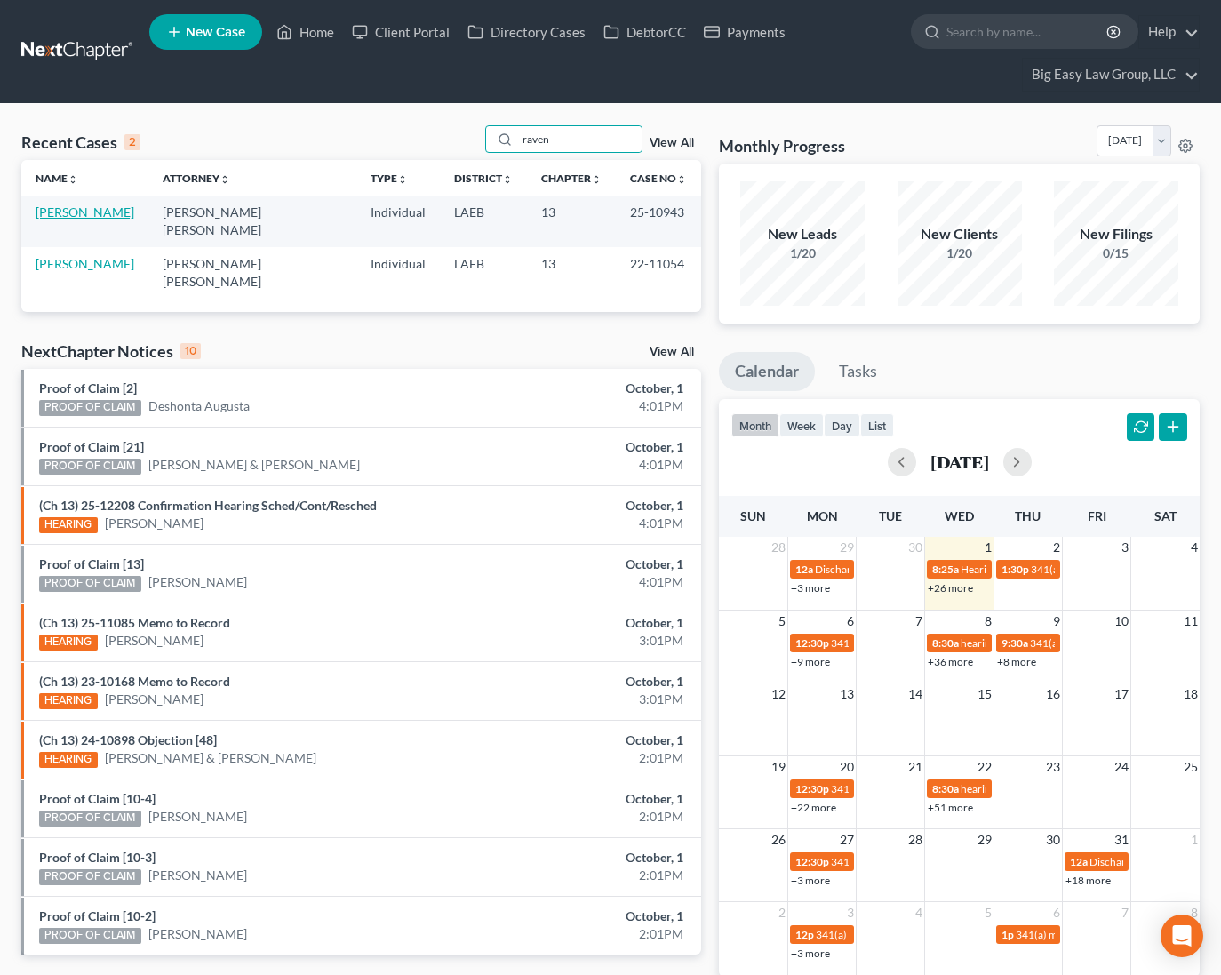
click at [84, 211] on link "Raven, Sandra" at bounding box center [85, 211] width 99 height 15
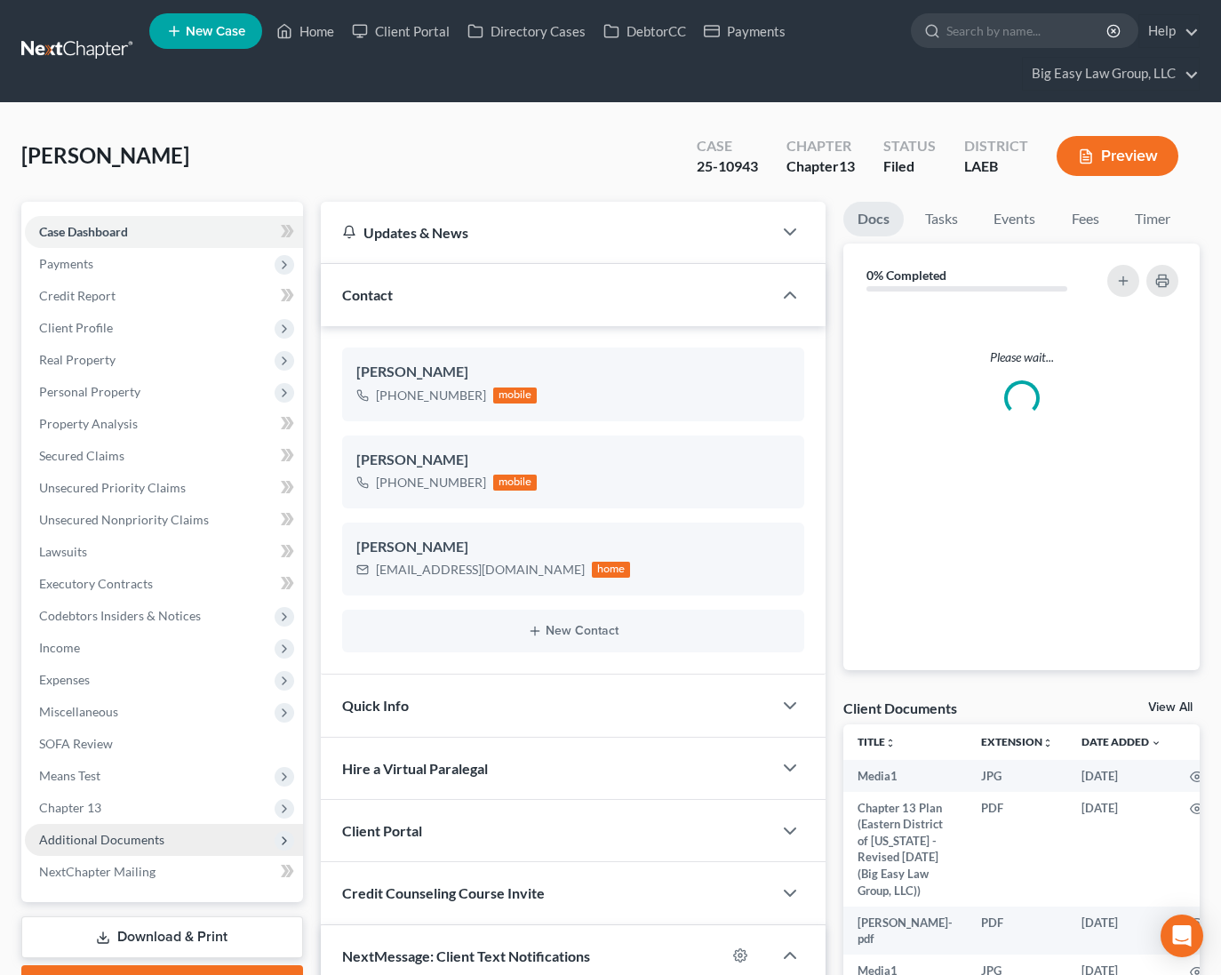
scroll to position [4, 0]
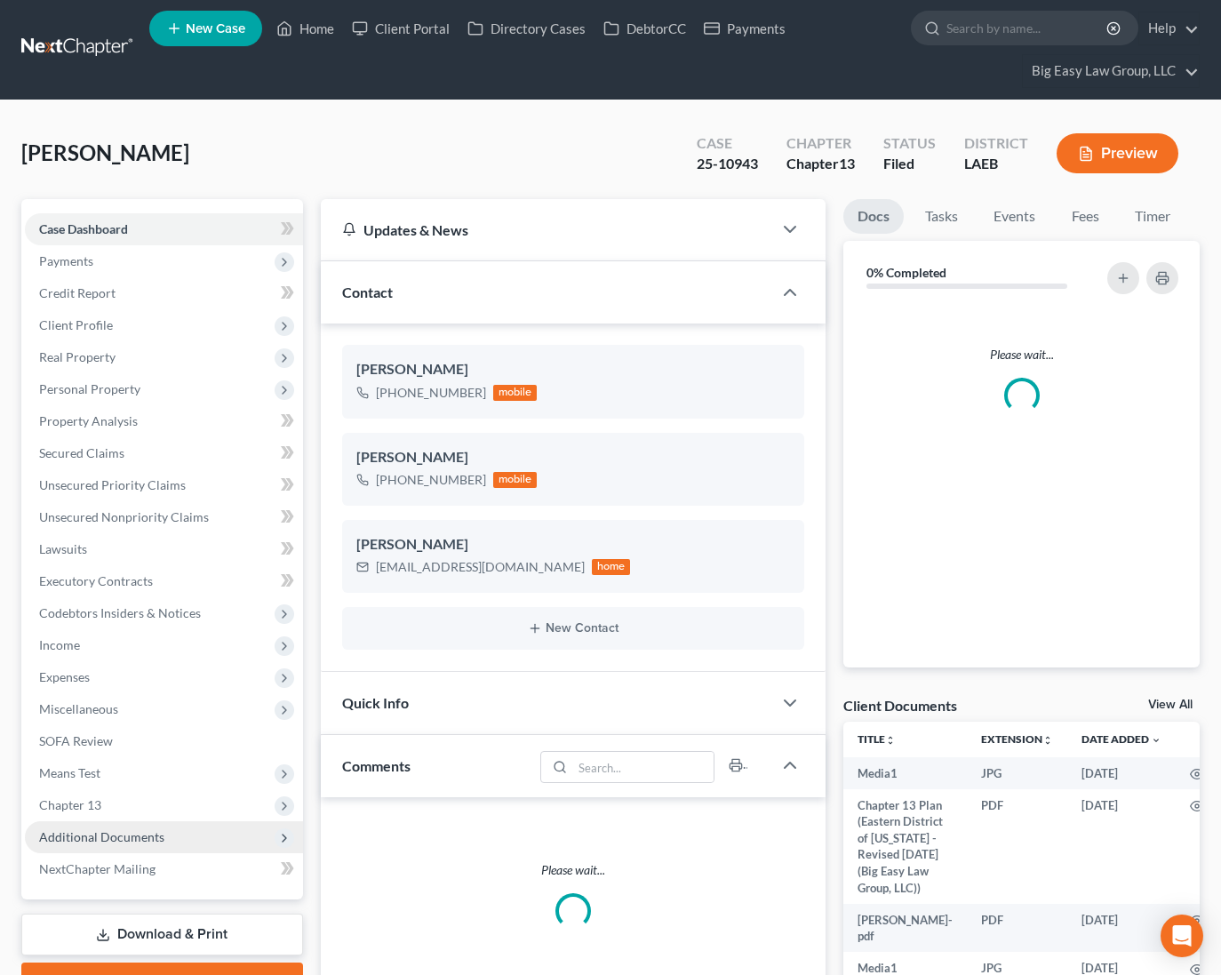
click at [198, 832] on span "Additional Documents" at bounding box center [164, 837] width 278 height 32
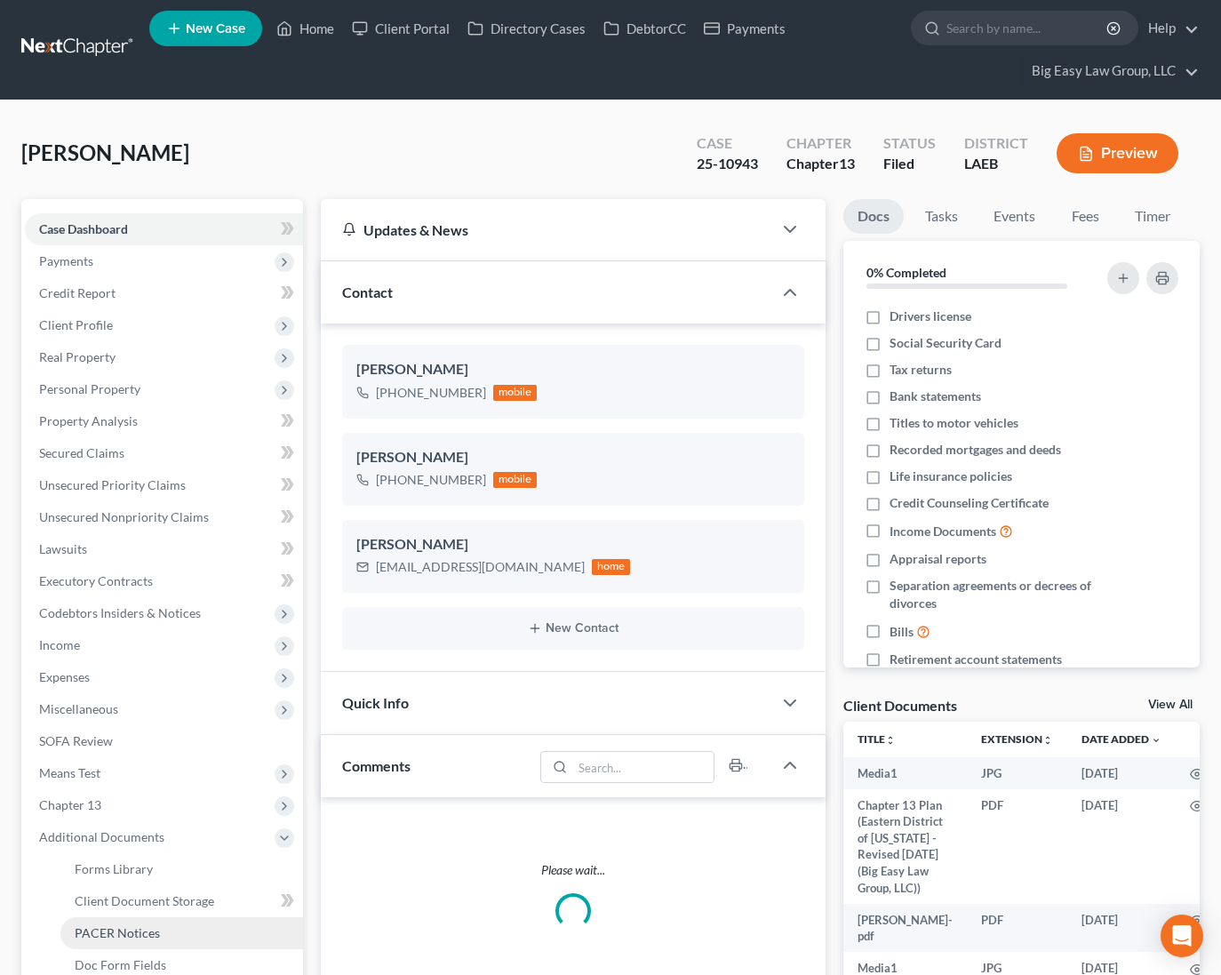
click at [187, 932] on link "PACER Notices" at bounding box center [181, 933] width 243 height 32
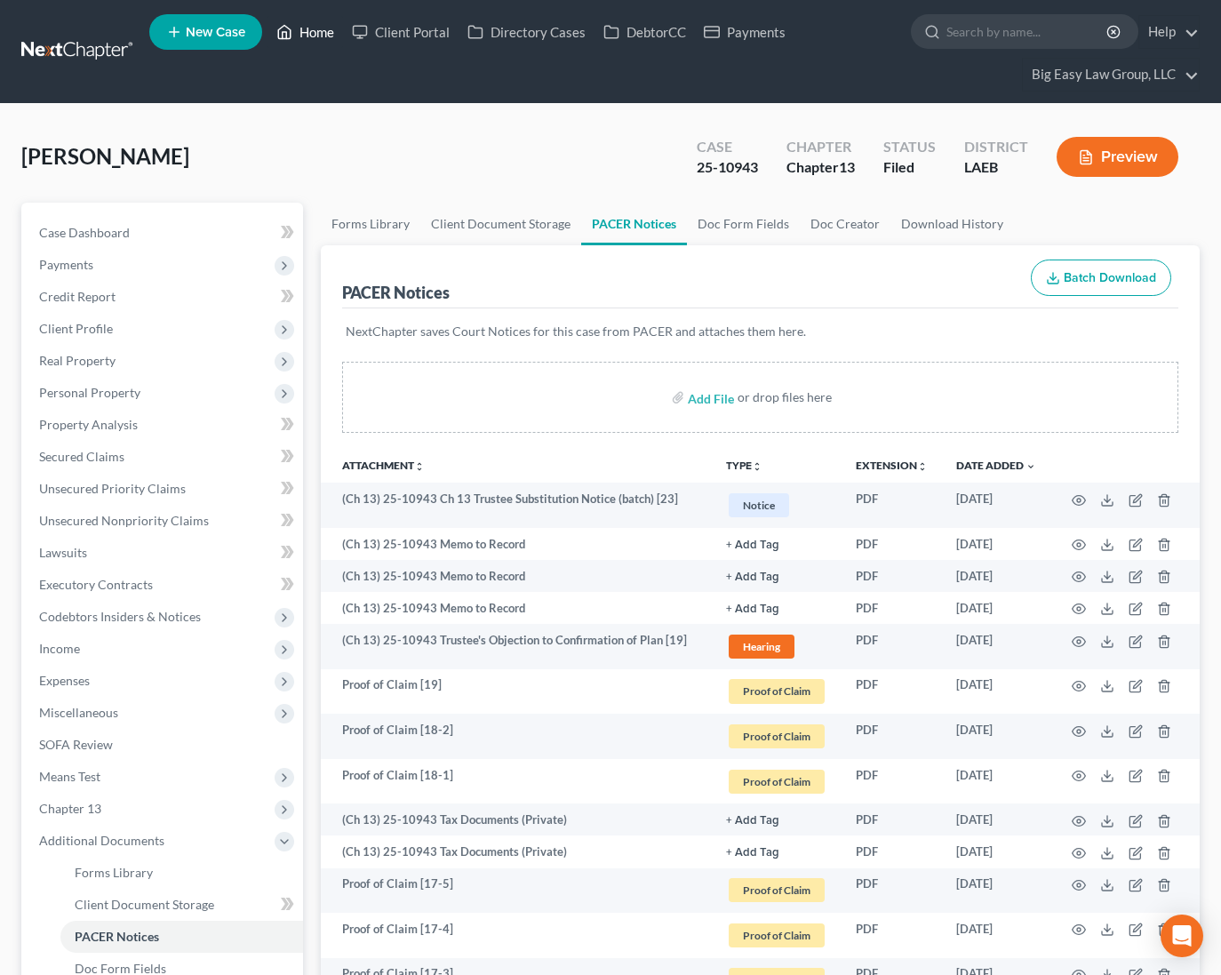
click at [314, 35] on link "Home" at bounding box center [305, 32] width 76 height 32
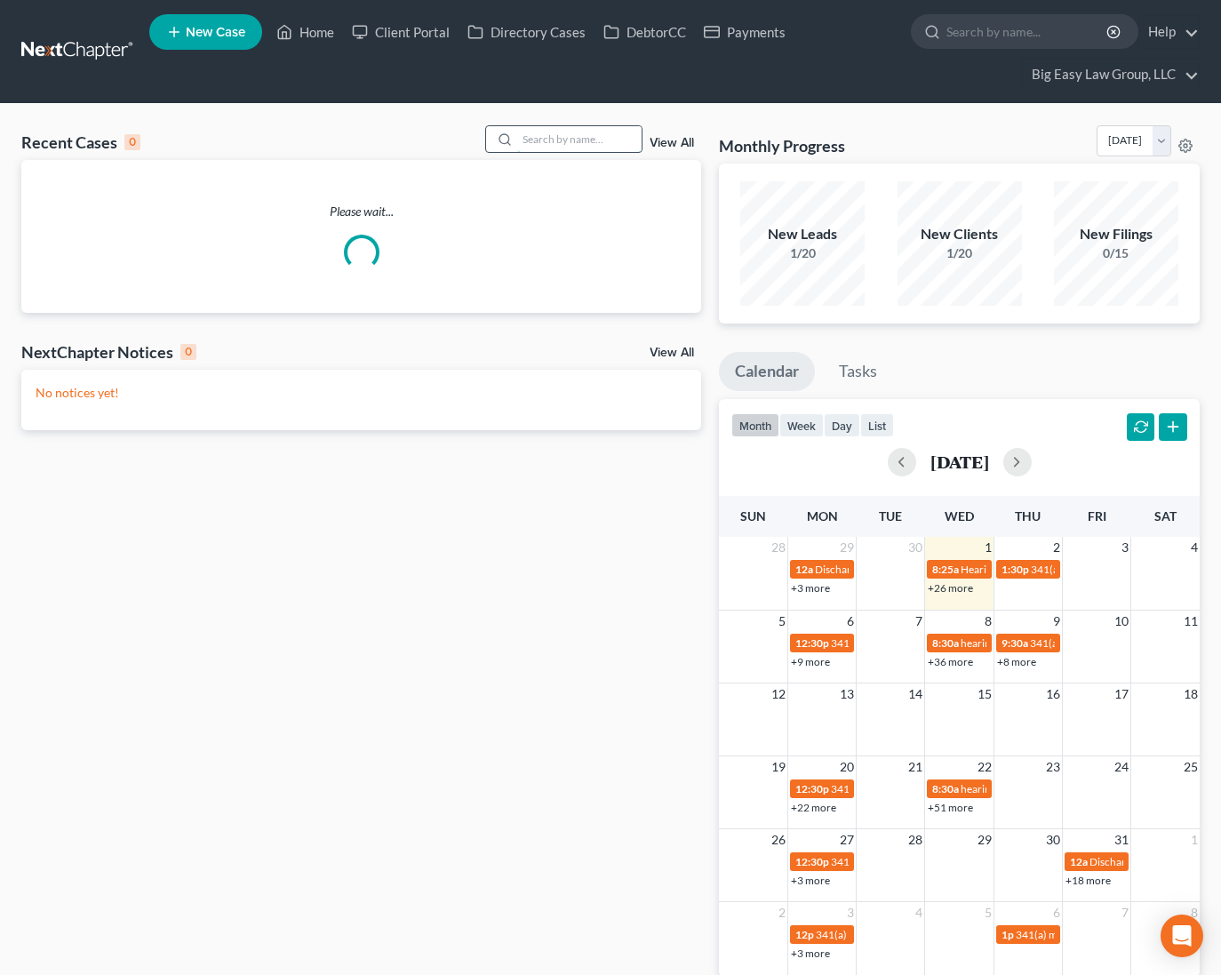
click at [534, 135] on input "search" at bounding box center [579, 139] width 124 height 26
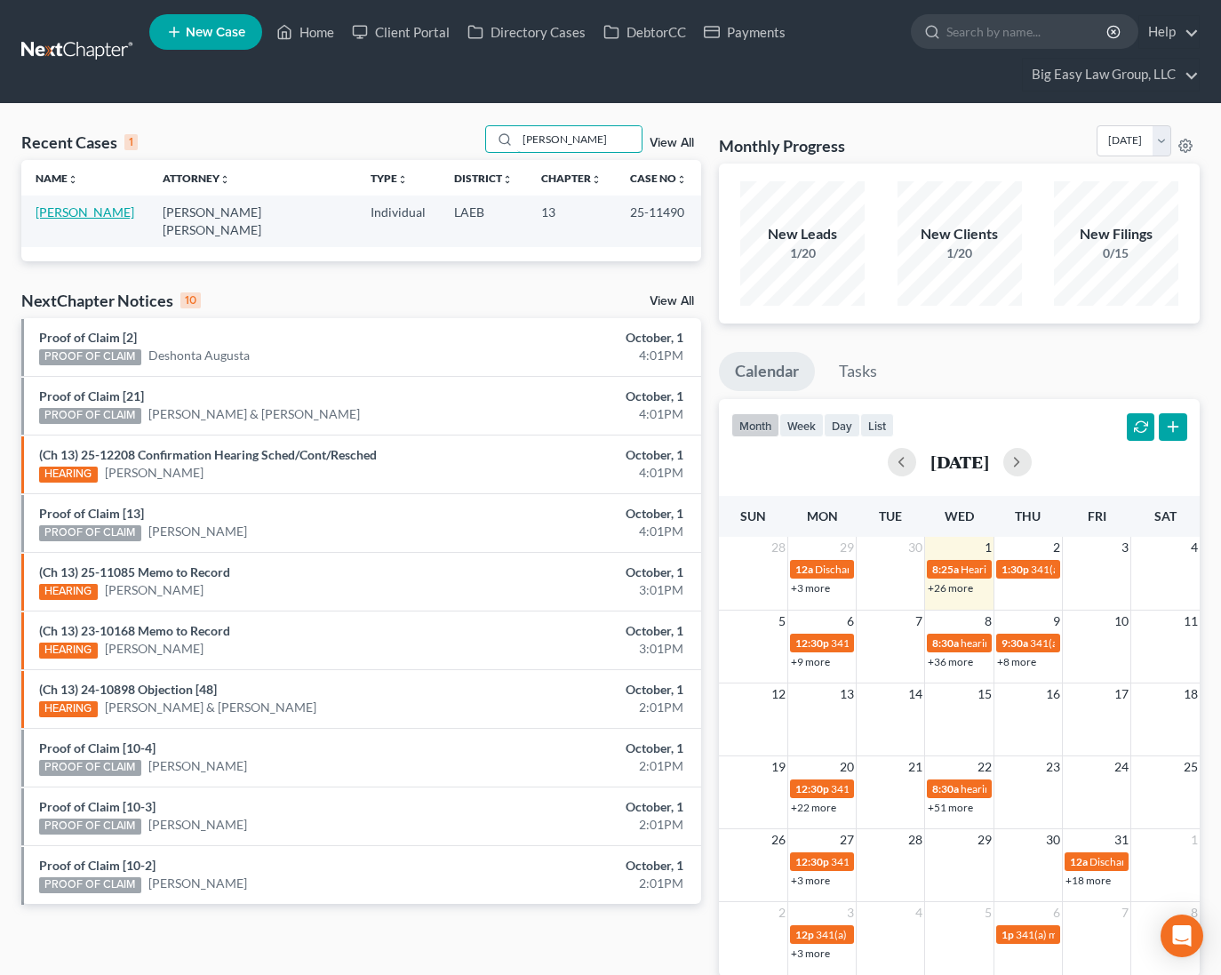
type input "rednour"
click at [108, 213] on link "Rednour, Alexander" at bounding box center [85, 211] width 99 height 15
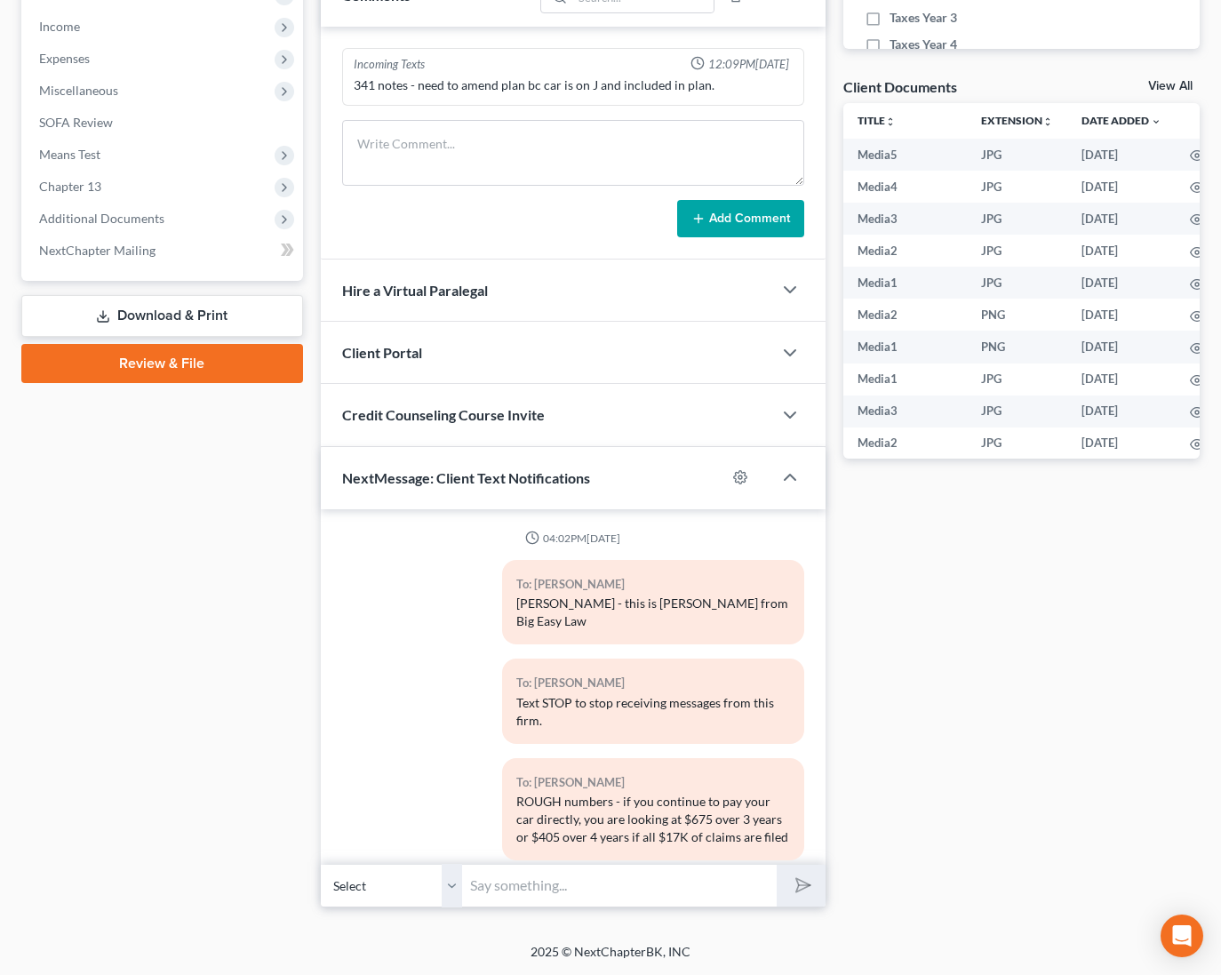
scroll to position [8950, 0]
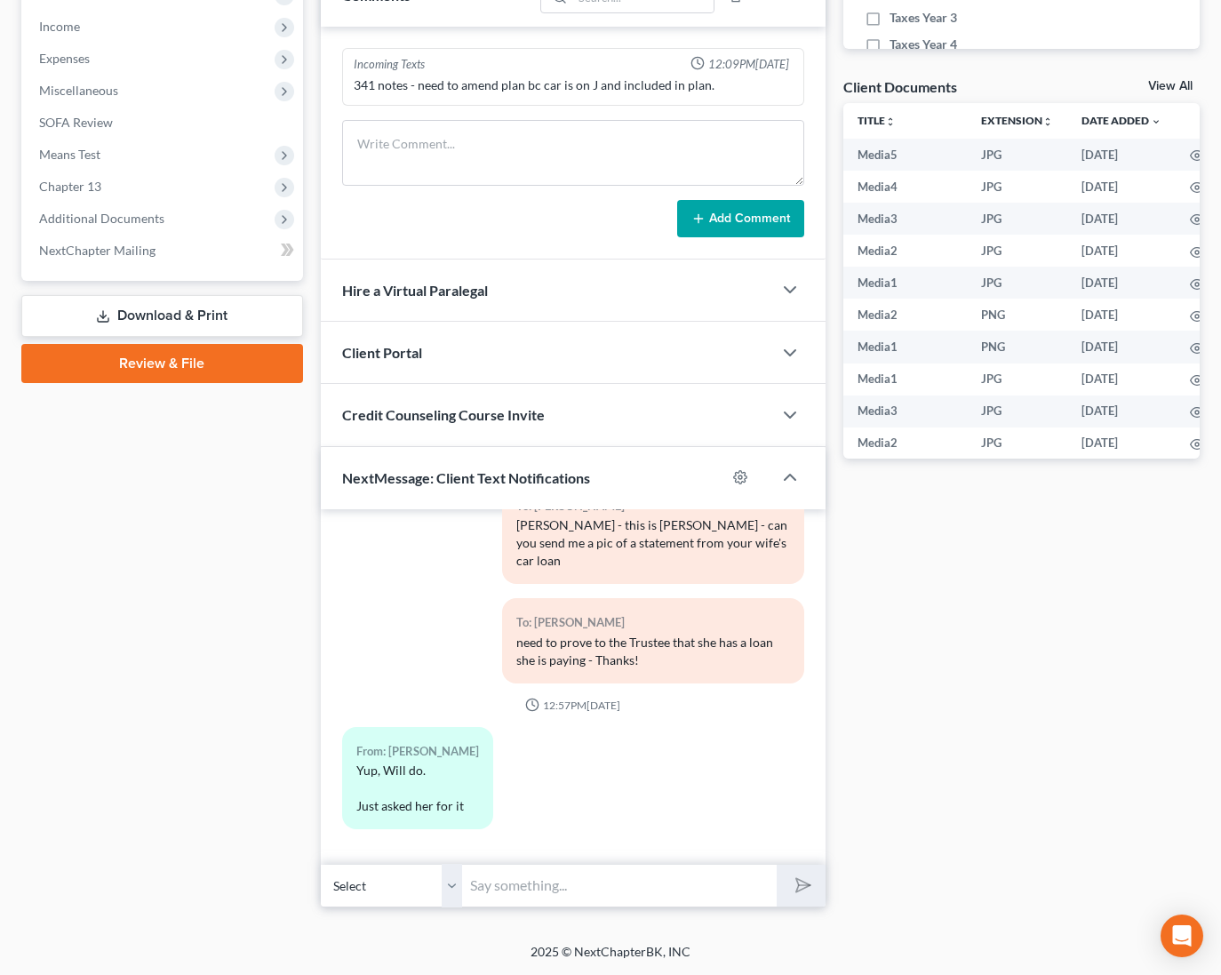
click at [690, 868] on input "text" at bounding box center [620, 886] width 314 height 44
type input "Thank you!"
click at [776, 864] on button "submit" at bounding box center [800, 885] width 49 height 42
